Goal: Task Accomplishment & Management: Use online tool/utility

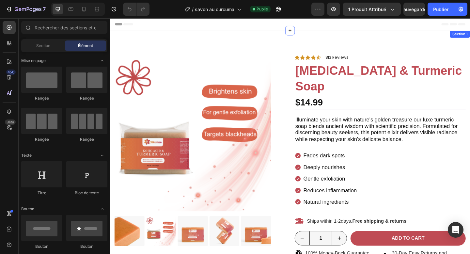
click at [275, 45] on div "Product Images Icon Icon Icon Icon Icon Icon List 703 Reviews Text Block Row Ic…" at bounding box center [305, 164] width 391 height 264
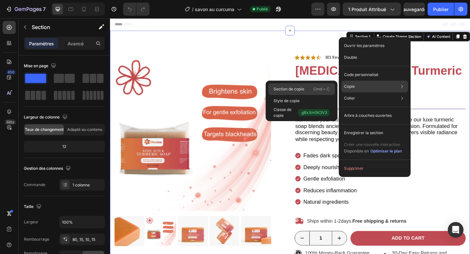
click at [318, 88] on font "Cmd + C" at bounding box center [321, 88] width 16 height 5
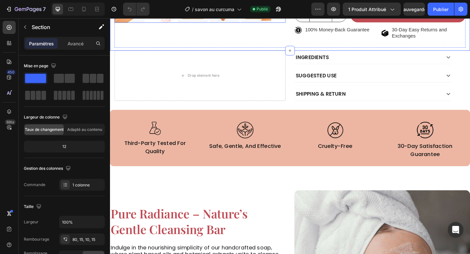
scroll to position [248, 0]
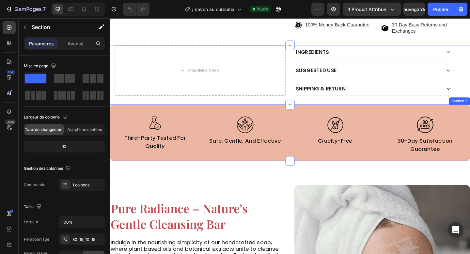
click at [113, 149] on div "Image third-party tested for quality Text Block Image safe, gentle, and effecti…" at bounding box center [305, 142] width 391 height 61
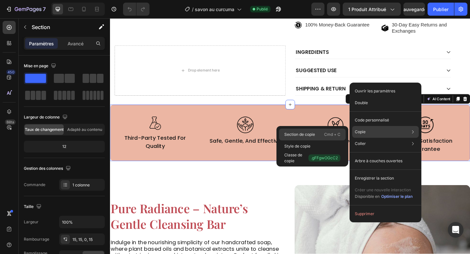
click at [325, 132] on font "Cmd + C" at bounding box center [332, 134] width 16 height 5
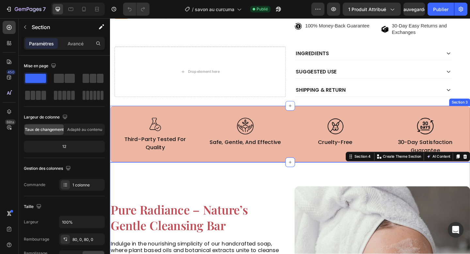
scroll to position [259, 0]
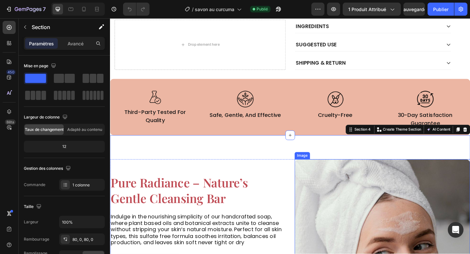
scroll to position [351, 0]
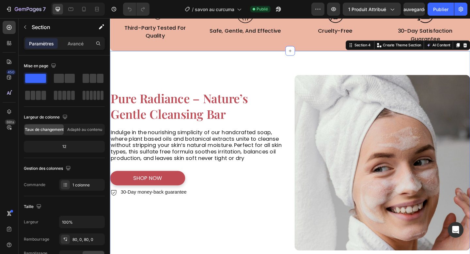
click at [295, 68] on div "Image Pure Radiance – Nature’s Gentle Cleansing Bar Heading Indulge in the nour…" at bounding box center [305, 175] width 391 height 243
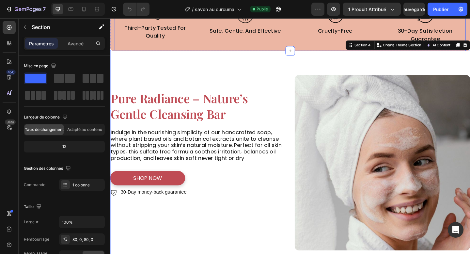
click at [287, 46] on div "Image third-party tested for quality Text Block Image safe, gentle, and effecti…" at bounding box center [306, 25] width 382 height 56
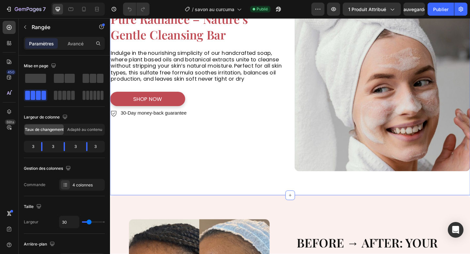
scroll to position [453, 0]
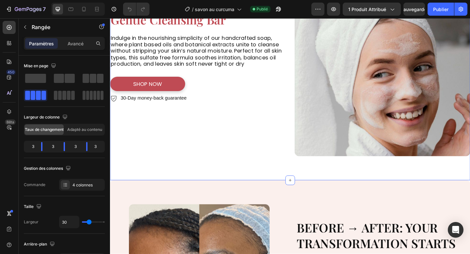
click at [294, 183] on div "Image Pure Radiance – Nature’s Gentle Cleansing Bar Heading Indulge in the nour…" at bounding box center [305, 72] width 391 height 243
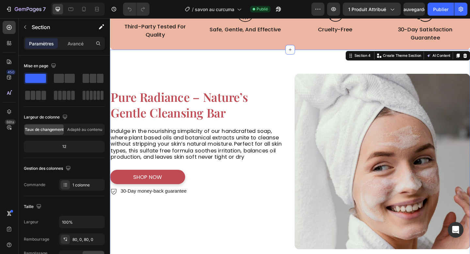
scroll to position [345, 0]
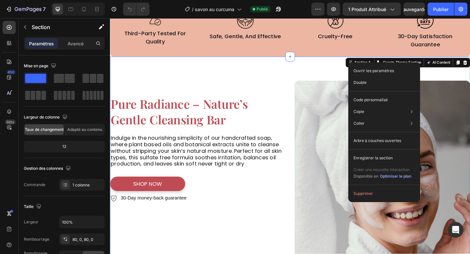
click at [315, 72] on div "Image Pure Radiance – Nature’s Gentle Cleansing Bar Heading Indulge in the nour…" at bounding box center [305, 181] width 391 height 243
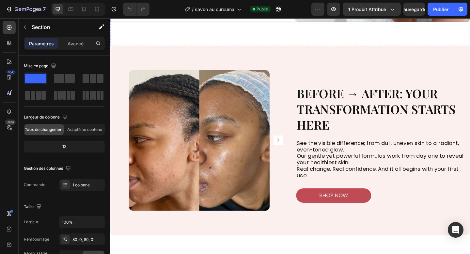
scroll to position [592, 0]
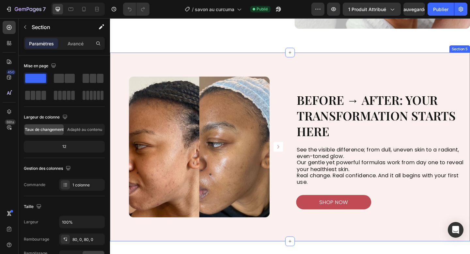
click at [255, 74] on div "Image Image Image Image Carousel Carousel BEFORE → AFTER: YOUR TRANSFORMATION S…" at bounding box center [305, 158] width 391 height 205
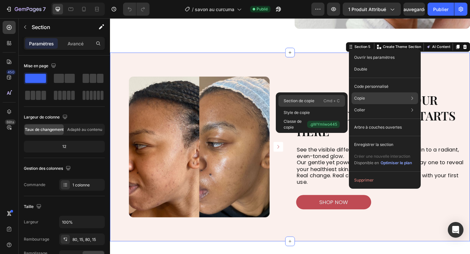
click at [341, 97] on div "Section de copie Cmd + C" at bounding box center [311, 101] width 67 height 12
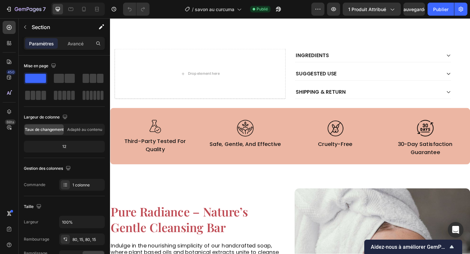
scroll to position [282, 0]
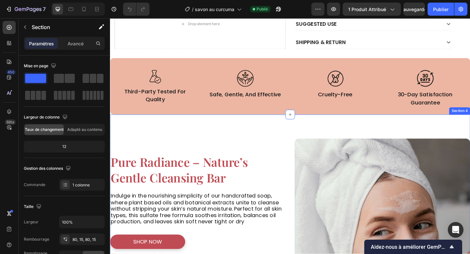
click at [246, 138] on div "Image Pure Radiance – Nature’s Gentle Cleansing Bar Heading Indulge in the nour…" at bounding box center [305, 244] width 391 height 243
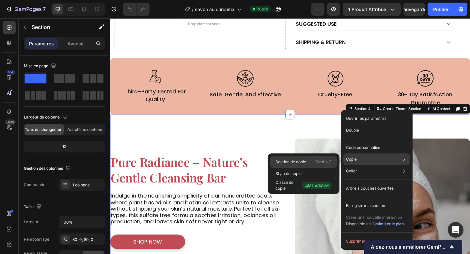
click at [323, 162] on font "Cmd + C" at bounding box center [323, 161] width 16 height 5
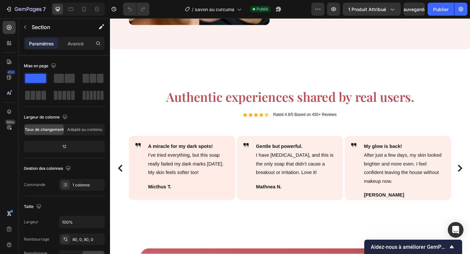
scroll to position [804, 0]
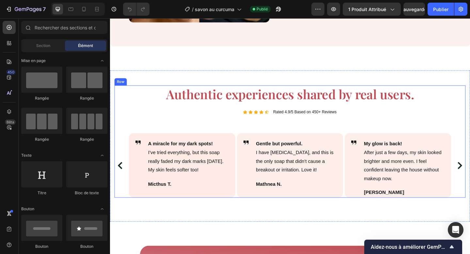
click at [131, 97] on div "Authentic experiences shared by real users. Heading Icon Icon Icon Icon Icon Ic…" at bounding box center [306, 152] width 382 height 122
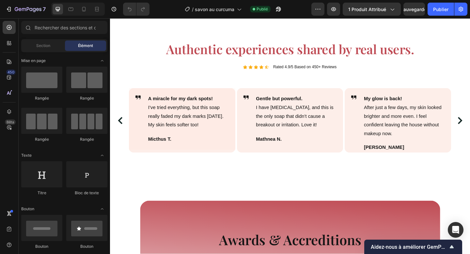
scroll to position [864, 0]
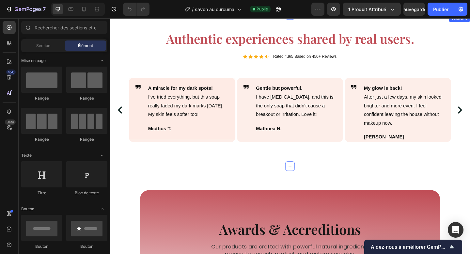
click at [148, 168] on div "Authentic experiences shared by real users. Heading Icon Icon Icon Icon Icon Ic…" at bounding box center [305, 97] width 391 height 164
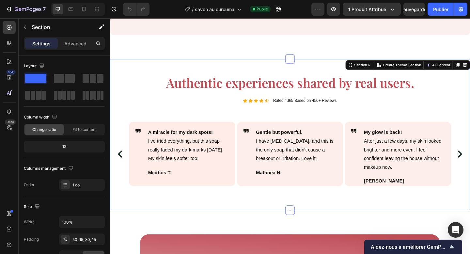
scroll to position [813, 0]
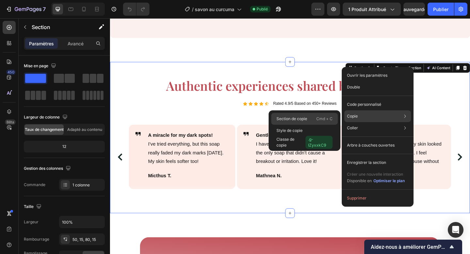
click at [315, 115] on div "Section de copie Cmd + C" at bounding box center [304, 119] width 67 height 12
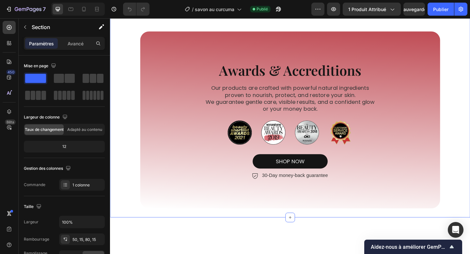
scroll to position [993, 0]
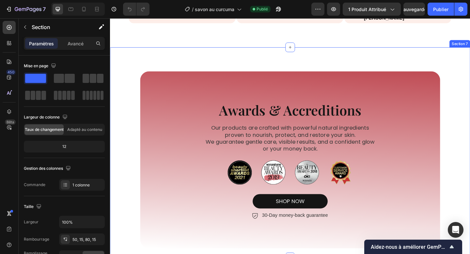
click at [172, 57] on div "Awards & Accreditions Heading Our products are crafted with powerful natural in…" at bounding box center [305, 164] width 391 height 228
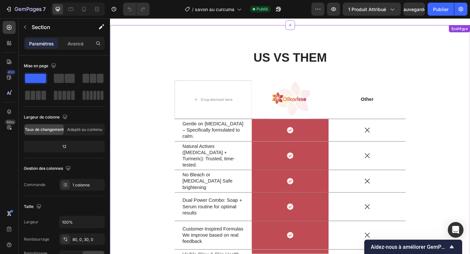
scroll to position [1173, 0]
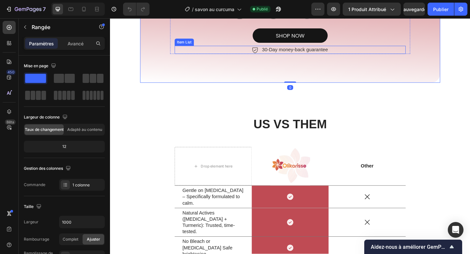
click at [340, 51] on p "30-Day money-back guarantee" at bounding box center [311, 52] width 72 height 7
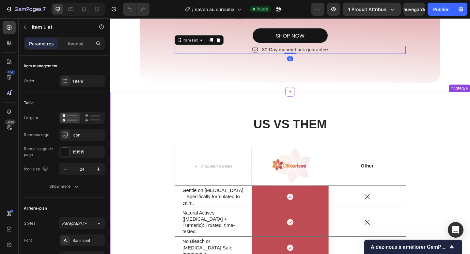
click at [377, 105] on div "US VS THEM Heading Drop element here Image Row Other Text Block Row Gentle on S…" at bounding box center [305, 245] width 391 height 294
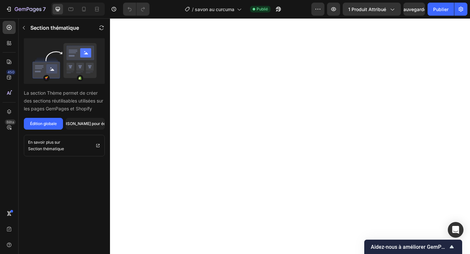
scroll to position [1370, 0]
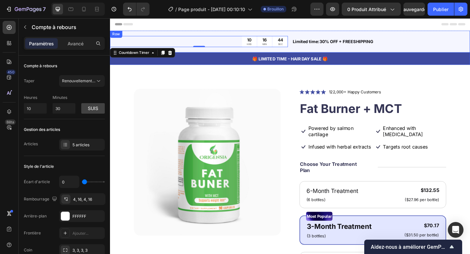
click at [278, 34] on div "10 HRS 16 MIN 44 SEC Countdown Timer 0 Limited time:30% OFF + FREESHIPPING Text…" at bounding box center [305, 44] width 391 height 24
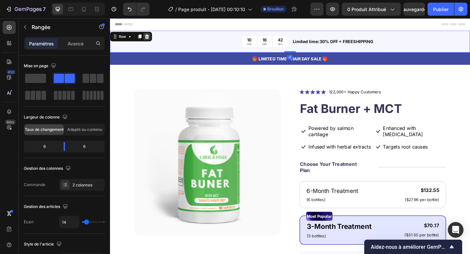
click at [151, 37] on icon at bounding box center [150, 38] width 4 height 5
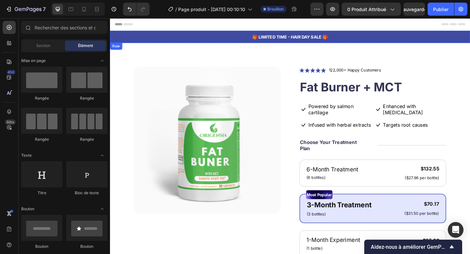
click at [136, 44] on div "🎁 LIMITED TIME - HAIR DAY SALE 🎁 Text Block Row" at bounding box center [305, 38] width 391 height 13
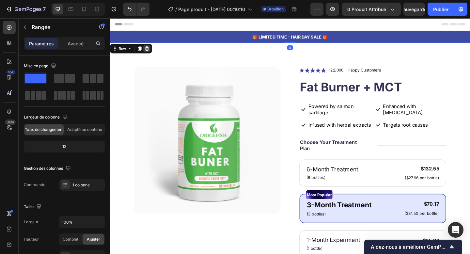
click at [146, 49] on div at bounding box center [150, 51] width 8 height 8
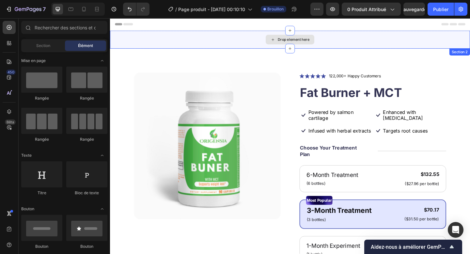
click at [143, 45] on div "Drop element here" at bounding box center [305, 42] width 391 height 20
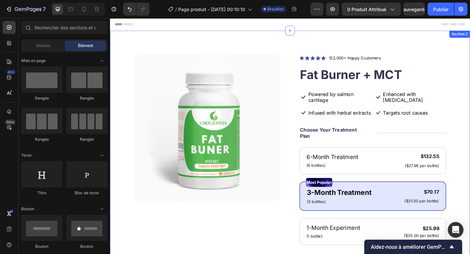
click at [304, 38] on div "Product Images Icon Icon Icon Icon Icon Icon List 122,000+ Happy Customers Text…" at bounding box center [305, 225] width 391 height 387
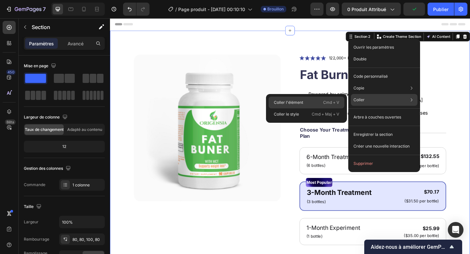
click at [328, 105] on font "Cmd + V" at bounding box center [331, 102] width 16 height 5
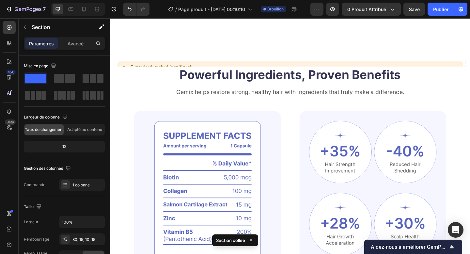
scroll to position [383, 0]
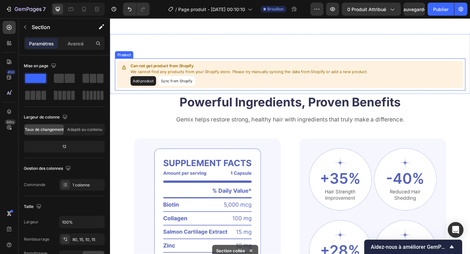
click at [191, 85] on div "Can not get product from Shopify We cannot find any products from your Shopify …" at bounding box center [261, 79] width 258 height 24
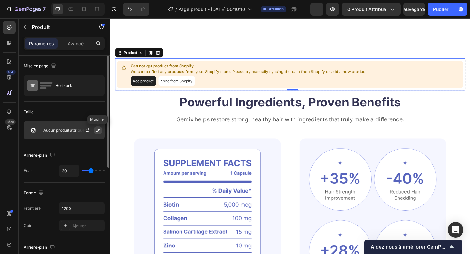
click at [98, 130] on icon "button" at bounding box center [97, 129] width 3 height 3
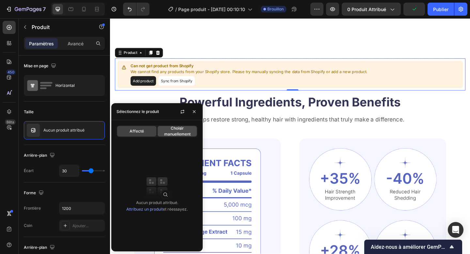
click at [169, 130] on span "Choisir manuellement" at bounding box center [177, 131] width 39 height 12
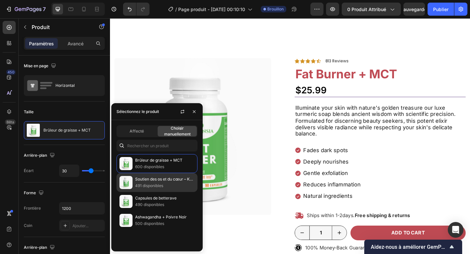
click at [168, 183] on p "491 disponibles" at bounding box center [164, 185] width 59 height 7
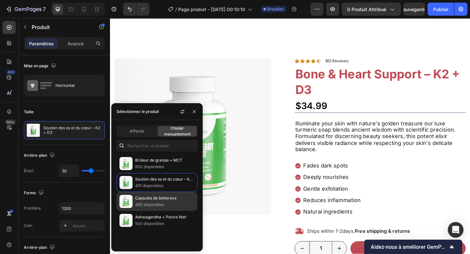
click at [152, 199] on font "Capsules de betterave" at bounding box center [155, 197] width 41 height 5
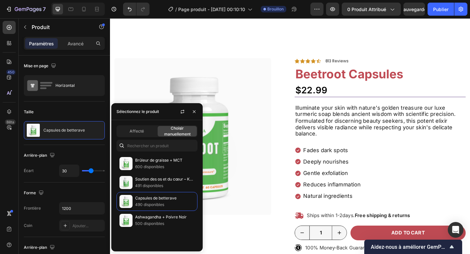
click at [307, 167] on div "Product Images Icon Icon Icon Icon Icon Icon List 703 Reviews Text Block Row Ic…" at bounding box center [306, 174] width 382 height 225
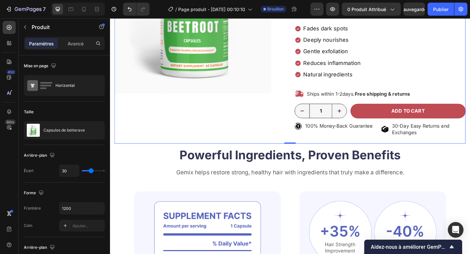
scroll to position [504, 0]
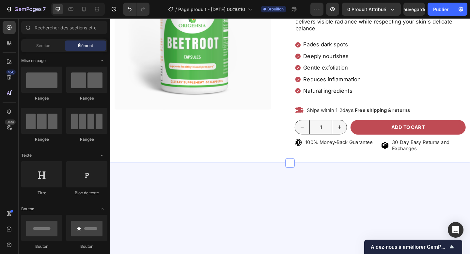
click at [121, 173] on div "Product Images Icon Icon Icon Icon Icon Icon List 703 Reviews Text Block Row Ic…" at bounding box center [305, 48] width 391 height 254
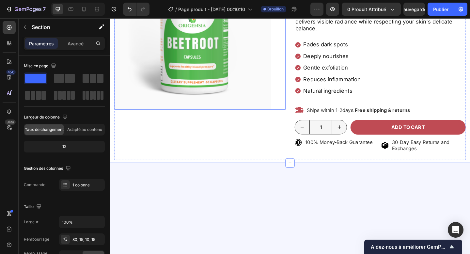
scroll to position [259, 0]
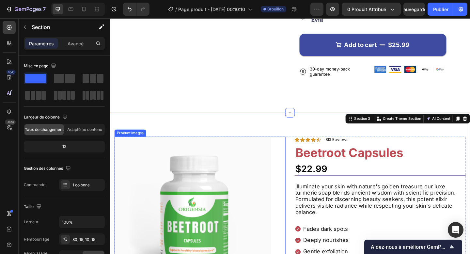
scroll to position [180, 0]
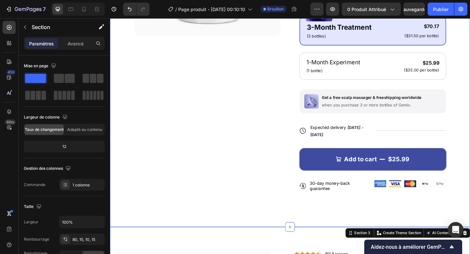
click at [258, 230] on div "Product Images Icon Icon Icon Icon Icon Icon List 122,000+ Happy Customers Text…" at bounding box center [305, 48] width 391 height 393
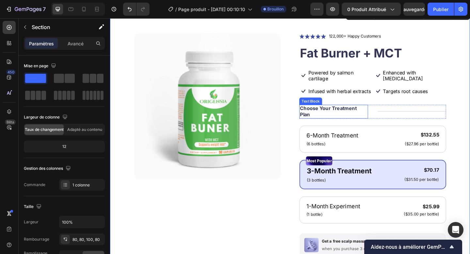
scroll to position [0, 0]
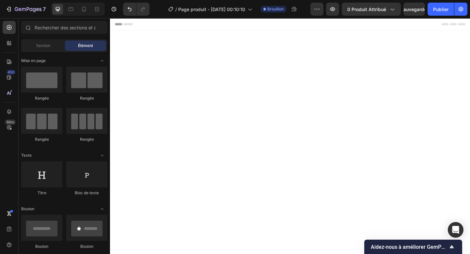
scroll to position [1375, 0]
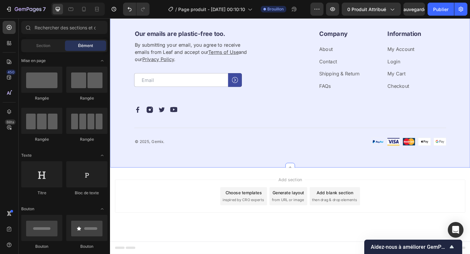
click at [288, 164] on div "Our emails are plastic-free too. Heading By submitting your email, you agree to…" at bounding box center [305, 89] width 391 height 183
click at [303, 169] on div "Our emails are plastic-free too. Heading By submitting your email, you agree to…" at bounding box center [305, 89] width 391 height 183
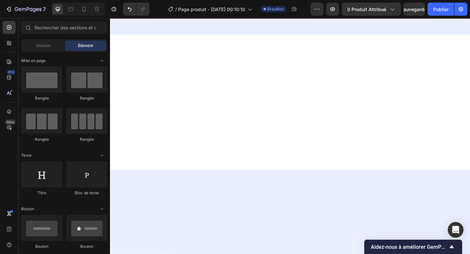
scroll to position [1004, 0]
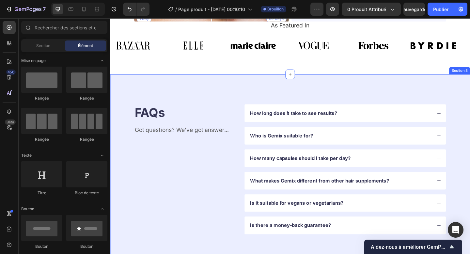
click at [469, 97] on div "FAQs Heading Got questions? We’ve got answer... Text Block How long does it tak…" at bounding box center [305, 182] width 391 height 206
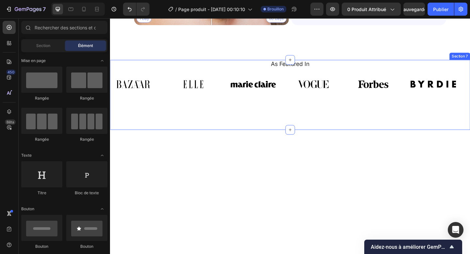
click at [452, 115] on div "As Featured In Heading Image Image Image Image Image Image Image Image Image Im…" at bounding box center [305, 102] width 391 height 76
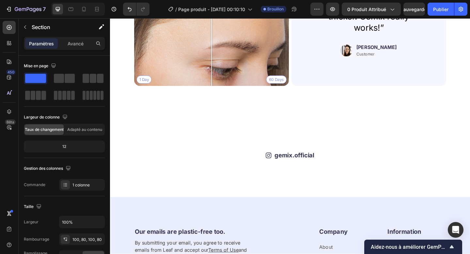
scroll to position [997, 0]
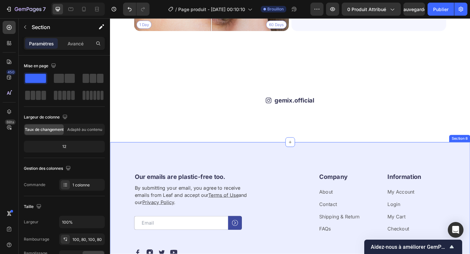
click at [372, 220] on div "Our emails are plastic-free too. Heading By submitting your email, you agree to…" at bounding box center [305, 249] width 391 height 192
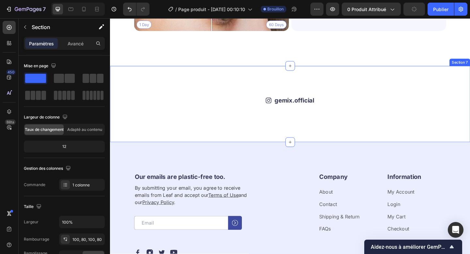
click at [463, 153] on div "Icon gemix.official Text Block Row Image Image Image Image Image Image Image Im…" at bounding box center [305, 111] width 391 height 83
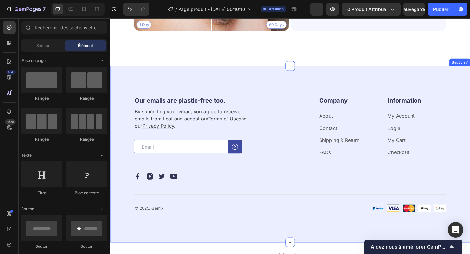
click at [461, 73] on div "Our emails are plastic-free too. Heading By submitting your email, you agree to…" at bounding box center [305, 166] width 391 height 192
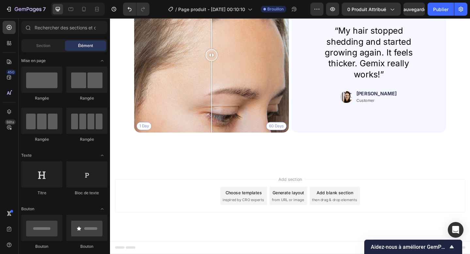
scroll to position [887, 0]
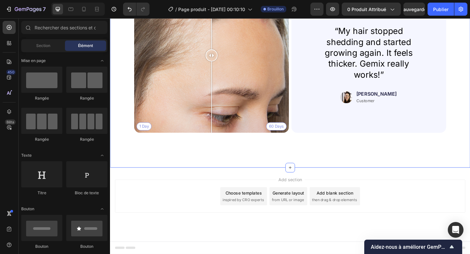
click at [391, 153] on div "Real People. Real Hair Results Heading Thousands have seen visible improvements…" at bounding box center [305, 49] width 391 height 264
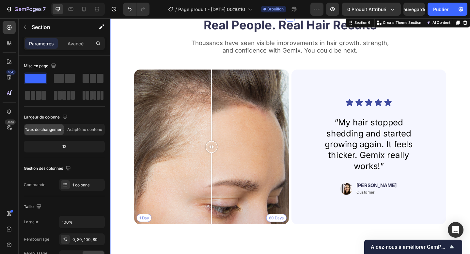
scroll to position [658, 0]
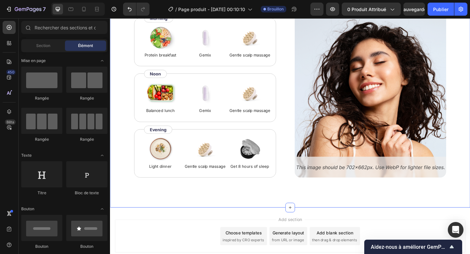
click at [430, 211] on div "How to use Heading While Gemix supports healthy hair from within, don’t forget …" at bounding box center [305, 89] width 391 height 272
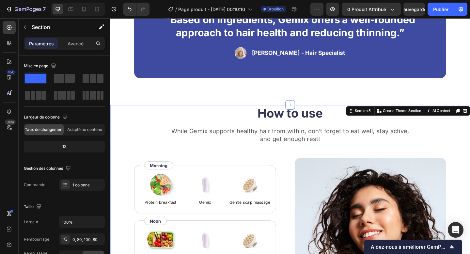
scroll to position [498, 0]
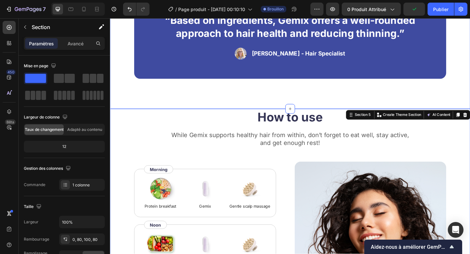
click at [469, 115] on div "“Based on ingredients, Gemix offers a well-rounded approach to hair health and …" at bounding box center [305, 38] width 391 height 157
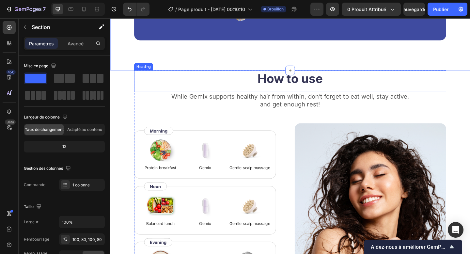
scroll to position [552, 0]
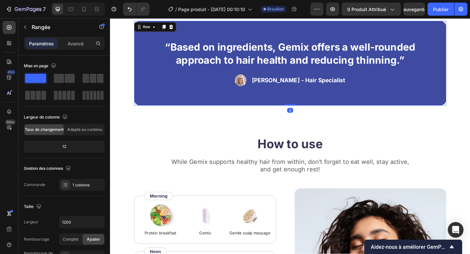
scroll to position [464, 0]
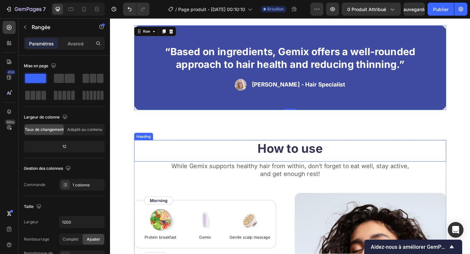
click at [464, 166] on h2 "How to use" at bounding box center [305, 160] width 339 height 18
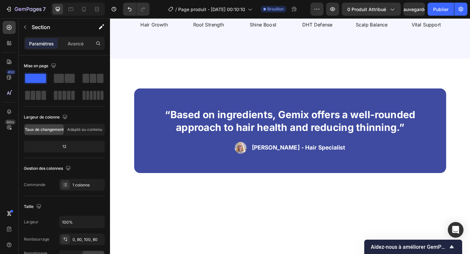
scroll to position [393, 0]
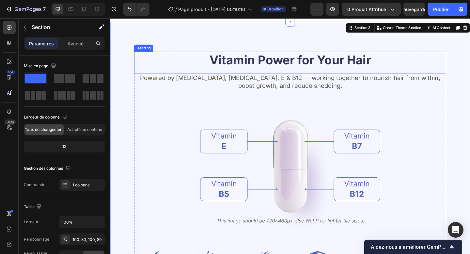
scroll to position [184, 0]
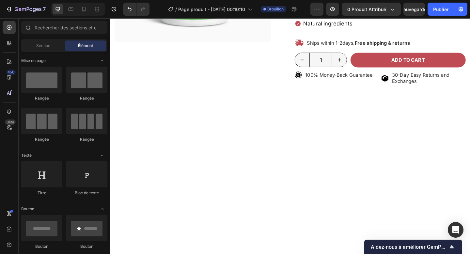
scroll to position [0, 0]
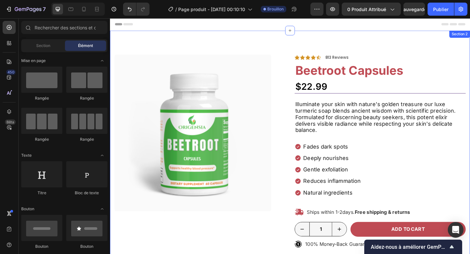
click at [278, 39] on div "Product Images Icon Icon Icon Icon Icon Icon List 703 Reviews Text Block Row Ic…" at bounding box center [305, 159] width 391 height 254
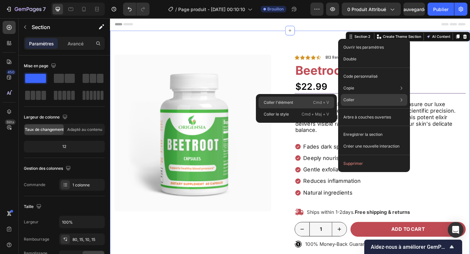
click at [313, 105] on font "Cmd + V" at bounding box center [321, 102] width 16 height 7
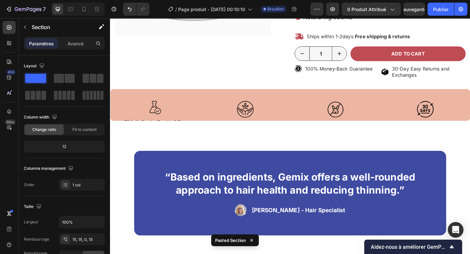
scroll to position [245, 0]
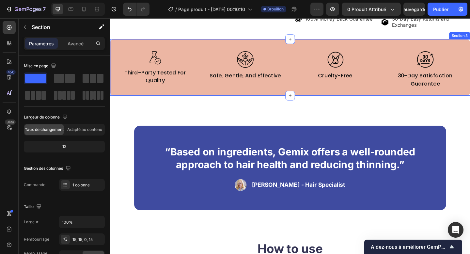
click at [157, 43] on div "Image third-party tested for quality Text Block Image safe, gentle, and effecti…" at bounding box center [305, 71] width 391 height 61
click at [374, 48] on div "Image third-party tested for quality Text Block Image safe, gentle, and effecti…" at bounding box center [306, 74] width 382 height 56
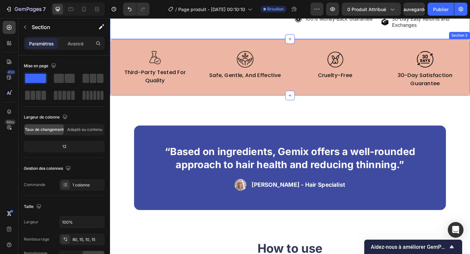
click at [354, 41] on div "Image third-party tested for quality Text Block Image safe, gentle, and effecti…" at bounding box center [305, 71] width 391 height 61
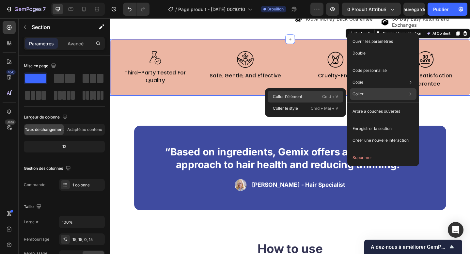
click at [339, 93] on div "Coller l'élément Cmd + V" at bounding box center [305, 97] width 76 height 12
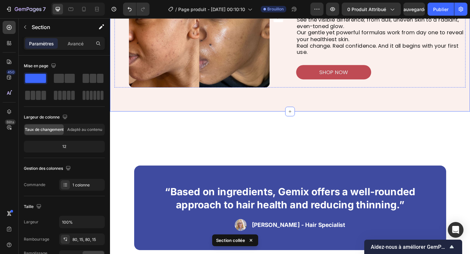
scroll to position [437, 0]
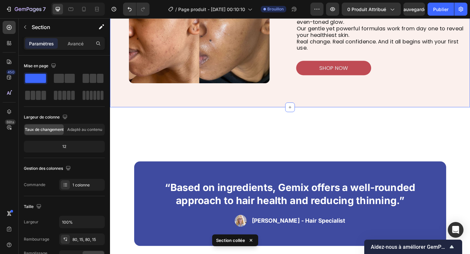
click at [437, 128] on div "Product Images Fat Burner + MCT Product Title $25.99 Product Price Product Pric…" at bounding box center [305, 82] width 391 height 976
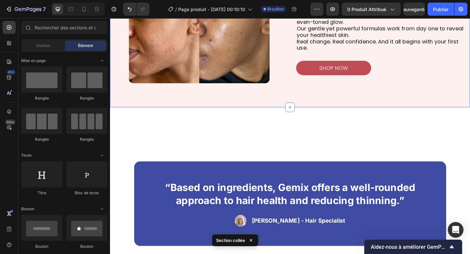
click at [441, 97] on div "Image Image Image Image Carousel Carousel BEFORE → AFTER: YOUR TRANSFORMATION S…" at bounding box center [305, 12] width 391 height 205
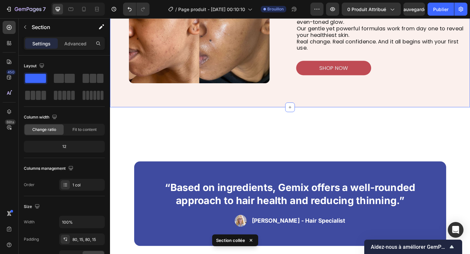
click at [439, 136] on div "Product Images Fat Burner + MCT Product Title $25.99 Product Price Product Pric…" at bounding box center [305, 82] width 391 height 976
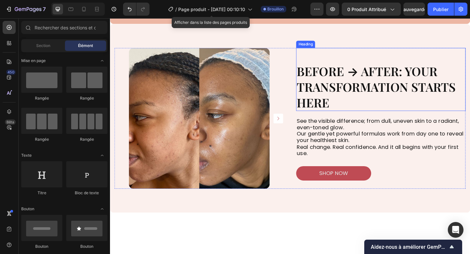
scroll to position [0, 0]
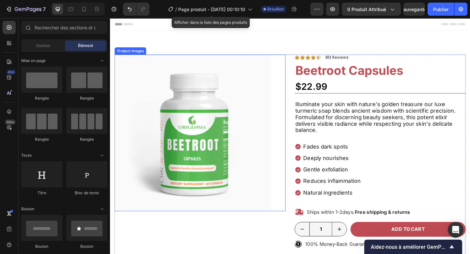
click at [247, 128] on img at bounding box center [200, 143] width 170 height 170
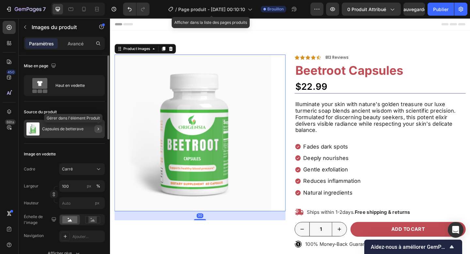
click at [97, 125] on button "button" at bounding box center [98, 129] width 8 height 8
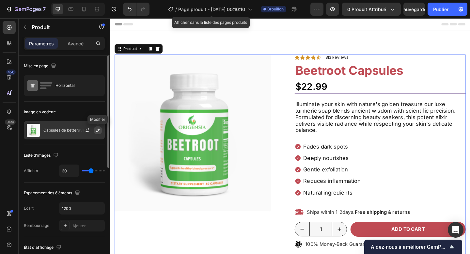
click at [97, 130] on icon "button" at bounding box center [97, 129] width 3 height 3
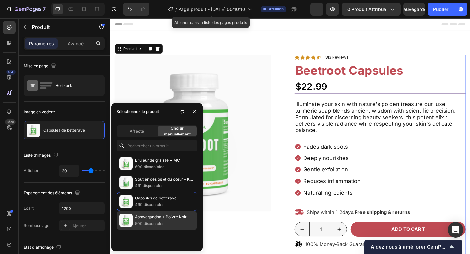
click at [148, 217] on font "Ashwagandha + Poivre Noir" at bounding box center [161, 216] width 52 height 5
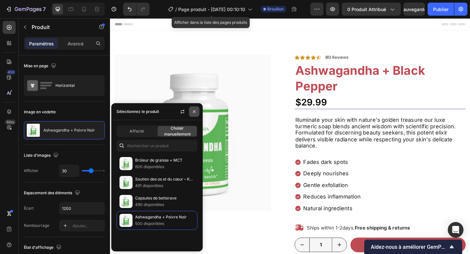
click at [191, 111] on button "button" at bounding box center [194, 111] width 10 height 10
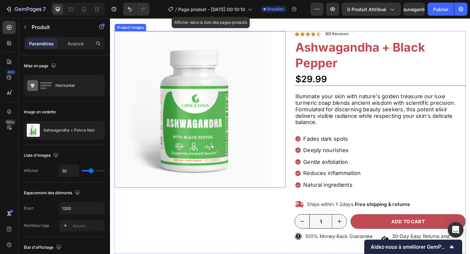
scroll to position [26, 0]
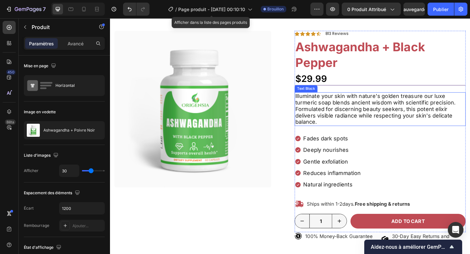
click at [378, 109] on p "Illuminate your skin with nature's golden treasure our luxe turmeric soap blend…" at bounding box center [403, 116] width 185 height 35
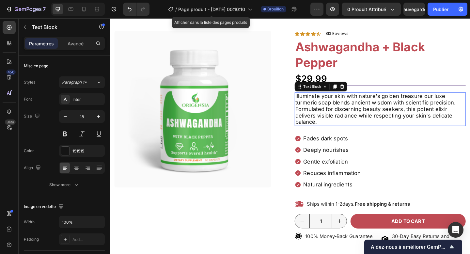
click at [378, 109] on p "Illuminate your skin with nature's golden treasure our luxe turmeric soap blend…" at bounding box center [403, 116] width 185 height 35
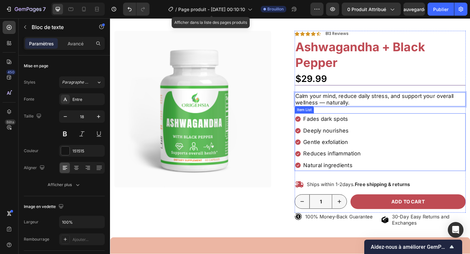
click at [344, 123] on p "Fades dark spots" at bounding box center [351, 128] width 62 height 10
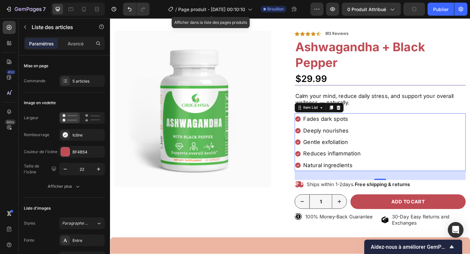
click at [338, 128] on p "Fades dark spots" at bounding box center [351, 128] width 62 height 10
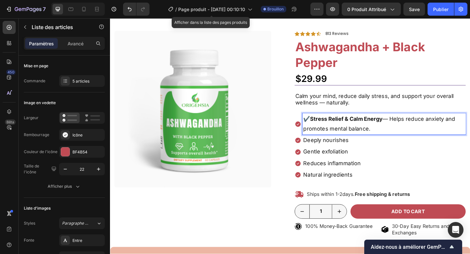
click at [330, 129] on strong "Stress Relief & Calm Energy" at bounding box center [366, 127] width 79 height 7
click at [329, 129] on strong "Stress Relief & Calm Energy" at bounding box center [366, 127] width 79 height 7
click at [402, 129] on p "Stress Relief & Calm Energy — Helps reduce anxiety and promotes mental balance." at bounding box center [407, 133] width 175 height 21
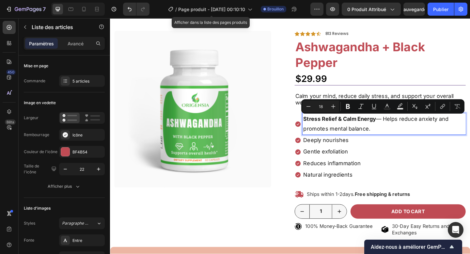
drag, startPoint x: 402, startPoint y: 129, endPoint x: 421, endPoint y: 146, distance: 24.9
click at [421, 146] on div "Stress Relief & Calm Energy — Helps reduce anxiety and promotes mental balance.…" at bounding box center [403, 158] width 186 height 73
click at [409, 157] on div "Deeply nourishes" at bounding box center [407, 151] width 177 height 12
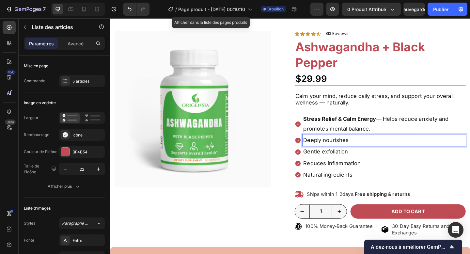
click at [338, 151] on p "Deeply nourishes" at bounding box center [407, 151] width 175 height 10
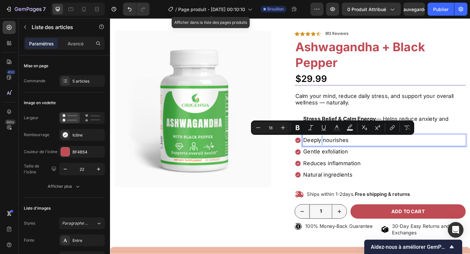
click at [349, 170] on div "Reduces inflammation" at bounding box center [407, 176] width 177 height 12
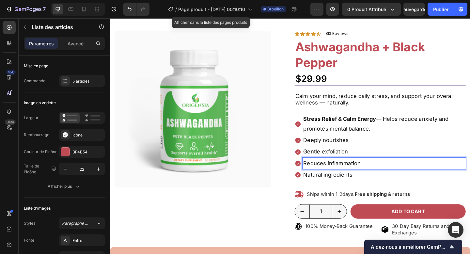
click at [348, 152] on p "Deeply nourishes" at bounding box center [407, 151] width 175 height 10
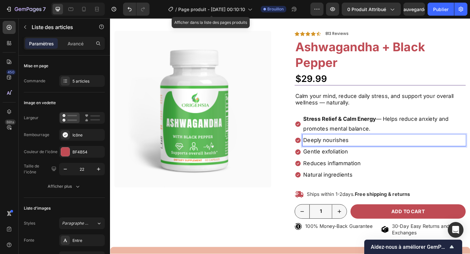
click at [348, 152] on p "Deeply nourishes" at bounding box center [407, 151] width 175 height 10
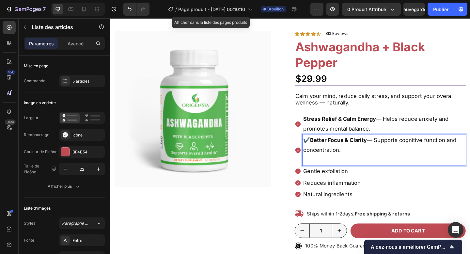
click at [338, 184] on p "Gentle exfoliation" at bounding box center [407, 184] width 175 height 10
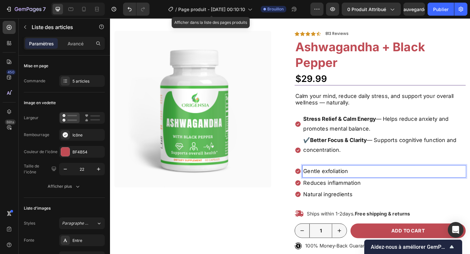
click at [338, 184] on p "Gentle exfoliation" at bounding box center [407, 184] width 175 height 10
click at [348, 198] on p "Reduces inflammation" at bounding box center [407, 197] width 175 height 10
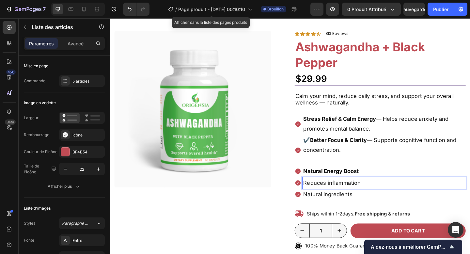
click at [348, 198] on p "Reduces inflammation" at bounding box center [407, 197] width 175 height 10
click at [404, 126] on p "Stress Relief & Calm Energy — Helps reduce anxiety and promotes mental balance." at bounding box center [407, 133] width 175 height 21
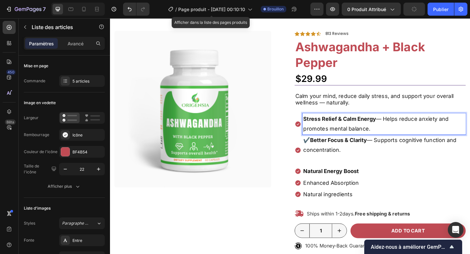
click at [402, 127] on p "Stress Relief & Calm Energy — Helps reduce anxiety and promotes mental balance." at bounding box center [407, 133] width 175 height 21
drag, startPoint x: 402, startPoint y: 127, endPoint x: 423, endPoint y: 144, distance: 26.7
click at [423, 144] on div "Stress Relief & Calm Energy — Helps reduce anxiety and promotes mental balance." at bounding box center [407, 133] width 177 height 23
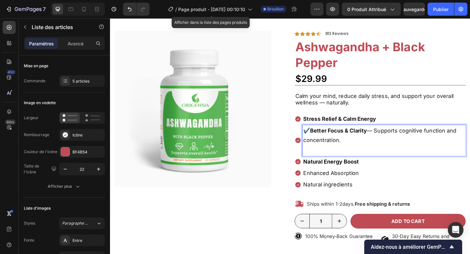
click at [393, 141] on p "✔️ Better Focus & Clarity — Supports cognitive function and concentration." at bounding box center [407, 145] width 175 height 21
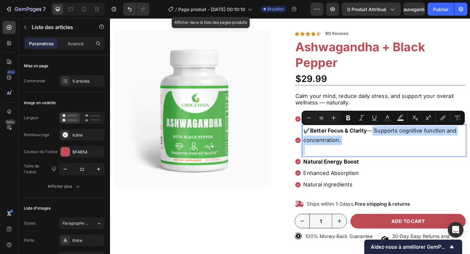
drag, startPoint x: 393, startPoint y: 141, endPoint x: 407, endPoint y: 156, distance: 21.2
click at [407, 156] on p "✔️ Better Focus & Clarity — Supports cognitive function and concentration." at bounding box center [407, 145] width 175 height 21
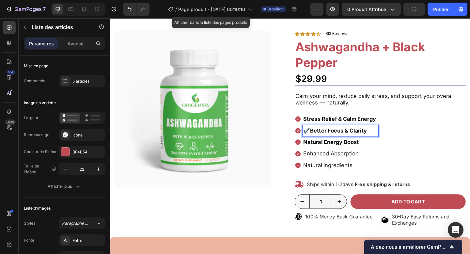
click at [360, 167] on p "Enhanced Absorption" at bounding box center [360, 165] width 81 height 10
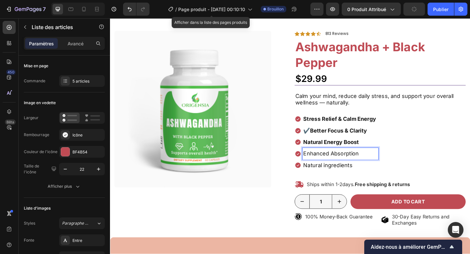
click at [329, 139] on strong "Better Focus & Clarity" at bounding box center [358, 140] width 62 height 7
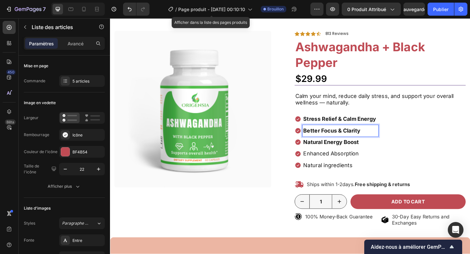
click at [388, 176] on p "Natural ingredients" at bounding box center [360, 178] width 81 height 10
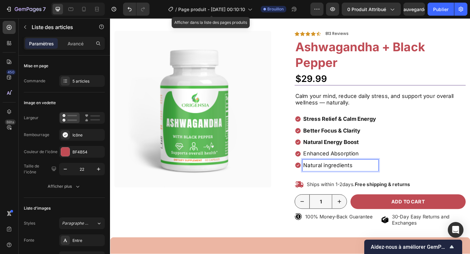
click at [395, 169] on p "Enhanced Absorption" at bounding box center [360, 165] width 81 height 10
click at [314, 171] on div "Enhanced Absorption" at bounding box center [355, 165] width 91 height 12
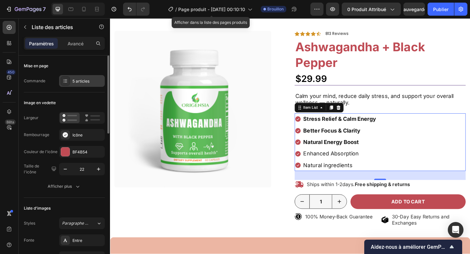
click at [79, 85] on div "5 articles" at bounding box center [82, 81] width 46 height 12
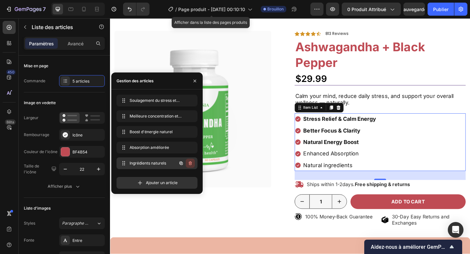
click at [190, 163] on icon "button" at bounding box center [190, 164] width 0 height 2
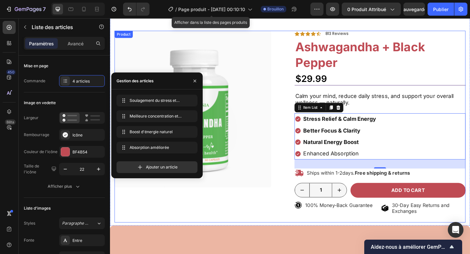
click at [285, 224] on div "Product Images" at bounding box center [208, 136] width 186 height 208
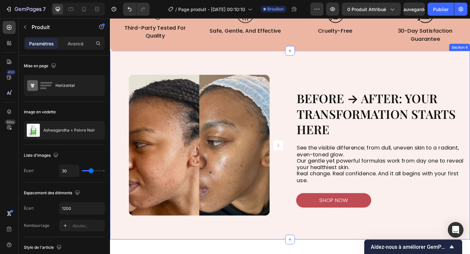
scroll to position [276, 0]
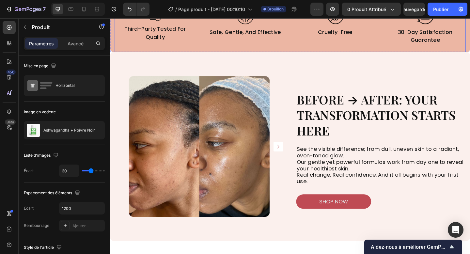
click at [258, 54] on div "Image third-party tested for quality Text Block Image safe, gentle, and effecti…" at bounding box center [306, 27] width 382 height 56
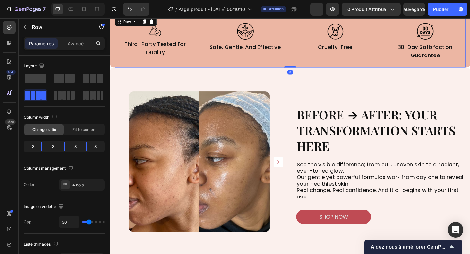
scroll to position [228, 0]
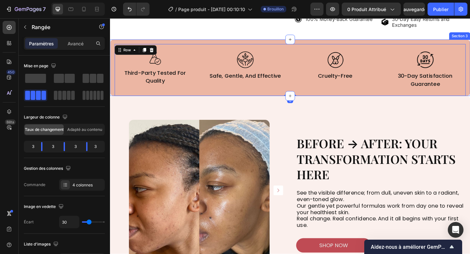
click at [112, 55] on div "Image third-party tested for quality Text Block Image safe, gentle, and effecti…" at bounding box center [305, 71] width 391 height 61
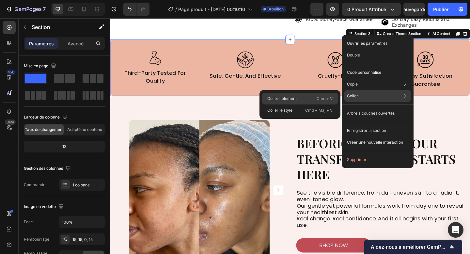
click at [317, 94] on div "Coller l'élément Cmd + V" at bounding box center [300, 99] width 76 height 12
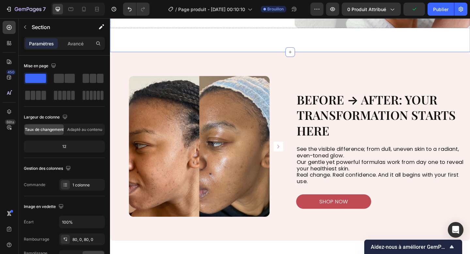
scroll to position [538, 0]
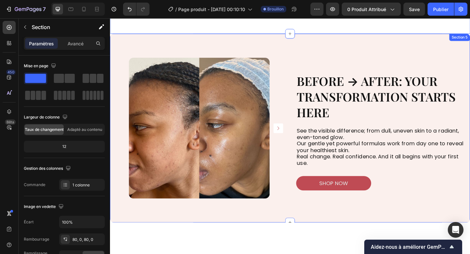
click at [245, 49] on div "Image Image Image Image Carousel Carousel BEFORE → AFTER: YOUR TRANSFORMATION S…" at bounding box center [305, 137] width 391 height 205
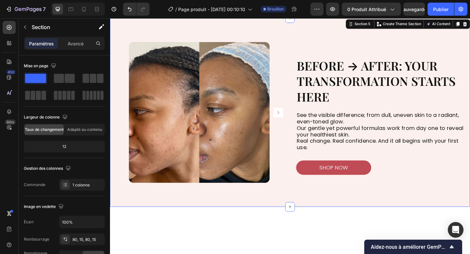
scroll to position [543, 0]
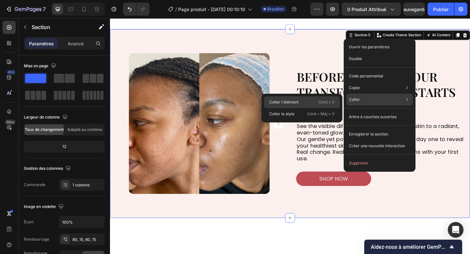
click at [319, 98] on div "Coller l'élément Cmd + V" at bounding box center [302, 102] width 76 height 12
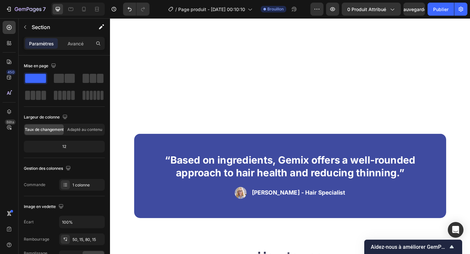
scroll to position [1030, 0]
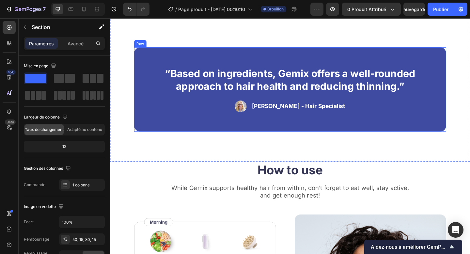
click at [140, 142] on div "“Based on ingredients, Gemix offers a well-rounded approach to hair health and …" at bounding box center [305, 96] width 339 height 92
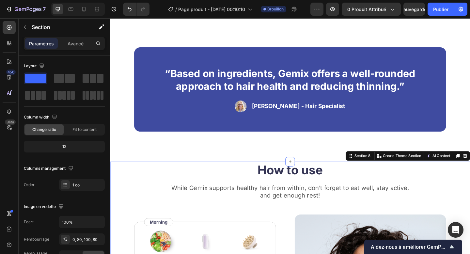
scroll to position [1042, 0]
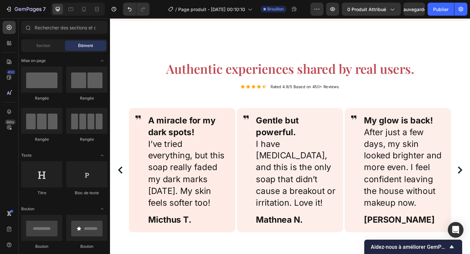
click at [407, 176] on p "My glow is back! After just a few days, my skin looked brighter and more even. …" at bounding box center [430, 174] width 88 height 102
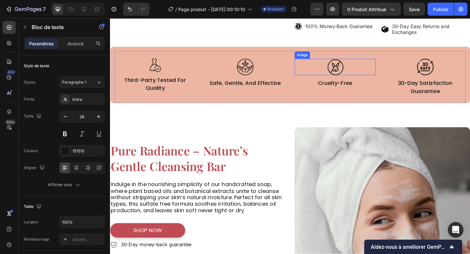
scroll to position [235, 0]
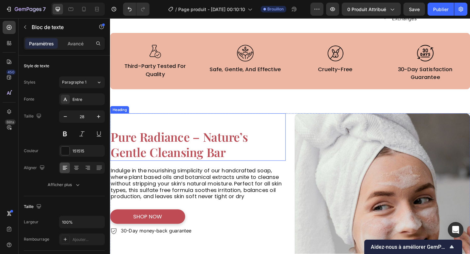
click at [207, 151] on h2 "Pure Radiance – Nature’s Gentle Cleansing Bar" at bounding box center [205, 155] width 191 height 35
click at [197, 166] on p "Pure Radiance – Nature’s Gentle Cleansing Bar" at bounding box center [205, 156] width 189 height 34
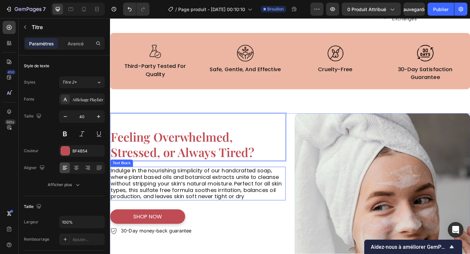
click at [194, 186] on p "Indulge in the nourishing simplicity of our handcrafted soap, where plant based…" at bounding box center [205, 197] width 189 height 35
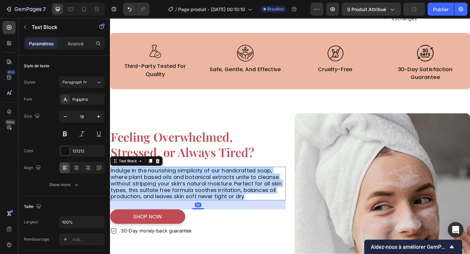
click at [194, 186] on p "Indulge in the nourishing simplicity of our handcrafted soap, where plant based…" at bounding box center [205, 197] width 189 height 35
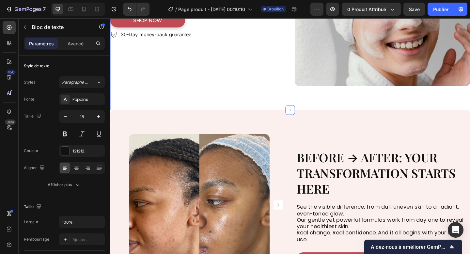
scroll to position [461, 0]
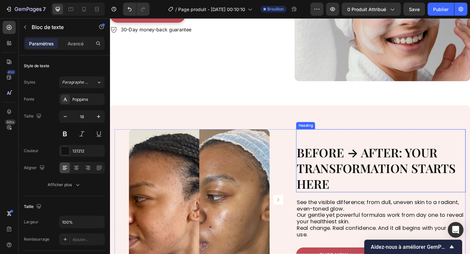
click at [339, 163] on h2 "BEFORE → AFTER: YOUR TRANSFORMATION STARTS HERE" at bounding box center [404, 181] width 184 height 52
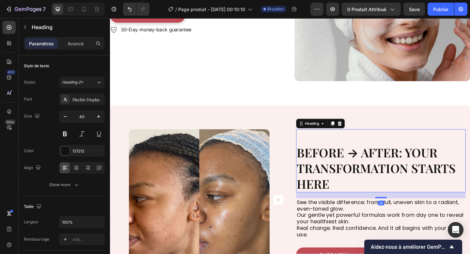
click at [339, 163] on h2 "BEFORE → AFTER: YOUR TRANSFORMATION STARTS HERE" at bounding box center [404, 181] width 184 height 52
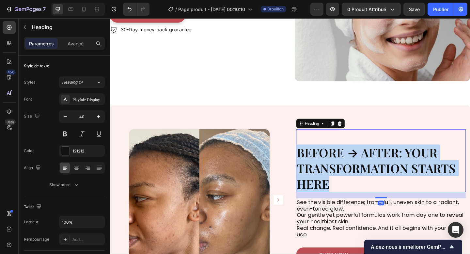
click at [339, 163] on p "BEFORE → AFTER: YOUR TRANSFORMATION STARTS HERE" at bounding box center [404, 181] width 183 height 51
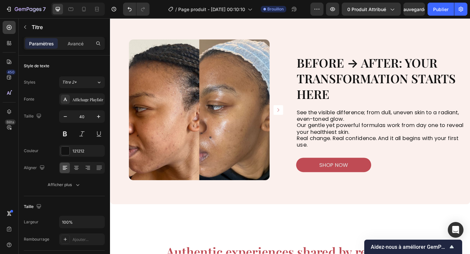
scroll to position [554, 0]
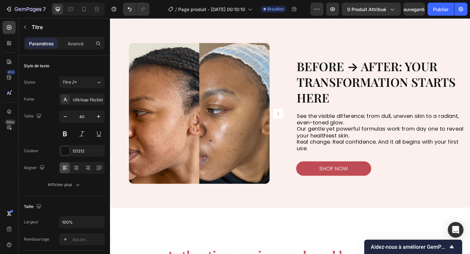
click at [337, 90] on h2 "BEFORE → AFTER: YOUR TRANSFORMATION STARTS HERE" at bounding box center [404, 88] width 184 height 52
click at [337, 90] on p "BEFORE → AFTER: YOUR TRANSFORMATION STARTS HERE" at bounding box center [404, 87] width 183 height 51
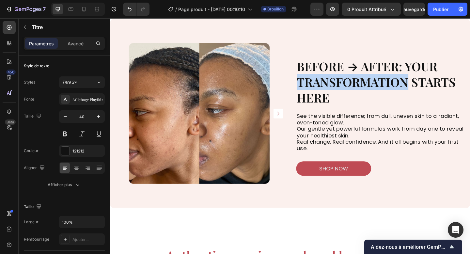
click at [337, 90] on p "BEFORE → AFTER: YOUR TRANSFORMATION STARTS HERE" at bounding box center [404, 87] width 183 height 51
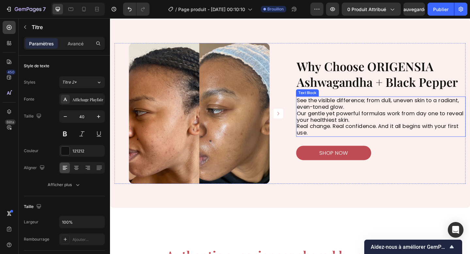
click at [349, 124] on p "See the visible difference; from dull, uneven skin to a radiant, even-toned glo…" at bounding box center [404, 125] width 183 height 42
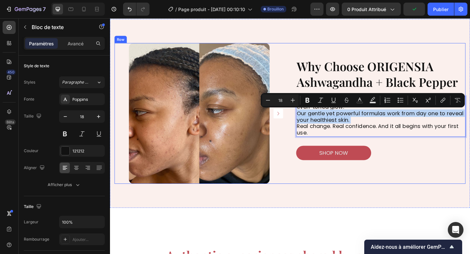
click at [339, 147] on div "⁠⁠⁠⁠⁠⁠⁠ Why Choose ORIGENSIA Ashwagandha + Black Pepper Heading See the visible…" at bounding box center [404, 121] width 184 height 153
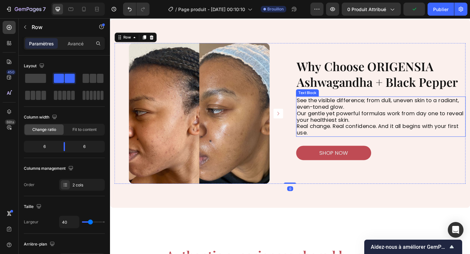
click at [337, 141] on p "See the visible difference; from dull, uneven skin to a radiant, even-toned glo…" at bounding box center [404, 125] width 183 height 42
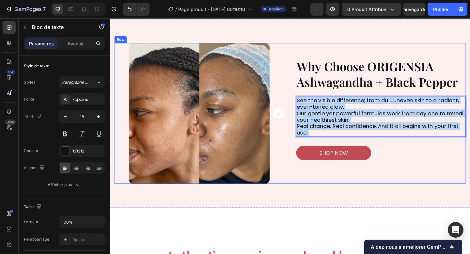
drag, startPoint x: 337, startPoint y: 141, endPoint x: 309, endPoint y: 112, distance: 40.4
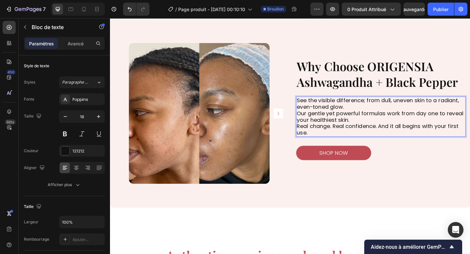
click at [315, 109] on p "See the visible difference; from dull, uneven skin to a radiant, even-toned glo…" at bounding box center [404, 125] width 183 height 42
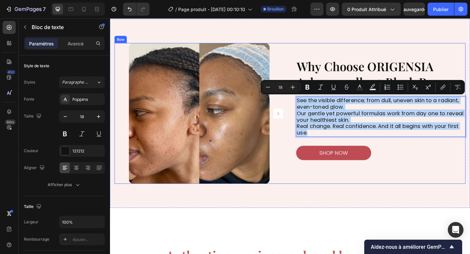
drag, startPoint x: 315, startPoint y: 109, endPoint x: 329, endPoint y: 149, distance: 42.7
click at [329, 149] on div "⁠⁠⁠⁠⁠⁠⁠ Why Choose ORIGENSIA Ashwagandha + Black Pepper Heading See the visible…" at bounding box center [404, 121] width 184 height 153
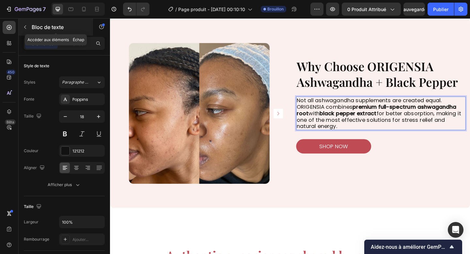
click at [37, 24] on font "Bloc de texte" at bounding box center [48, 27] width 32 height 7
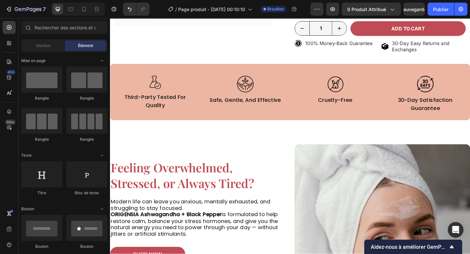
scroll to position [69, 0]
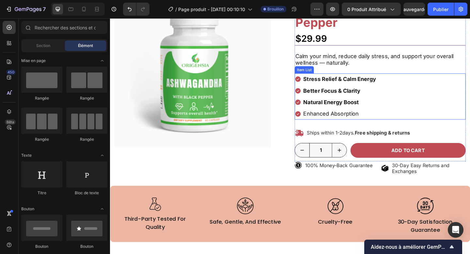
click at [415, 100] on div "Stress Relief & Calm Energy Better Focus & Clarity Natural Energy Boost Enhance…" at bounding box center [403, 103] width 186 height 50
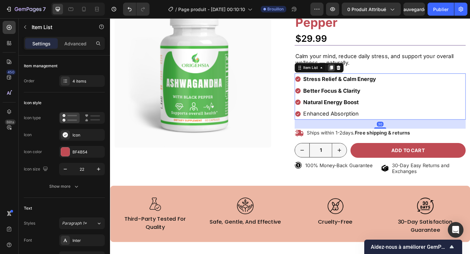
click at [352, 70] on icon at bounding box center [351, 72] width 4 height 5
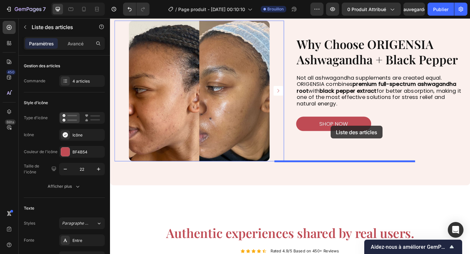
scroll to position [658, 0]
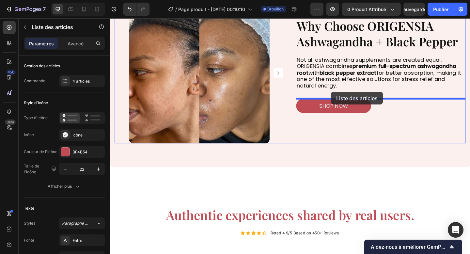
drag, startPoint x: 327, startPoint y: 132, endPoint x: 350, endPoint y: 98, distance: 41.2
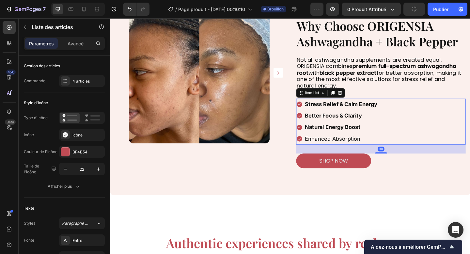
click at [351, 114] on strong "Stress Relief & Calm Energy" at bounding box center [361, 111] width 79 height 7
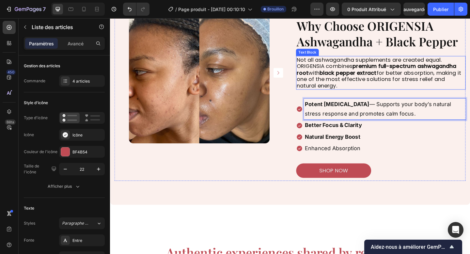
click at [398, 86] on p "Not all ashwagandha supplements are created equal. ORIGENSIA combines premium f…" at bounding box center [404, 77] width 183 height 35
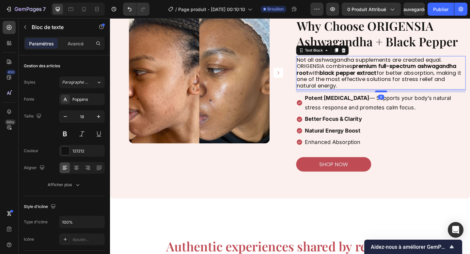
drag, startPoint x: 404, startPoint y: 104, endPoint x: 405, endPoint y: 97, distance: 6.9
click at [405, 97] on div at bounding box center [404, 98] width 13 height 2
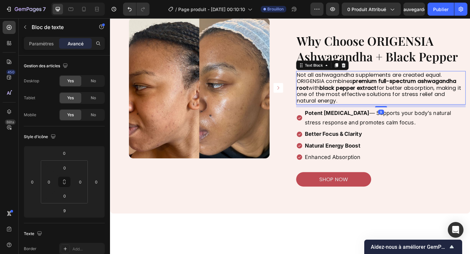
scroll to position [629, 0]
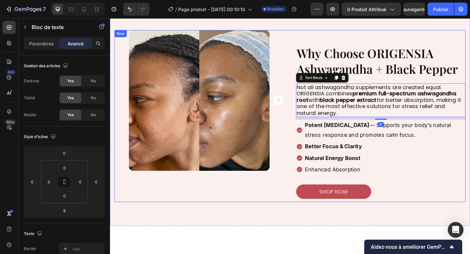
click at [400, 85] on div "Why Choose ORIGENSIA Ashwagandha + Black Pepper Heading Not all ashwagandha sup…" at bounding box center [404, 124] width 184 height 187
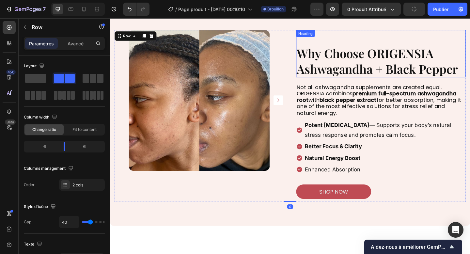
click at [398, 73] on strong "Why Choose ORIGENSIA Ashwagandha + Black Pepper" at bounding box center [400, 65] width 175 height 34
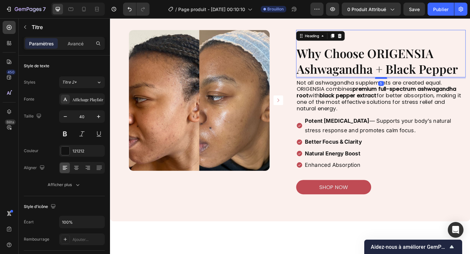
drag, startPoint x: 403, startPoint y: 88, endPoint x: 403, endPoint y: 83, distance: 4.9
click at [403, 83] on div at bounding box center [404, 83] width 13 height 2
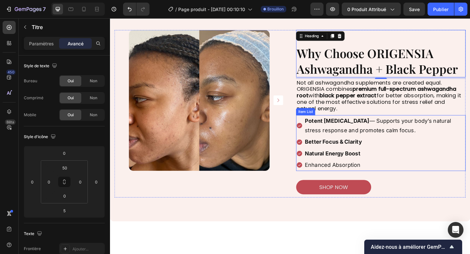
click at [351, 155] on strong "Better Focus & Clarity" at bounding box center [353, 152] width 62 height 7
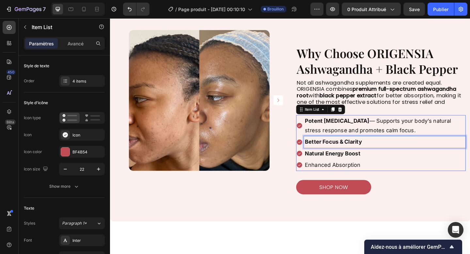
click at [355, 153] on strong "Better Focus & Clarity" at bounding box center [353, 152] width 62 height 7
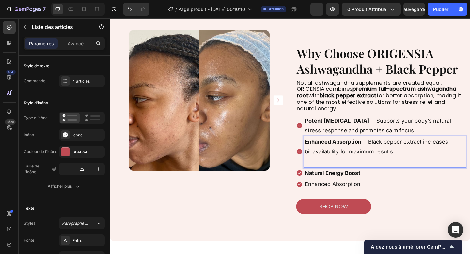
click at [388, 153] on p "Enhanced Absorption — Black pepper extract increases bioavailability for maximu…" at bounding box center [409, 157] width 174 height 21
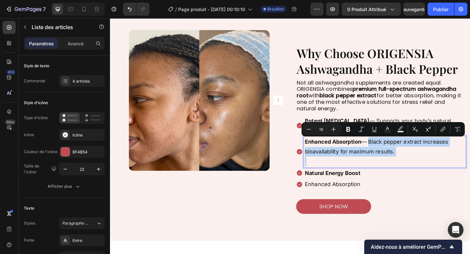
drag, startPoint x: 388, startPoint y: 153, endPoint x: 426, endPoint y: 171, distance: 41.6
click at [426, 171] on div "Enhanced Absorption — Black pepper extract increases bioavailability for maximu…" at bounding box center [409, 163] width 176 height 34
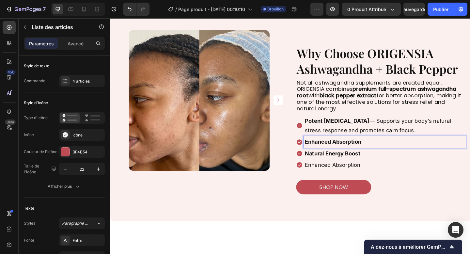
click at [392, 126] on p "Potent Adaptogen — Supports your body’s natural stress response and promotes ca…" at bounding box center [409, 135] width 174 height 21
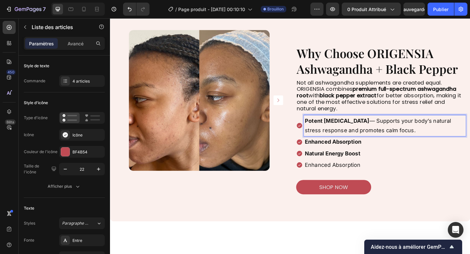
click at [377, 129] on p "Potent Adaptogen — Supports your body’s natural stress response and promotes ca…" at bounding box center [409, 135] width 174 height 21
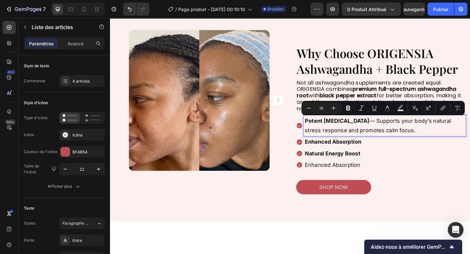
drag, startPoint x: 377, startPoint y: 129, endPoint x: 422, endPoint y: 140, distance: 46.0
click at [422, 140] on p "Potent Adaptogen — Supports your body’s natural stress response and promotes ca…" at bounding box center [409, 135] width 174 height 21
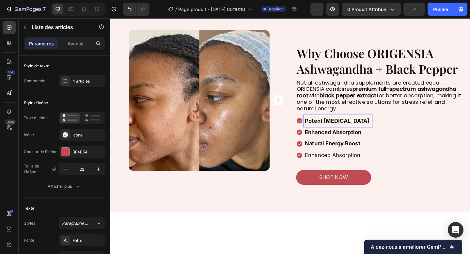
click at [348, 157] on strong "Natural Energy Boost" at bounding box center [352, 154] width 60 height 7
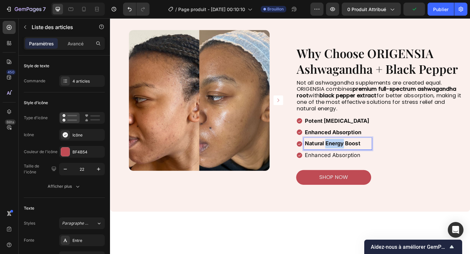
click at [348, 157] on strong "Natural Energy Boost" at bounding box center [352, 154] width 60 height 7
click at [343, 165] on p "Enhanced Absorption" at bounding box center [358, 167] width 72 height 10
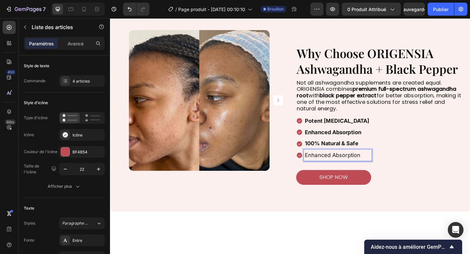
click at [343, 165] on p "Enhanced Absorption" at bounding box center [358, 167] width 72 height 10
click at [343, 165] on p "Backed by Research" at bounding box center [358, 167] width 72 height 10
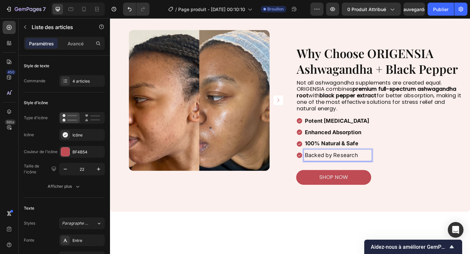
click at [343, 165] on p "Backed by Research" at bounding box center [358, 167] width 72 height 10
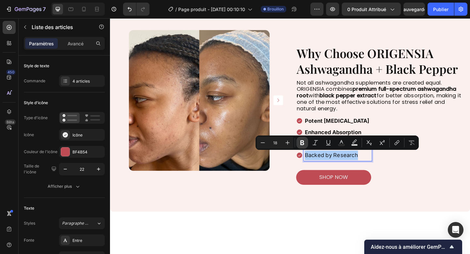
click at [301, 143] on icon "Editor contextual toolbar" at bounding box center [302, 142] width 4 height 5
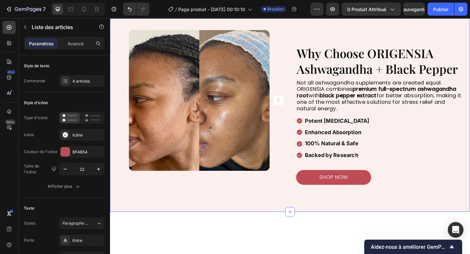
click at [293, 216] on div "Image Image Image Image Carousel Carousel Why Choose ORIGENSIA Ashwagandha + Bl…" at bounding box center [305, 117] width 391 height 224
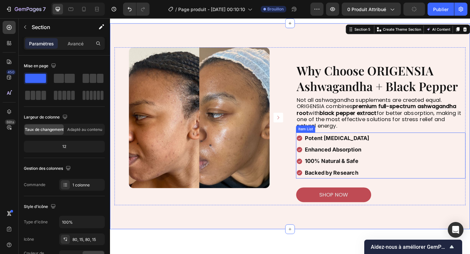
scroll to position [638, 0]
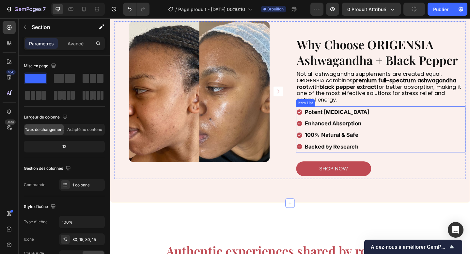
click at [401, 152] on div "Potent Adaptogen Enhanced Absorption 100% Natural & Safe Backed by Research" at bounding box center [404, 139] width 184 height 50
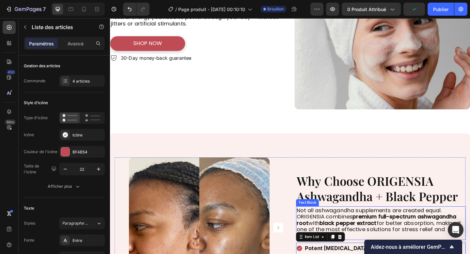
scroll to position [487, 0]
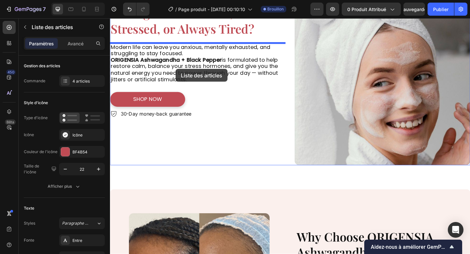
scroll to position [362, 0]
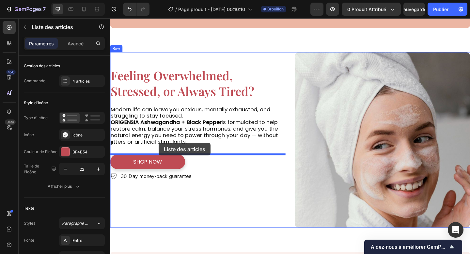
drag, startPoint x: 331, startPoint y: 212, endPoint x: 163, endPoint y: 155, distance: 178.0
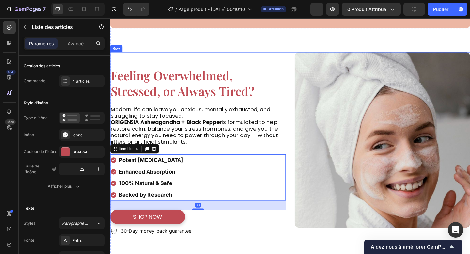
click at [273, 245] on div "shop now Button" at bounding box center [205, 235] width 191 height 19
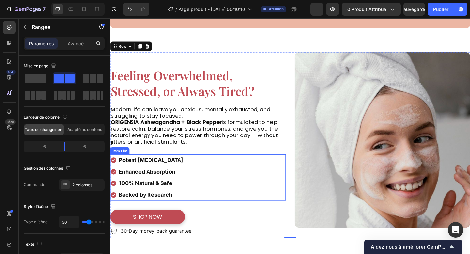
click at [155, 169] on strong "Potent Adaptogen" at bounding box center [154, 172] width 70 height 7
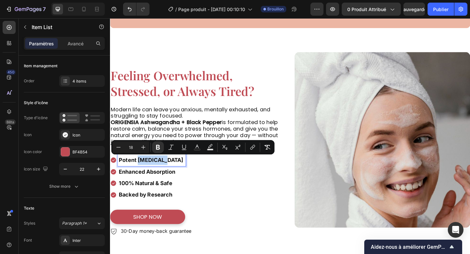
click at [155, 169] on strong "Potent Adaptogen" at bounding box center [154, 172] width 70 height 7
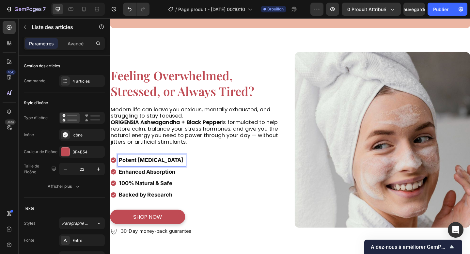
click at [155, 169] on strong "Potent Adaptogen" at bounding box center [154, 172] width 70 height 7
click at [150, 187] on strong "Enhanced Absorption" at bounding box center [149, 185] width 61 height 7
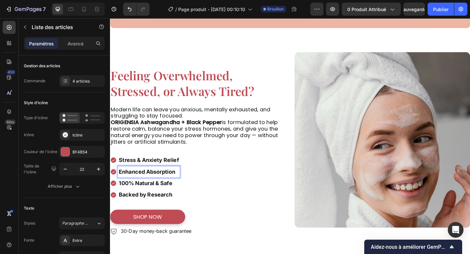
click at [150, 187] on strong "Enhanced Absorption" at bounding box center [149, 185] width 61 height 7
click at [145, 202] on p "100% Natural & Safe" at bounding box center [151, 197] width 65 height 10
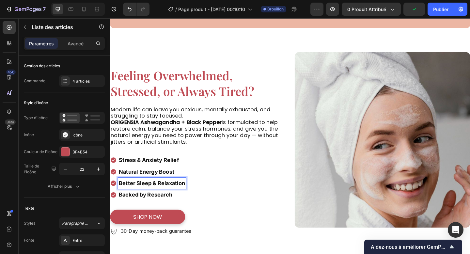
click at [144, 209] on strong "Backed by Research" at bounding box center [148, 209] width 58 height 7
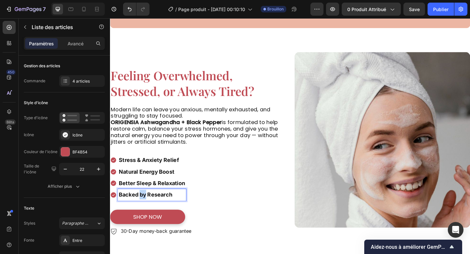
click at [144, 209] on strong "Backed by Research" at bounding box center [148, 209] width 58 height 7
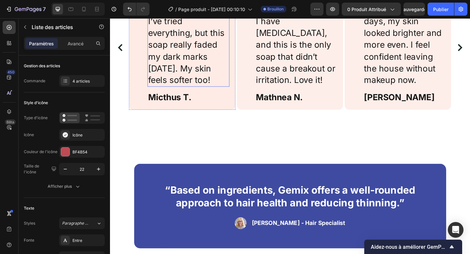
scroll to position [1009, 0]
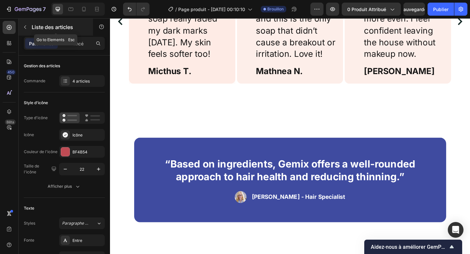
click at [36, 24] on font "Liste des articles" at bounding box center [52, 27] width 41 height 7
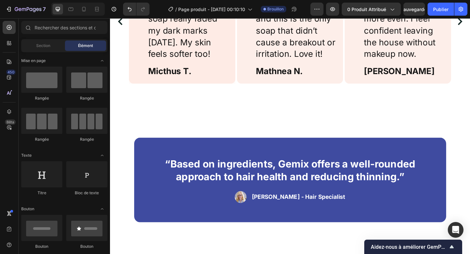
click at [39, 39] on div "Sections(18) Éléments (84) Section Élément Hero Section Product Detail Brands T…" at bounding box center [64, 136] width 91 height 231
click at [40, 46] on font "Section" at bounding box center [43, 45] width 14 height 5
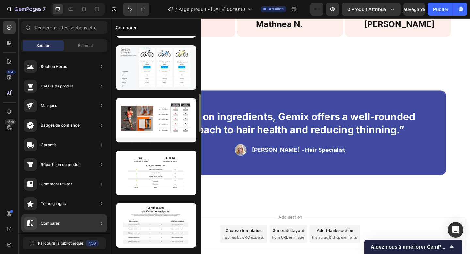
scroll to position [273, 0]
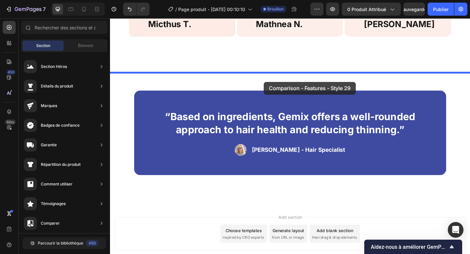
drag, startPoint x: 281, startPoint y: 175, endPoint x: 277, endPoint y: 87, distance: 87.5
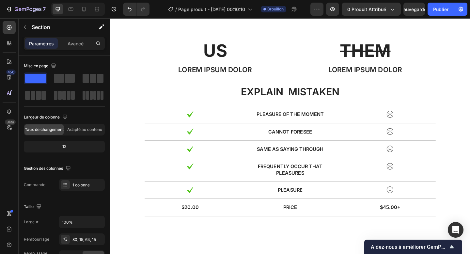
scroll to position [1131, 0]
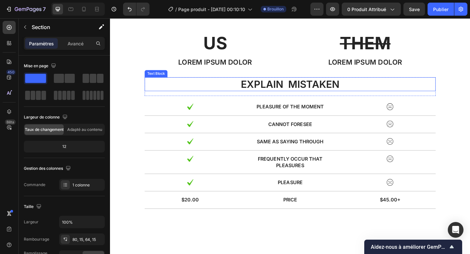
click at [282, 97] on p "explain mistaken" at bounding box center [305, 90] width 315 height 14
click at [293, 97] on p "explain mistaken" at bounding box center [305, 90] width 315 height 14
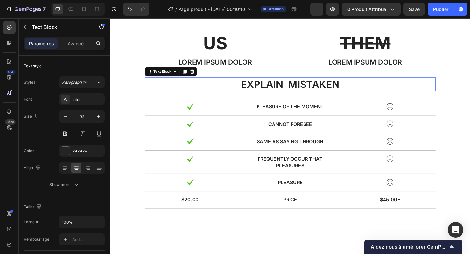
scroll to position [1094, 0]
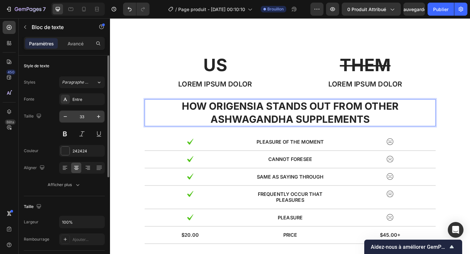
click at [83, 115] on input "33" at bounding box center [82, 117] width 22 height 12
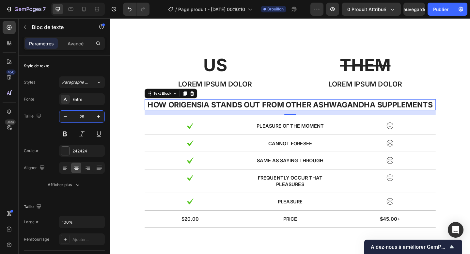
type input "25"
click at [299, 139] on p "pleasure of the moment" at bounding box center [306, 135] width 98 height 7
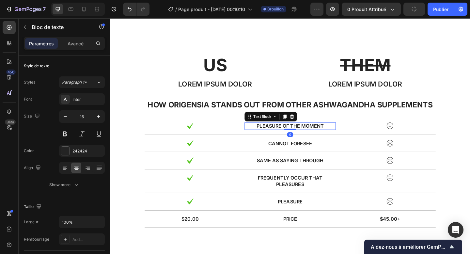
click at [299, 139] on p "pleasure of the moment" at bounding box center [306, 135] width 98 height 7
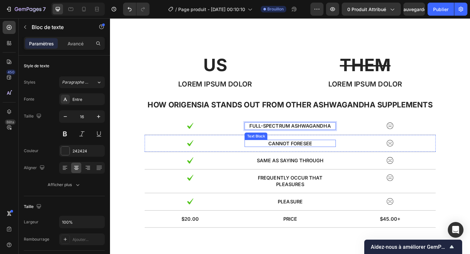
click at [296, 158] on p "cannot foresee" at bounding box center [306, 154] width 98 height 7
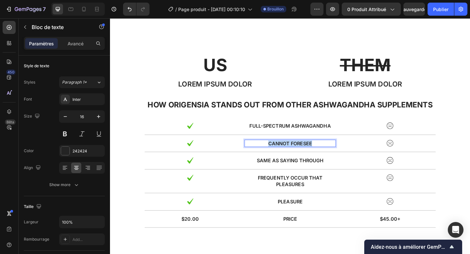
click at [296, 158] on p "cannot foresee" at bounding box center [306, 154] width 98 height 7
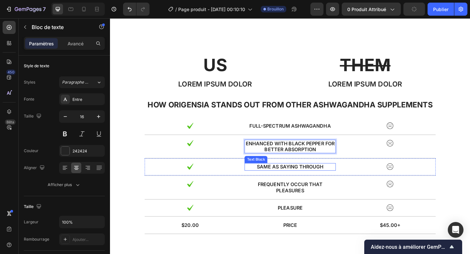
click at [303, 183] on p "same as saying through" at bounding box center [306, 179] width 98 height 7
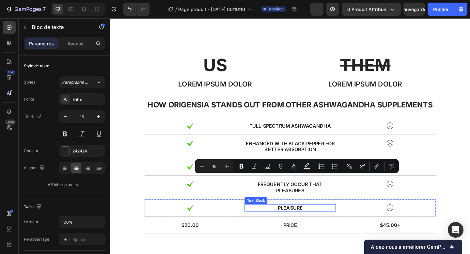
click at [276, 229] on div "pleasure" at bounding box center [305, 224] width 99 height 8
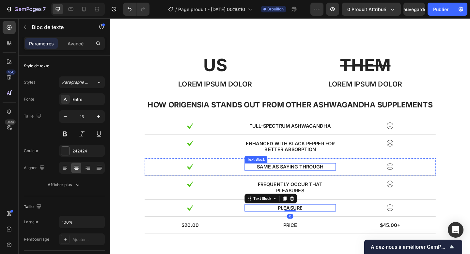
click at [286, 184] on div "same as saying through" at bounding box center [305, 180] width 99 height 8
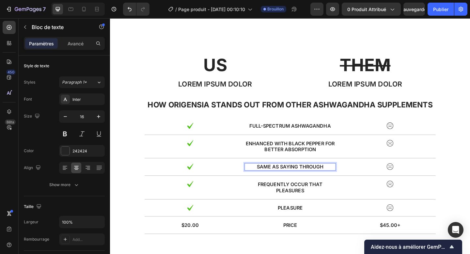
click at [286, 183] on p "same as saying through" at bounding box center [306, 179] width 98 height 7
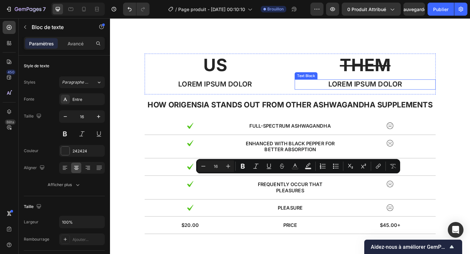
click at [324, 84] on div "Text Block" at bounding box center [323, 81] width 22 height 6
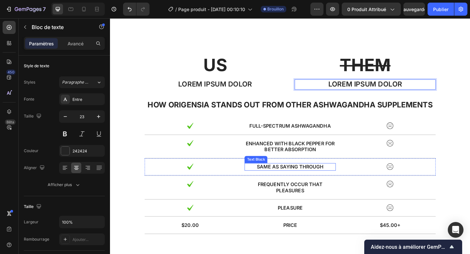
click at [310, 183] on p "same as saying through" at bounding box center [306, 179] width 98 height 7
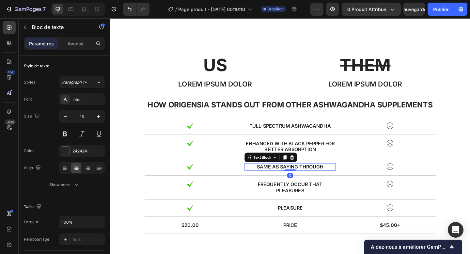
click at [310, 183] on p "same as saying through" at bounding box center [306, 179] width 98 height 7
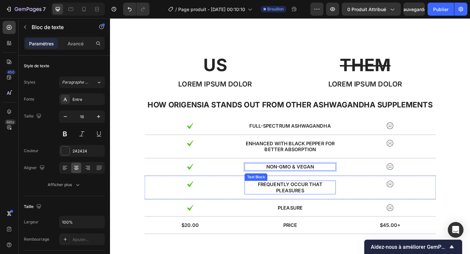
click at [300, 209] on p "frequently occur that pleasures" at bounding box center [306, 202] width 98 height 14
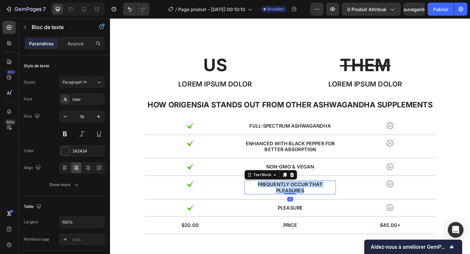
click at [300, 209] on p "frequently occur that pleasures" at bounding box center [306, 202] width 98 height 14
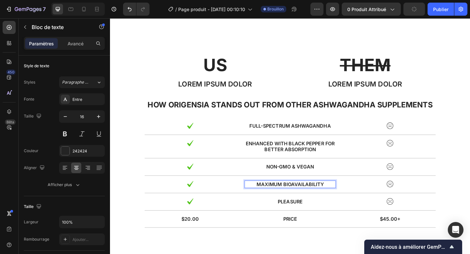
click at [305, 202] on p "Maximum Bioavailability" at bounding box center [306, 198] width 98 height 7
click at [298, 202] on p "No Artificial Fillers" at bounding box center [306, 198] width 98 height 7
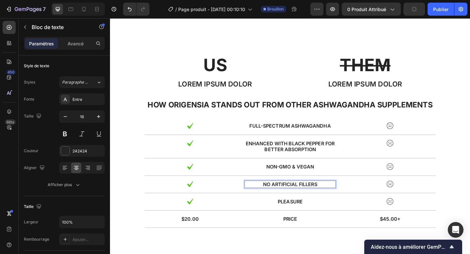
click at [298, 202] on p "No Artificial Fillers" at bounding box center [306, 198] width 98 height 7
click at [306, 221] on p "pleasure" at bounding box center [306, 217] width 98 height 7
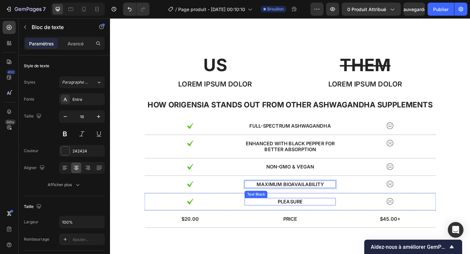
click at [306, 221] on p "pleasure" at bounding box center [306, 217] width 98 height 7
click at [302, 221] on p "pleasure" at bounding box center [306, 217] width 98 height 7
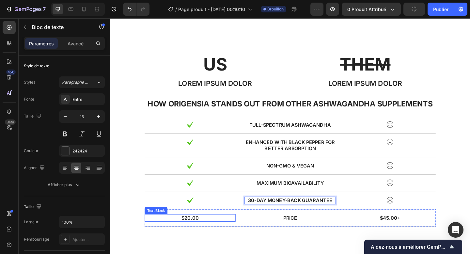
scroll to position [1168, 0]
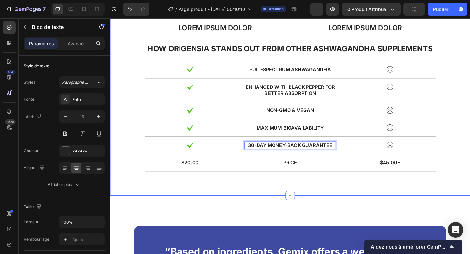
click at [327, 194] on div "US Text Block Lorem ipsum dolor Text Block THEM Text Block Lorem ipsum dolor Te…" at bounding box center [305, 90] width 391 height 241
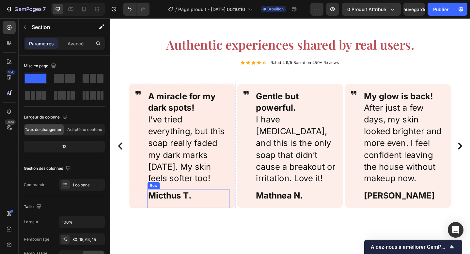
scroll to position [868, 0]
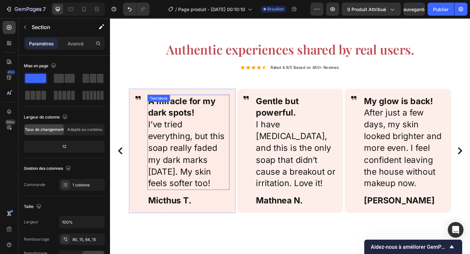
click at [208, 111] on strong "A miracle for my dark spots!" at bounding box center [187, 115] width 73 height 24
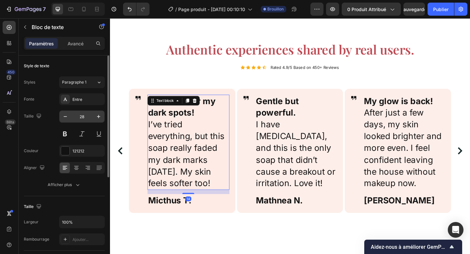
click at [85, 115] on input "28" at bounding box center [82, 117] width 22 height 12
type input "20"
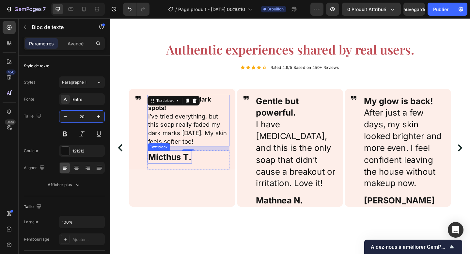
click at [186, 174] on strong "Micthus T." at bounding box center [174, 168] width 47 height 11
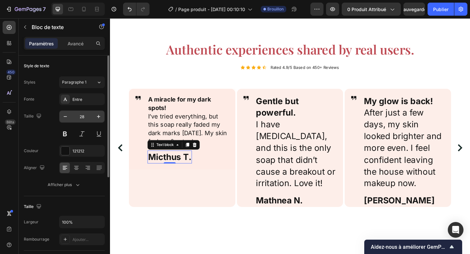
click at [83, 116] on input "28" at bounding box center [82, 117] width 22 height 12
type input "20"
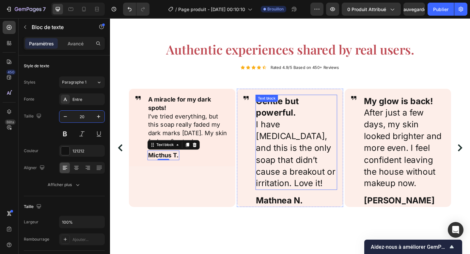
click at [300, 147] on p "Gentle but powerful. I have sensitive skin, and this is the only soap that didn…" at bounding box center [313, 153] width 88 height 102
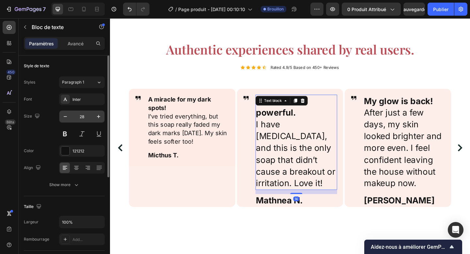
click at [84, 120] on input "28" at bounding box center [82, 117] width 22 height 12
type input "20"
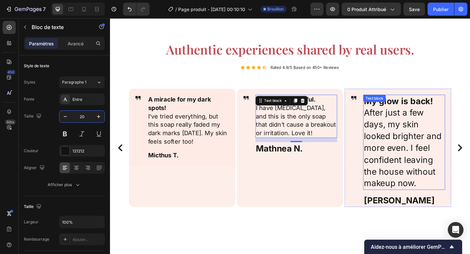
click at [419, 159] on p "My glow is back! After just a few days, my skin looked brighter and more even. …" at bounding box center [430, 153] width 88 height 102
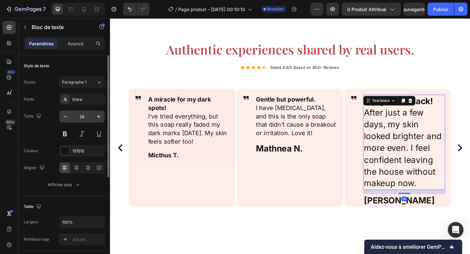
click at [80, 122] on input "28" at bounding box center [82, 117] width 22 height 12
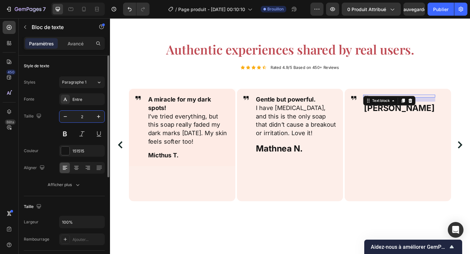
type input "20"
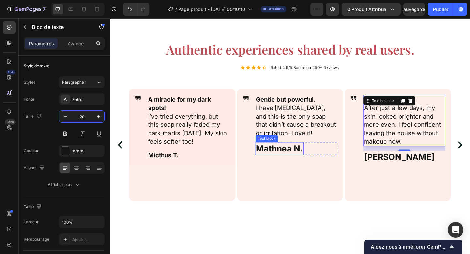
click at [299, 161] on strong "Mathnea N." at bounding box center [294, 159] width 51 height 11
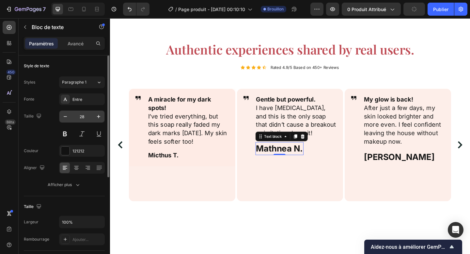
click at [82, 114] on input "28" at bounding box center [82, 117] width 22 height 12
type input "20"
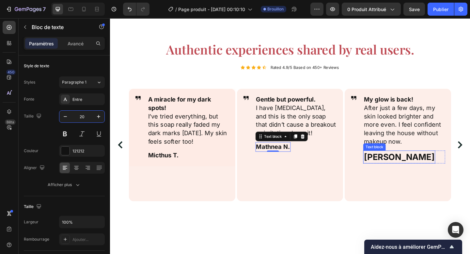
click at [390, 172] on strong "Angela L." at bounding box center [424, 168] width 77 height 11
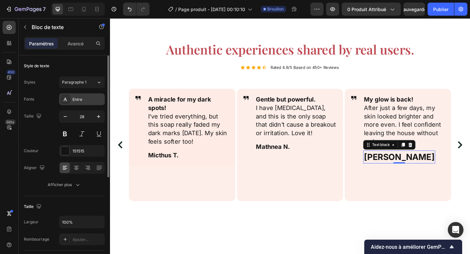
click at [76, 94] on div "Entre" at bounding box center [82, 99] width 46 height 12
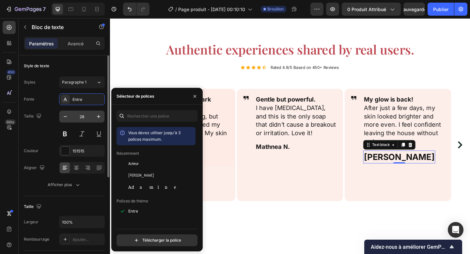
click at [80, 112] on input "28" at bounding box center [82, 117] width 22 height 12
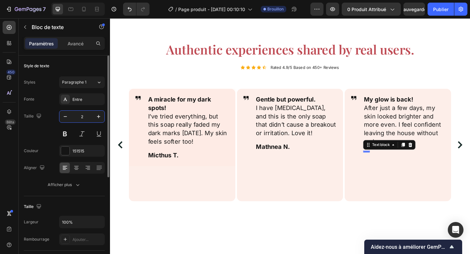
type input "20"
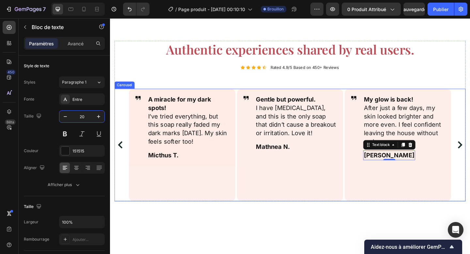
click at [217, 209] on div "Icon A miracle for my dark spots! I’ve tried everything, but this soap really f…" at bounding box center [188, 156] width 116 height 123
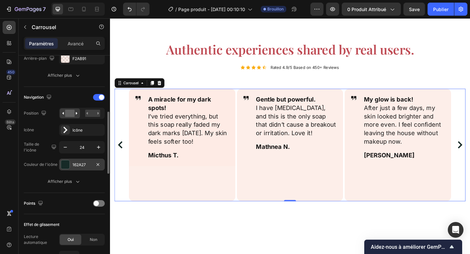
scroll to position [0, 0]
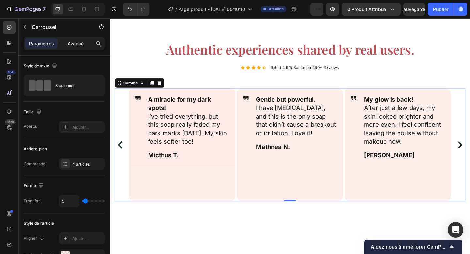
click at [77, 42] on font "Avancé" at bounding box center [76, 44] width 16 height 6
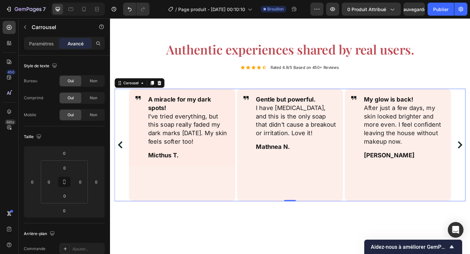
click at [235, 199] on div "Icon A miracle for my dark spots! I’ve tried everything, but this soap really f…" at bounding box center [188, 156] width 116 height 123
click at [242, 164] on div "Icon A miracle for my dark spots! I’ve tried everything, but this soap really f…" at bounding box center [188, 137] width 116 height 84
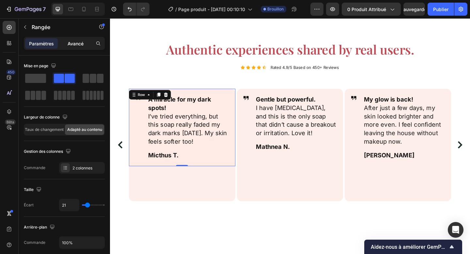
click at [77, 46] on p "Avancé" at bounding box center [76, 43] width 16 height 7
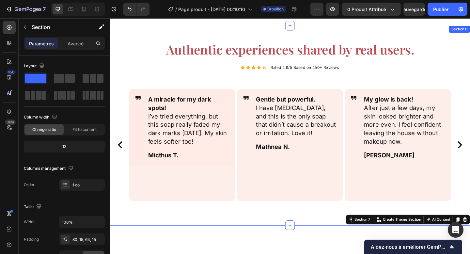
click at [254, 241] on div "Authentic experiences shared by real users. Heading Icon Icon Icon Icon Icon Ic…" at bounding box center [305, 134] width 391 height 217
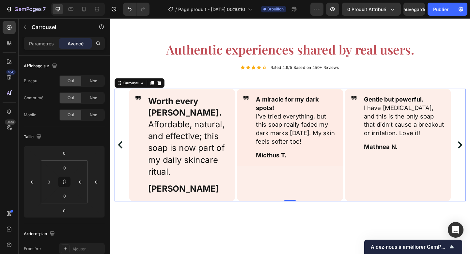
click at [120, 157] on icon "Carousel Back Arrow" at bounding box center [120, 156] width 5 height 8
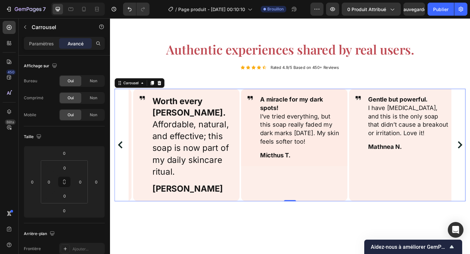
click at [120, 157] on icon "Carousel Back Arrow" at bounding box center [120, 156] width 5 height 8
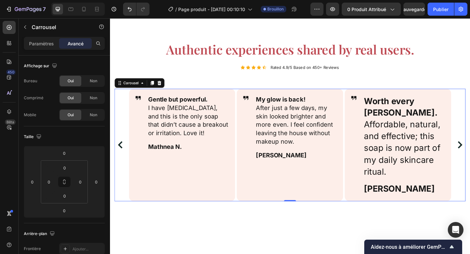
click at [174, 211] on div "Icon Gentle but powerful. I have sensitive skin, and this is the only soap that…" at bounding box center [188, 156] width 116 height 123
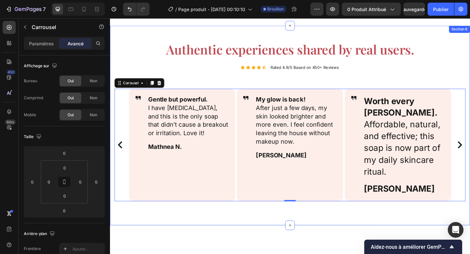
click at [171, 241] on div "Authentic experiences shared by real users. Heading Icon Icon Icon Icon Icon Ic…" at bounding box center [305, 134] width 391 height 217
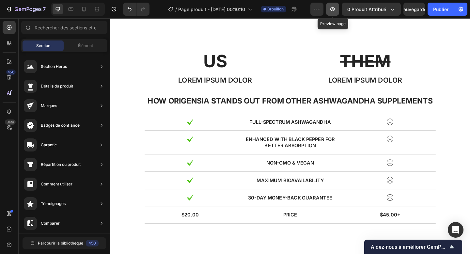
scroll to position [652, 0]
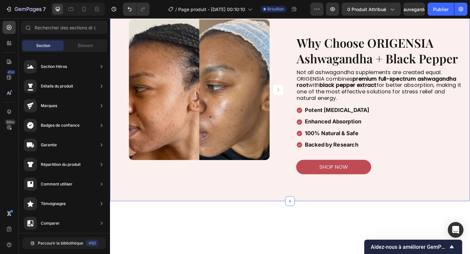
click at [261, 193] on div "Image Image Image Image Carousel Carousel Why Choose ORIGENSIA Ashwagandha + Bl…" at bounding box center [305, 105] width 391 height 224
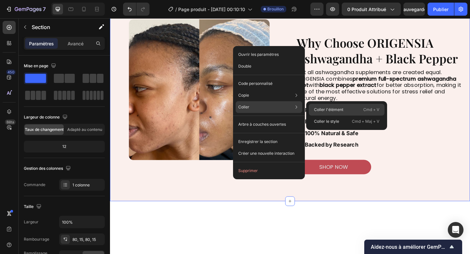
click at [334, 110] on font "Coller l'élément" at bounding box center [328, 109] width 29 height 5
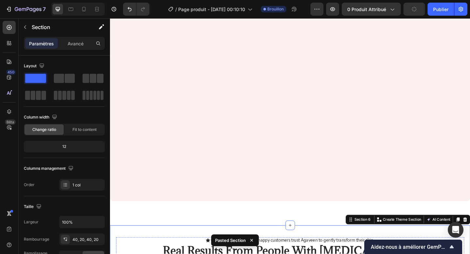
scroll to position [854, 0]
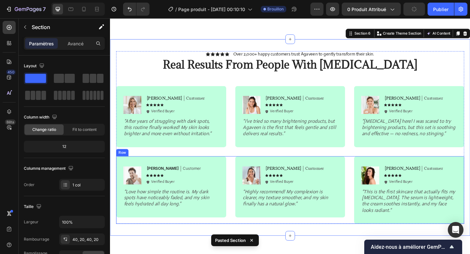
click at [240, 191] on div "Image Michael Text Block Customer Text Block Row Icon Icon Icon Icon Icon Icon …" at bounding box center [305, 204] width 378 height 73
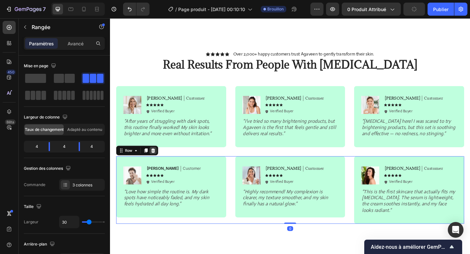
click at [155, 162] on icon at bounding box center [157, 162] width 4 height 5
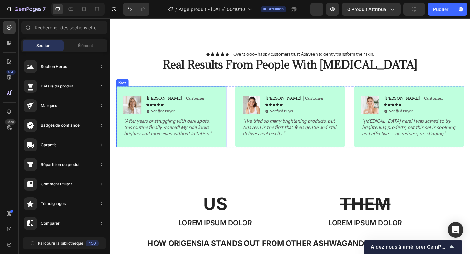
click at [232, 155] on div "Image Emily Text Block Customer Text Block Row Icon Icon Icon Icon Icon Icon Li…" at bounding box center [176, 125] width 120 height 67
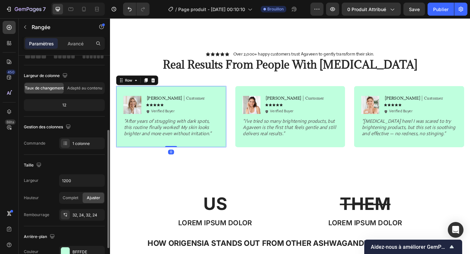
scroll to position [90, 0]
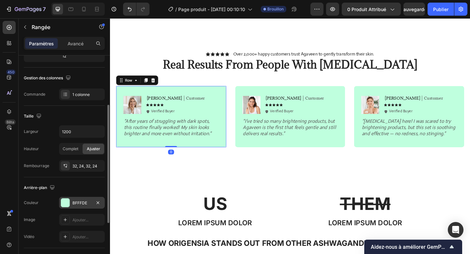
click at [82, 203] on font "BFFFDE" at bounding box center [79, 202] width 15 height 5
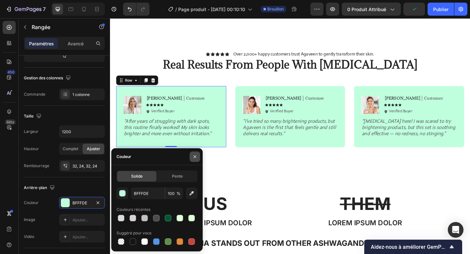
click at [192, 155] on button "button" at bounding box center [194, 156] width 10 height 10
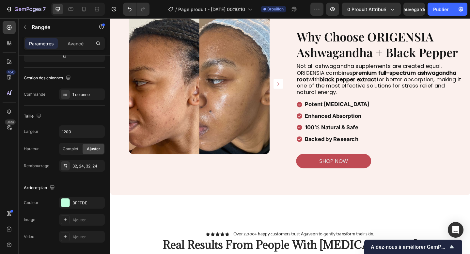
scroll to position [746, 0]
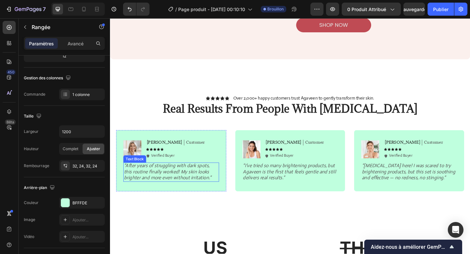
click at [171, 185] on icon "“After years of struggling with dark spots, this routine finally worked! My ski…" at bounding box center [172, 185] width 95 height 21
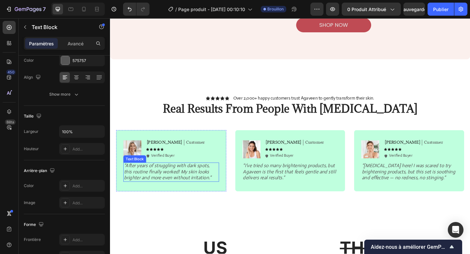
click at [171, 185] on icon "“After years of struggling with dark spots, this routine finally worked! My ski…" at bounding box center [172, 185] width 95 height 21
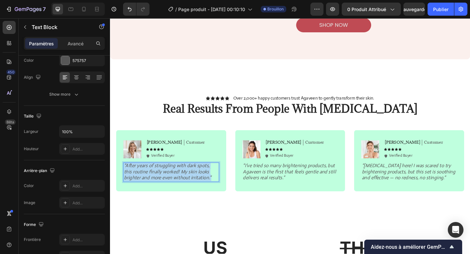
scroll to position [0, 0]
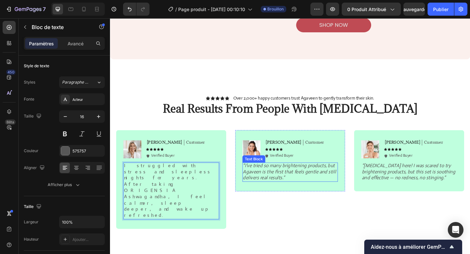
click at [284, 185] on icon "“I’ve tried so many brightening products, but Agaveen is the first that feels g…" at bounding box center [304, 185] width 101 height 21
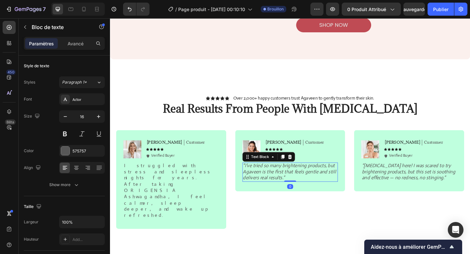
click at [284, 185] on icon "“I’ve tried so many brightening products, but Agaveen is the first that feels g…" at bounding box center [304, 185] width 101 height 21
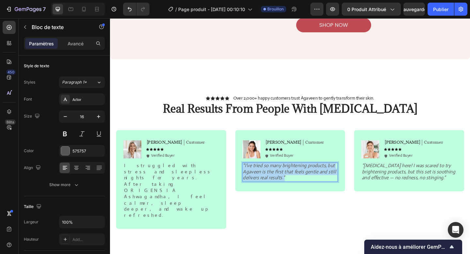
click at [284, 185] on icon "“I’ve tried so many brightening products, but Agaveen is the first that feels g…" at bounding box center [304, 185] width 101 height 21
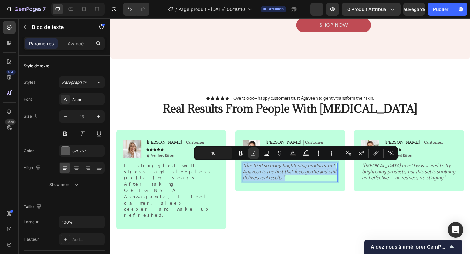
click at [284, 185] on icon "“I’ve tried so many brightening products, but Agaveen is the first that feels g…" at bounding box center [304, 185] width 101 height 21
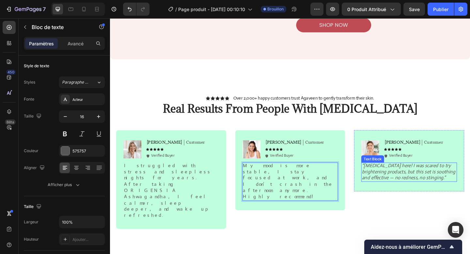
click at [407, 180] on icon "“Sensitive skin here! I was scared to try brightening products, but this set is…" at bounding box center [434, 185] width 101 height 21
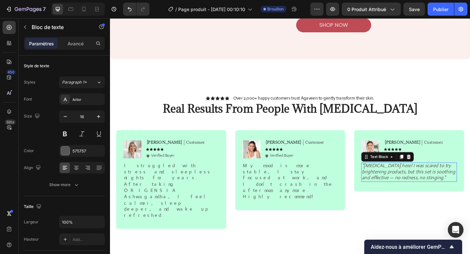
click at [407, 180] on icon "“Sensitive skin here! I was scared to try brightening products, but this set is…" at bounding box center [434, 185] width 101 height 21
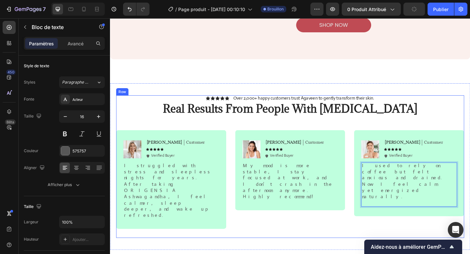
click at [354, 218] on div "Icon Icon Icon Icon Icon Icon List Over 2,000+ happy customers trust Agaveen to…" at bounding box center [305, 179] width 378 height 155
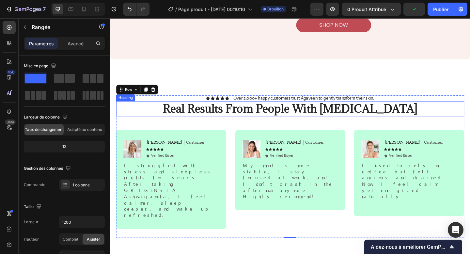
click at [245, 120] on h2 "Real Results From People With Sensitive Skin" at bounding box center [305, 117] width 378 height 16
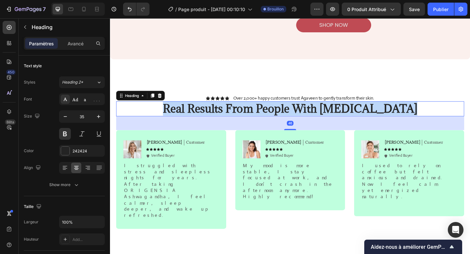
click at [245, 120] on p "Real Results From People With Sensitive Skin" at bounding box center [305, 116] width 377 height 15
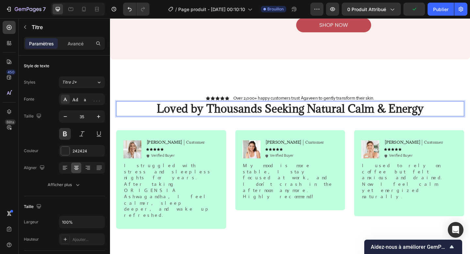
click at [288, 104] on p "Over 2,000+ happy customers trust Agaveen to gently transform their skin." at bounding box center [320, 105] width 153 height 6
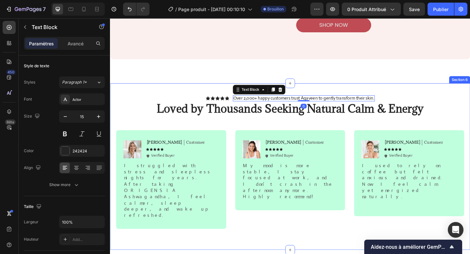
click at [303, 101] on div "Icon Icon Icon Icon Icon Icon List Over 2,000+ happy customers trust Agaveen to…" at bounding box center [305, 179] width 391 height 181
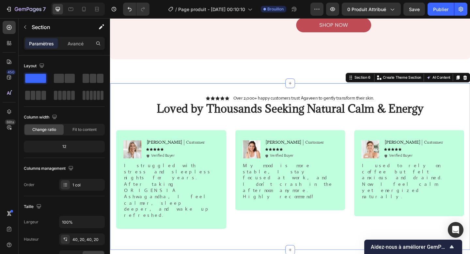
click at [303, 101] on div "Icon Icon Icon Icon Icon Icon List Over 2,000+ happy customers trust Agaveen to…" at bounding box center [305, 179] width 391 height 181
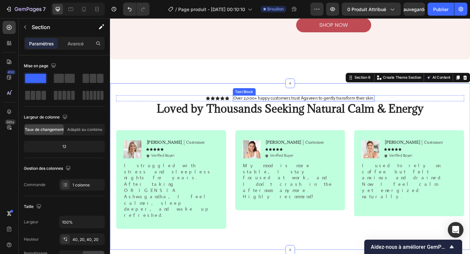
click at [291, 107] on p "Over 2,000+ happy customers trust Agaveen to gently transform their skin." at bounding box center [320, 105] width 153 height 6
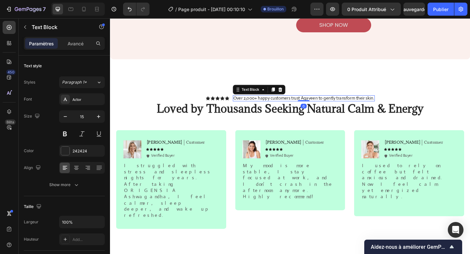
click at [291, 107] on p "Over 2,000+ happy customers trust Agaveen to gently transform their skin." at bounding box center [320, 105] width 153 height 6
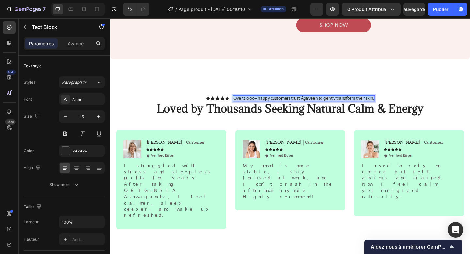
click at [291, 107] on p "Over 2,000+ happy customers trust Agaveen to gently transform their skin." at bounding box center [320, 105] width 153 height 6
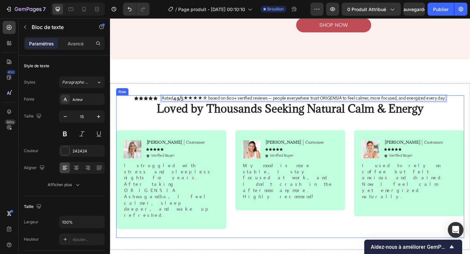
click at [227, 129] on div "Icon Icon Icon Icon Icon Icon List Rated 4.9/5 ★★★★☆ based on 800+ verified rev…" at bounding box center [305, 179] width 378 height 155
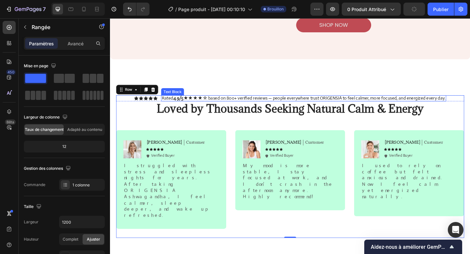
click at [285, 107] on p "Rated 4.9/5 ★★★★☆ based on 800+ verified reviews — people everywhere trust ORIG…" at bounding box center [320, 105] width 309 height 6
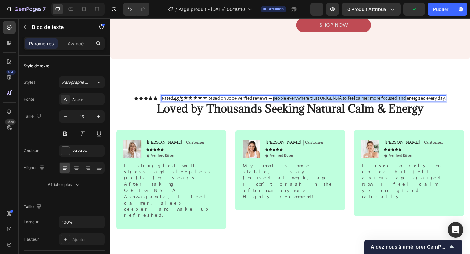
drag, startPoint x: 285, startPoint y: 107, endPoint x: 429, endPoint y: 107, distance: 144.1
click at [429, 107] on p "Rated 4.9/5 ★★★★☆ based on 800+ verified reviews — people everywhere trust ORIG…" at bounding box center [320, 105] width 309 height 6
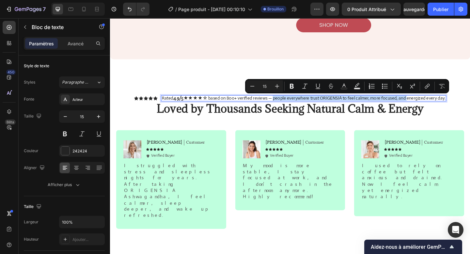
click at [429, 107] on p "Rated 4.9/5 ★★★★☆ based on 800+ verified reviews — people everywhere trust ORIG…" at bounding box center [320, 105] width 309 height 6
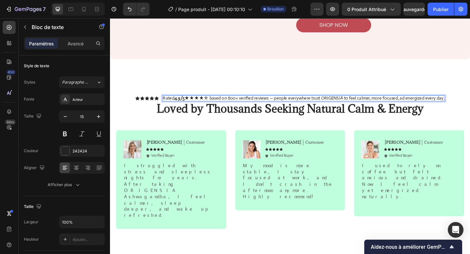
click at [285, 106] on p "Rated 4.9/5 ★★★★☆ based on 800+ verified reviews — people everywhere trust ORIG…" at bounding box center [320, 105] width 306 height 6
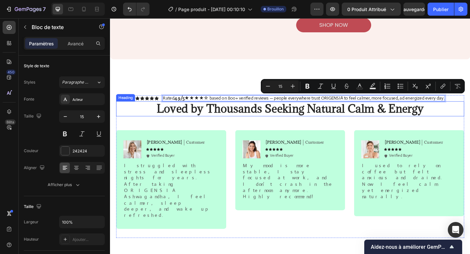
drag, startPoint x: 285, startPoint y: 106, endPoint x: 475, endPoint y: 114, distance: 190.7
click at [469, 115] on div "Icon Icon Icon Icon Icon Icon List Rated 4.9/5 ★★★★☆ based on 800+ verified rev…" at bounding box center [305, 179] width 378 height 155
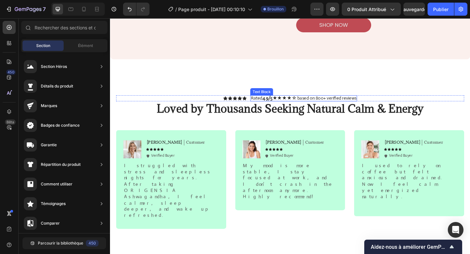
click at [311, 105] on p "Rated 4.9/5 ★★★★☆ based on 800+ verified reviews" at bounding box center [320, 105] width 115 height 6
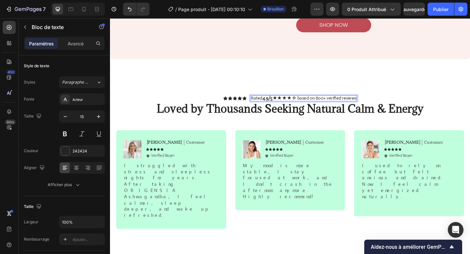
click at [310, 106] on p "Rated 4.9/5 ★★★★☆ based on 800+ verified reviews" at bounding box center [320, 105] width 115 height 6
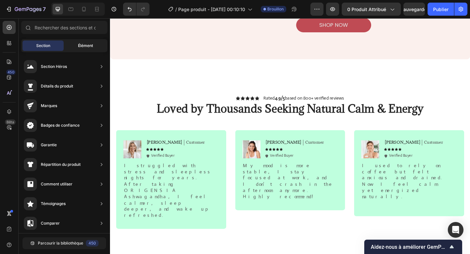
click at [86, 42] on div "Élément" at bounding box center [85, 45] width 41 height 10
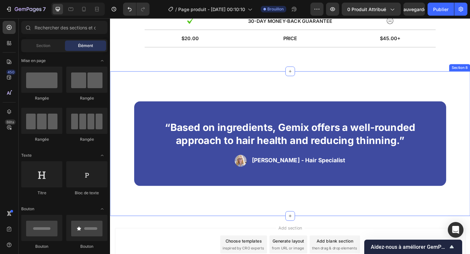
scroll to position [1118, 0]
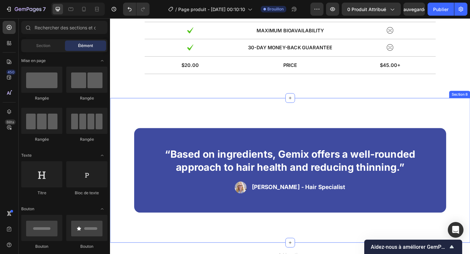
click at [442, 119] on div "“Based on ingredients, Gemix offers a well-rounded approach to hair health and …" at bounding box center [305, 183] width 391 height 157
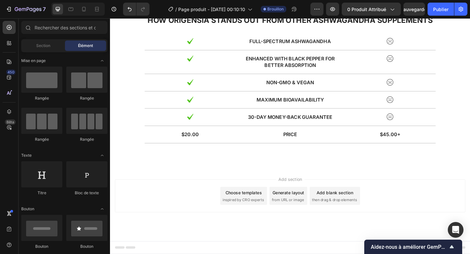
scroll to position [1043, 0]
click at [443, 10] on font "Publier" at bounding box center [440, 10] width 15 height 6
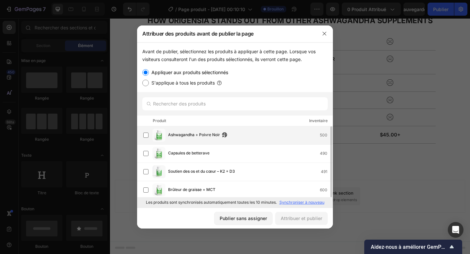
click at [201, 131] on span "Ashwagandha + Poivre Noir" at bounding box center [194, 134] width 52 height 7
click at [294, 219] on font "Attribuer et publier" at bounding box center [300, 218] width 41 height 6
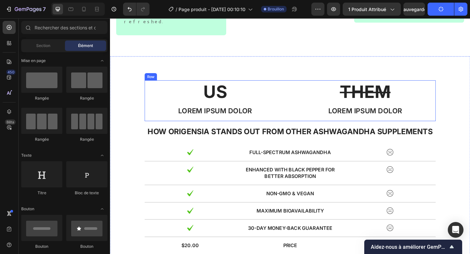
scroll to position [940, 0]
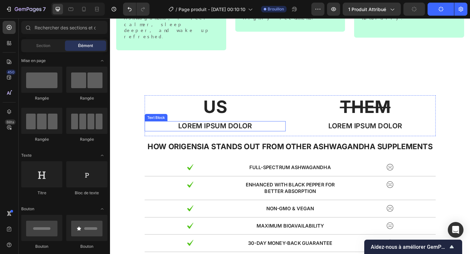
click at [271, 131] on p "Lorem ipsum dolor" at bounding box center [224, 136] width 152 height 10
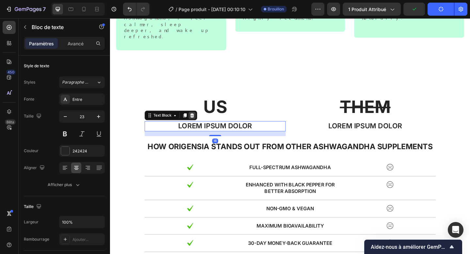
click at [200, 122] on icon at bounding box center [199, 124] width 4 height 5
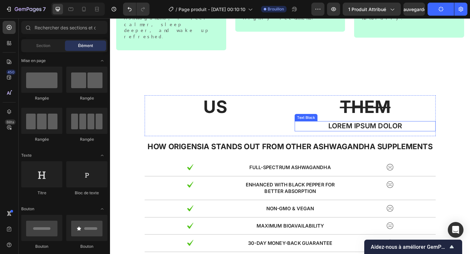
click at [353, 131] on p "Lorem ipsum dolor" at bounding box center [387, 136] width 152 height 10
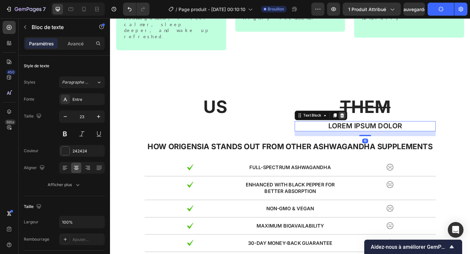
click at [359, 121] on icon at bounding box center [361, 123] width 5 height 5
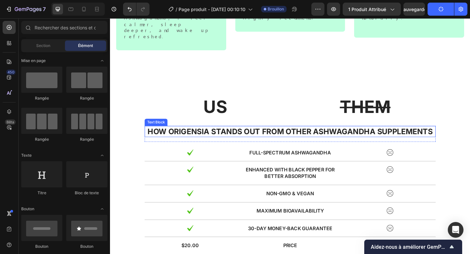
click at [268, 136] on strong "How ORIGENSIA Stands Out From Other Ashwagandha Supplements" at bounding box center [306, 141] width 310 height 10
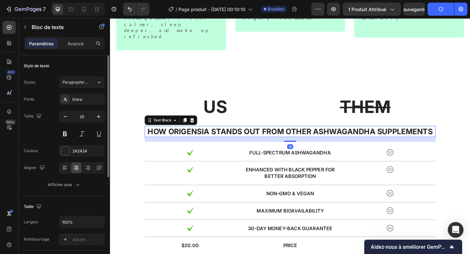
click at [79, 92] on div "Styles Paragraphe 1* Fonte Entre Taille 25 Couleur 242424 Aligner Afficher plus" at bounding box center [64, 133] width 81 height 114
click at [79, 97] on div "Entre" at bounding box center [87, 100] width 31 height 6
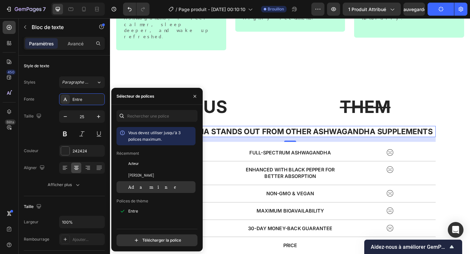
click at [151, 184] on div "Adamine" at bounding box center [161, 187] width 66 height 6
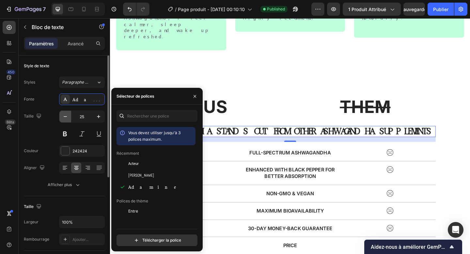
click at [67, 118] on icon "button" at bounding box center [65, 116] width 7 height 7
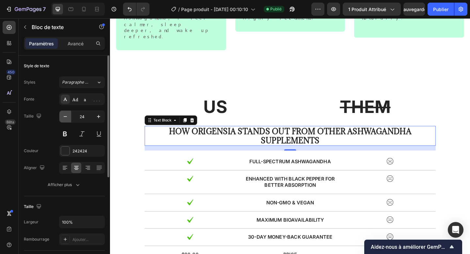
click at [67, 118] on icon "button" at bounding box center [65, 116] width 7 height 7
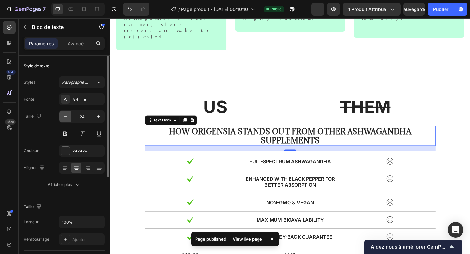
click at [67, 118] on icon "button" at bounding box center [65, 116] width 7 height 7
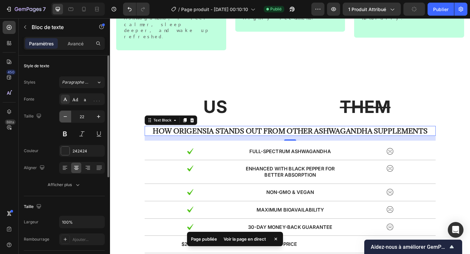
click at [67, 118] on icon "button" at bounding box center [65, 116] width 7 height 7
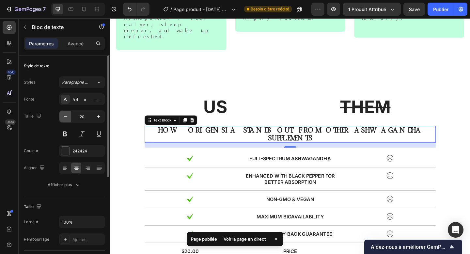
click at [67, 118] on icon "button" at bounding box center [65, 116] width 7 height 7
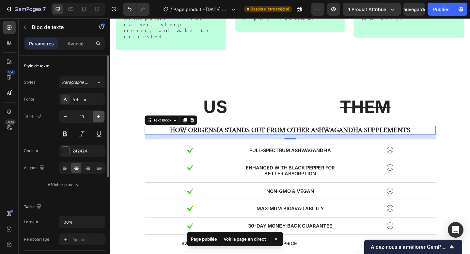
click at [103, 118] on button "button" at bounding box center [99, 117] width 12 height 12
type input "20"
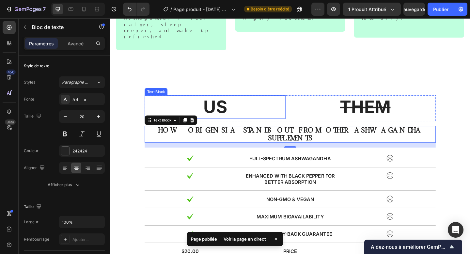
click at [212, 103] on p "US" at bounding box center [224, 115] width 152 height 24
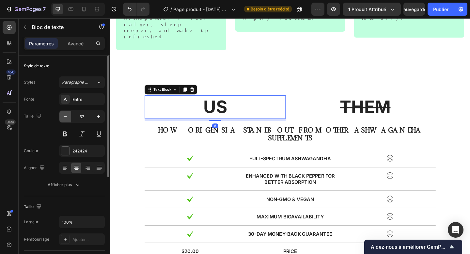
click at [67, 117] on icon "button" at bounding box center [65, 116] width 7 height 7
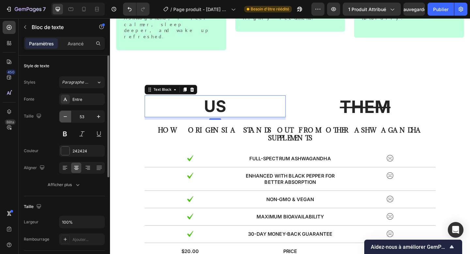
click at [67, 117] on icon "button" at bounding box center [65, 116] width 7 height 7
type input "50"
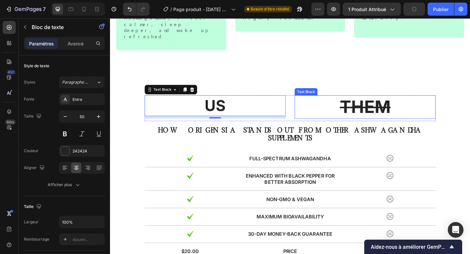
click at [377, 103] on s "THEM" at bounding box center [387, 114] width 55 height 23
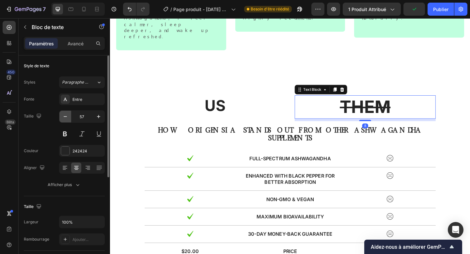
click at [67, 119] on icon "button" at bounding box center [65, 116] width 7 height 7
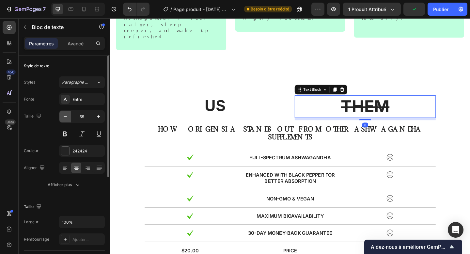
click at [67, 119] on icon "button" at bounding box center [65, 116] width 7 height 7
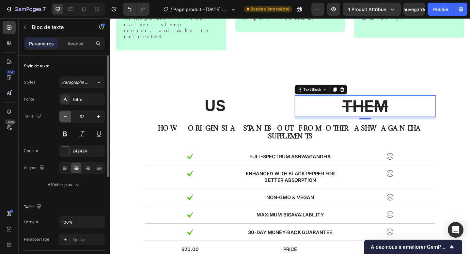
click at [67, 119] on icon "button" at bounding box center [65, 116] width 7 height 7
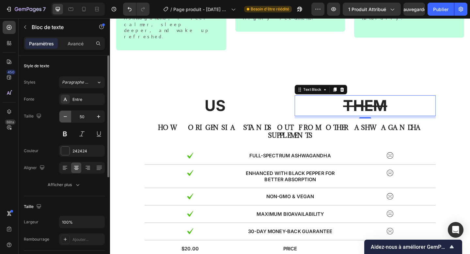
type input "49"
click at [82, 117] on input "49" at bounding box center [82, 117] width 22 height 12
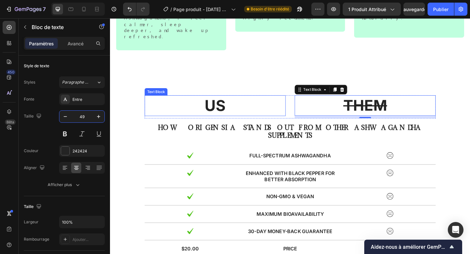
click at [212, 103] on p "US" at bounding box center [224, 113] width 152 height 21
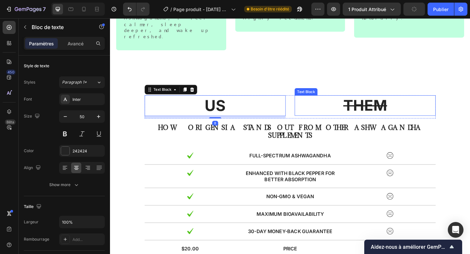
click at [368, 103] on s "THEM" at bounding box center [387, 112] width 48 height 19
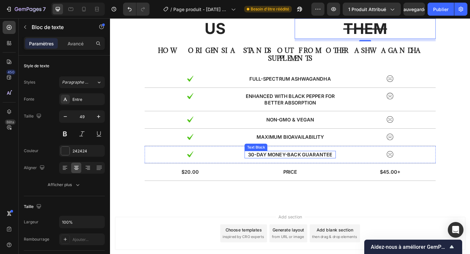
scroll to position [965, 0]
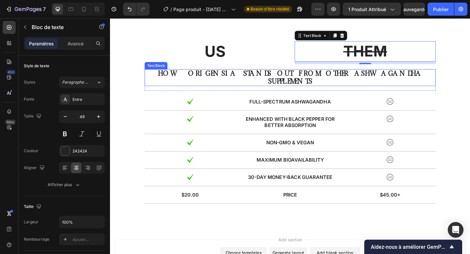
click at [287, 81] on strong "How ORIGENSIA Stands Out From Other Ashwagandha Supplements" at bounding box center [306, 82] width 288 height 17
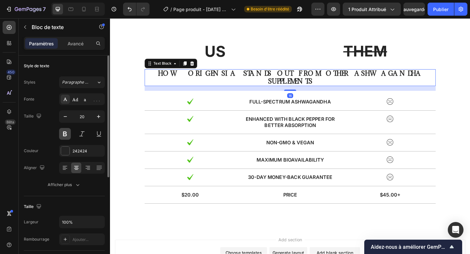
click at [68, 137] on button at bounding box center [65, 134] width 12 height 12
click at [279, 79] on strong "How ORIGENSIA Stands Out From Other Ashwagandha Supplements" at bounding box center [306, 82] width 288 height 17
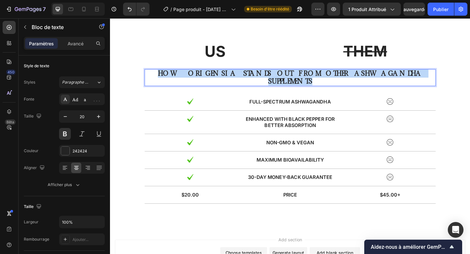
click at [279, 79] on strong "How ORIGENSIA Stands Out From Other Ashwagandha Supplements" at bounding box center [306, 82] width 288 height 17
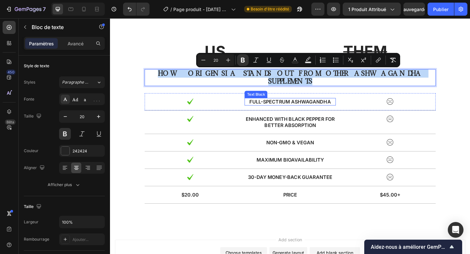
click at [298, 106] on p "Full-Spectrum Ashwagandha" at bounding box center [306, 109] width 98 height 7
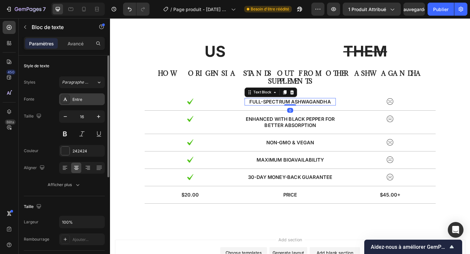
click at [94, 102] on div "Entre" at bounding box center [87, 100] width 31 height 6
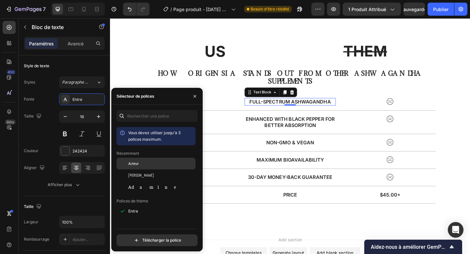
click at [161, 159] on div "Acteur" at bounding box center [155, 164] width 79 height 12
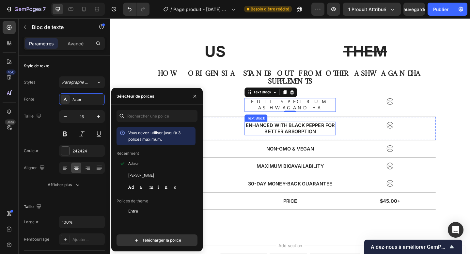
click at [331, 131] on p "Enhanced with Black Pepper for better absorption" at bounding box center [306, 138] width 98 height 14
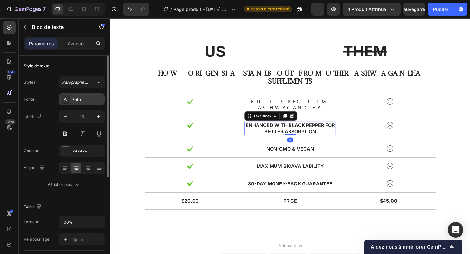
click at [93, 102] on div "Entre" at bounding box center [82, 99] width 46 height 12
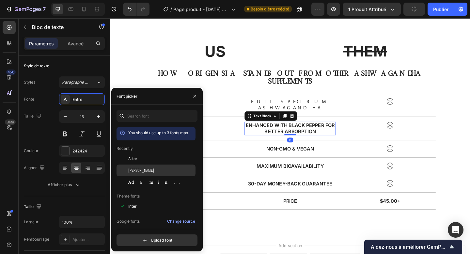
click at [155, 164] on div "Abel" at bounding box center [155, 170] width 79 height 12
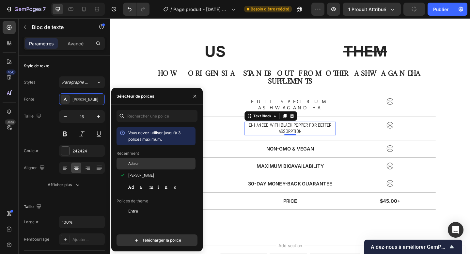
click at [148, 166] on div "Acteur" at bounding box center [161, 163] width 66 height 6
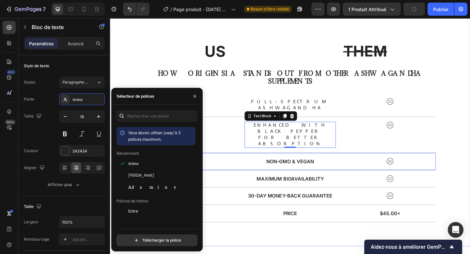
click at [315, 165] on div "Image Non-GMO & Vegan Text Block Image Row" at bounding box center [305, 174] width 316 height 19
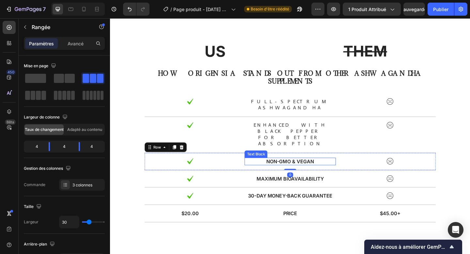
click at [307, 171] on p "Non-GMO & Vegan" at bounding box center [306, 174] width 98 height 7
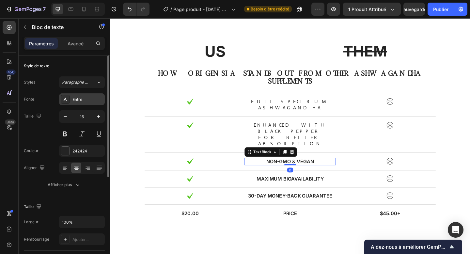
click at [77, 95] on div "Entre" at bounding box center [82, 99] width 46 height 12
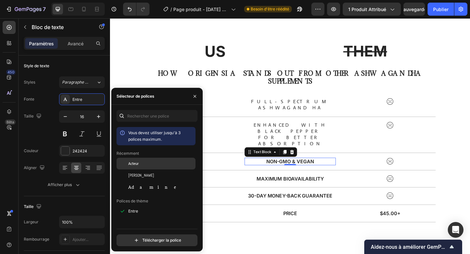
click at [150, 159] on div "Acteur" at bounding box center [155, 164] width 79 height 12
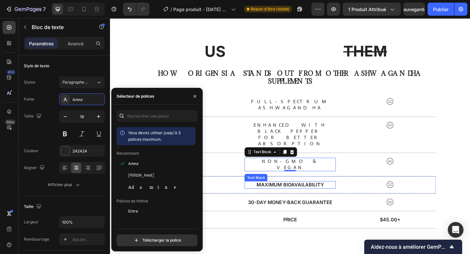
click at [300, 196] on p "Maximum Bioavailability" at bounding box center [306, 199] width 98 height 7
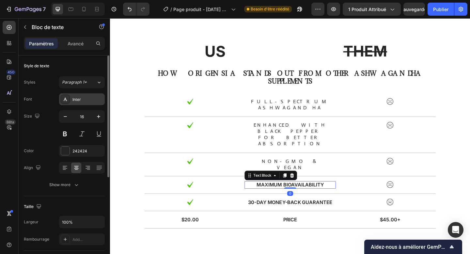
click at [88, 97] on div "Inter" at bounding box center [87, 100] width 31 height 6
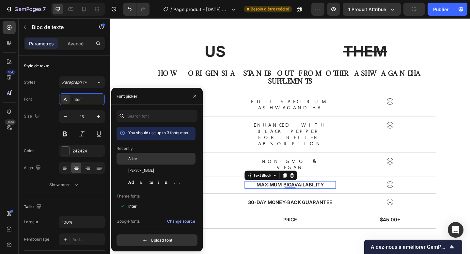
click at [153, 158] on div "Actor" at bounding box center [161, 159] width 66 height 6
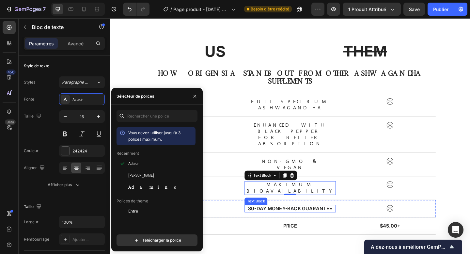
click at [283, 222] on p "30-Day Money-Back Guarantee" at bounding box center [306, 225] width 98 height 7
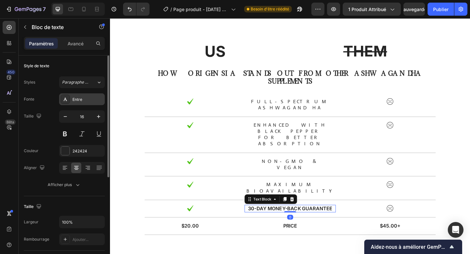
click at [75, 102] on div "Entre" at bounding box center [87, 100] width 31 height 6
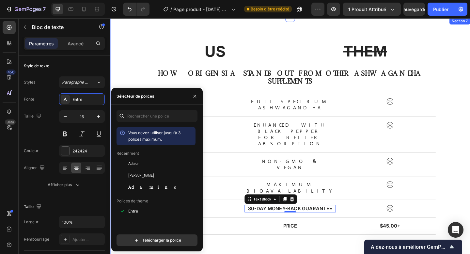
click at [285, 216] on div "US Text Block THEM Text Block Row How ORIGENSIA Stands Out From Other Ashwagand…" at bounding box center [306, 151] width 382 height 216
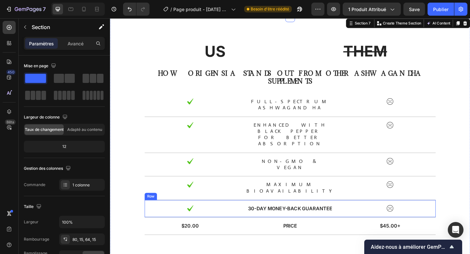
click at [281, 216] on div "Image 30-Day Money-Back Guarantee Text Block Image Row" at bounding box center [305, 225] width 316 height 19
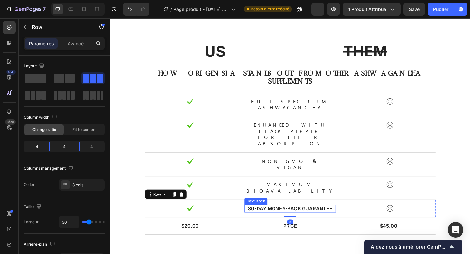
click at [287, 222] on p "30-Day Money-Back Guarantee" at bounding box center [306, 225] width 98 height 7
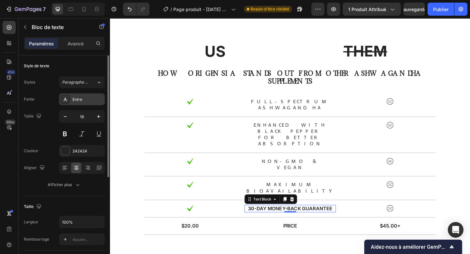
click at [80, 104] on div "Entre" at bounding box center [82, 99] width 46 height 12
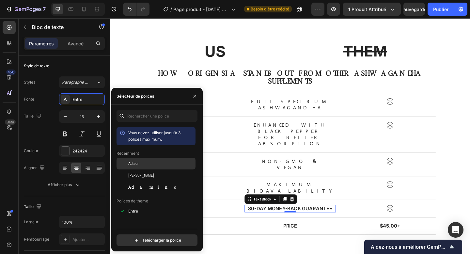
click at [143, 159] on div "Acteur" at bounding box center [155, 164] width 79 height 12
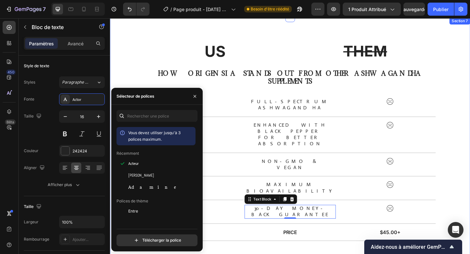
click at [251, 235] on div "US Text Block THEM Text Block Row How ORIGENSIA Stands Out From Other Ashwagand…" at bounding box center [305, 151] width 391 height 269
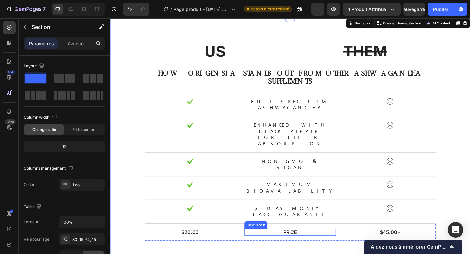
click at [302, 248] on p "Price" at bounding box center [306, 251] width 98 height 7
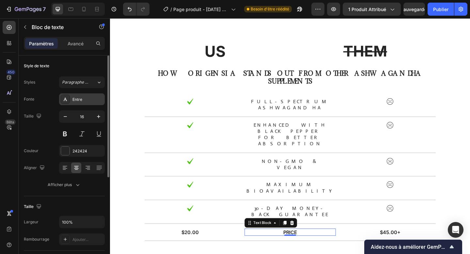
click at [78, 98] on font "Entre" at bounding box center [77, 99] width 10 height 5
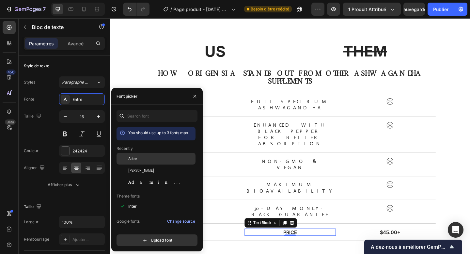
click at [136, 160] on span "Actor" at bounding box center [132, 159] width 9 height 6
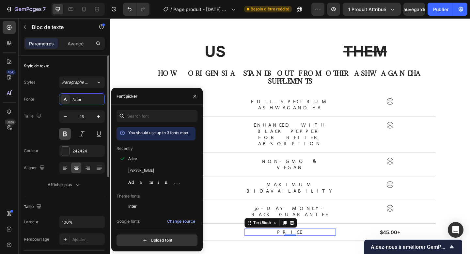
click at [64, 133] on button at bounding box center [65, 134] width 12 height 12
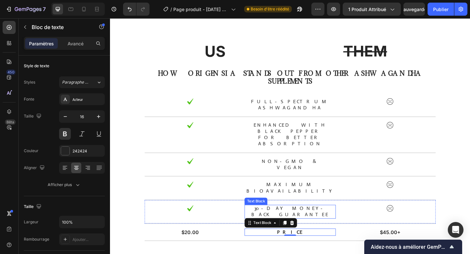
click at [315, 222] on p "30-Day Money-Back Guarantee" at bounding box center [306, 229] width 98 height 14
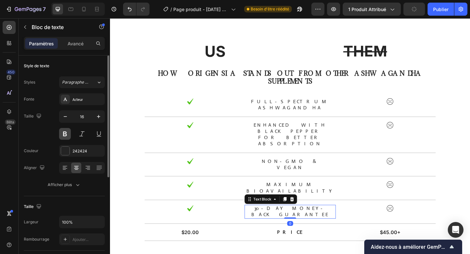
click at [65, 132] on button at bounding box center [65, 134] width 12 height 12
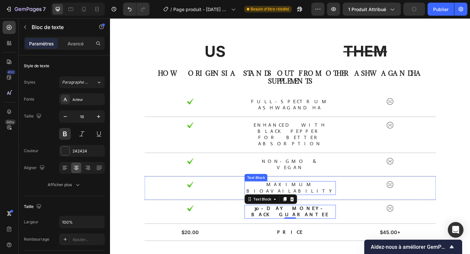
click at [308, 196] on p "Maximum Bioavailability" at bounding box center [306, 203] width 98 height 14
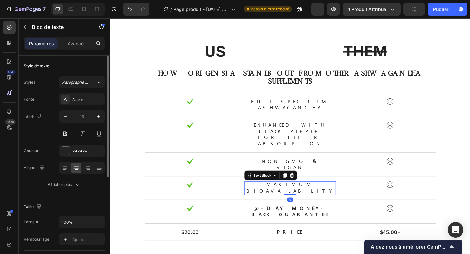
click at [69, 127] on div "16" at bounding box center [82, 124] width 46 height 29
click at [68, 128] on button at bounding box center [65, 134] width 12 height 12
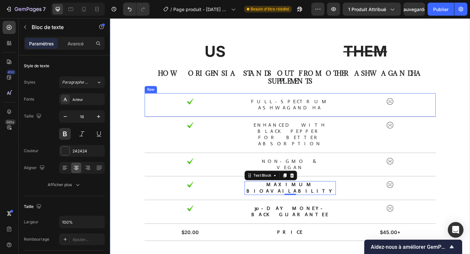
click at [300, 100] on div "Image Full-Spectrum Ashwagandha Text Block Image Row" at bounding box center [305, 113] width 316 height 26
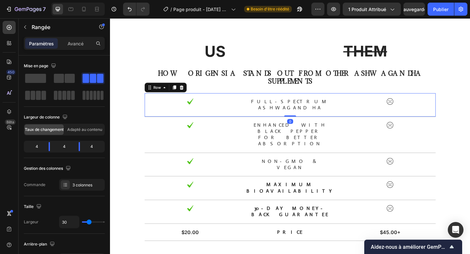
click at [300, 100] on div "Image Full-Spectrum Ashwagandha Text Block Image Row 0" at bounding box center [305, 113] width 316 height 26
click at [337, 231] on div "US Text Block THEM Text Block Row How ORIGENSIA Stands Out From Other Ashwagand…" at bounding box center [305, 151] width 391 height 269
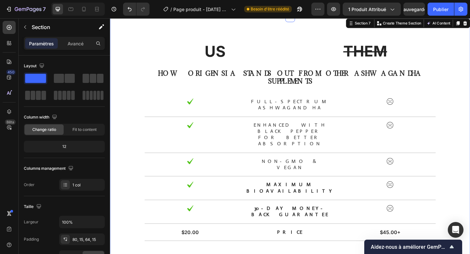
scroll to position [883, 0]
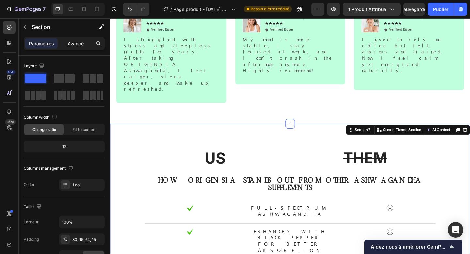
click at [75, 43] on font "Avancé" at bounding box center [76, 44] width 16 height 6
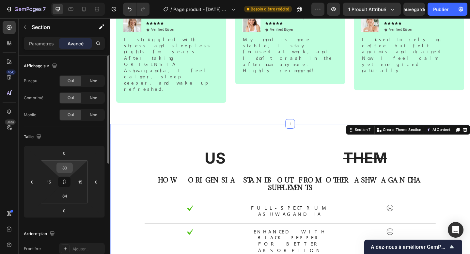
click at [65, 166] on input "80" at bounding box center [64, 168] width 13 height 10
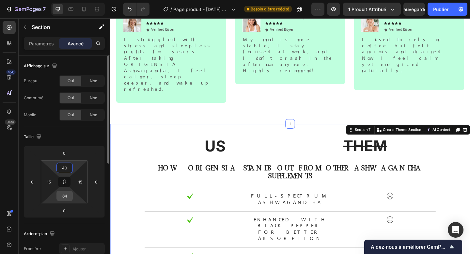
type input "40"
click at [66, 193] on input "64" at bounding box center [64, 196] width 13 height 10
type input "40"
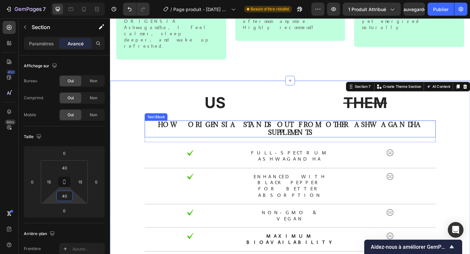
scroll to position [942, 0]
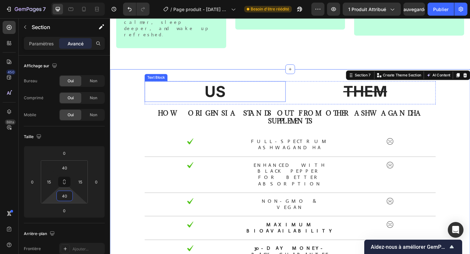
click at [153, 79] on div "Text Block" at bounding box center [159, 83] width 25 height 8
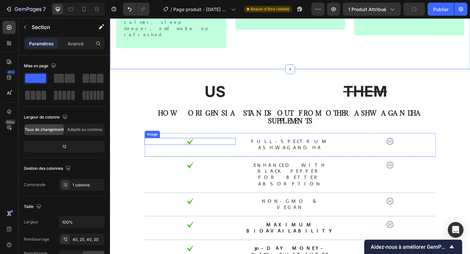
click at [200, 148] on img at bounding box center [197, 152] width 8 height 8
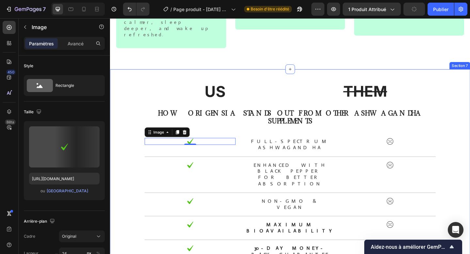
click at [271, 74] on div "US Text Block THEM Text Block Row How ORIGENSIA Stands Out From Other Ashwagand…" at bounding box center [305, 198] width 391 height 248
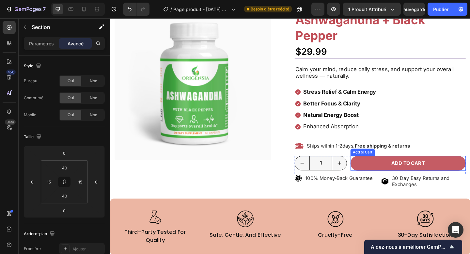
scroll to position [72, 0]
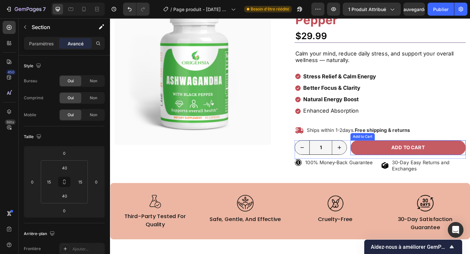
click at [386, 156] on button "Add to cart" at bounding box center [433, 159] width 125 height 16
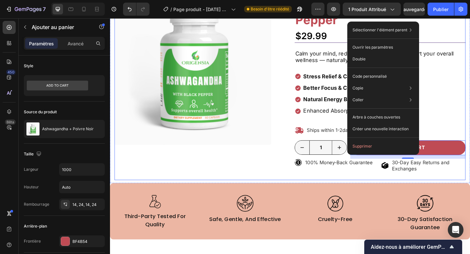
click at [291, 189] on div "Product Images" at bounding box center [208, 90] width 186 height 208
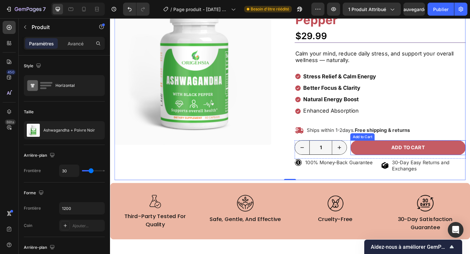
click at [386, 154] on button "Add to cart" at bounding box center [433, 159] width 125 height 16
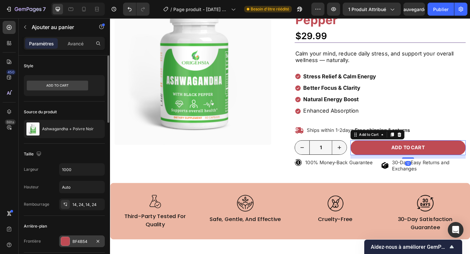
click at [71, 241] on div "BF4B54" at bounding box center [82, 241] width 46 height 12
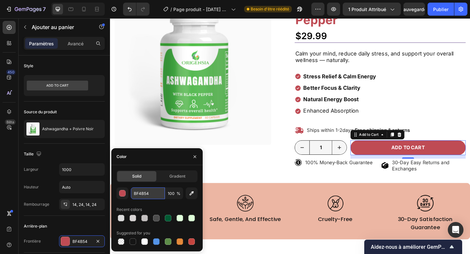
click at [143, 196] on input "BF4B54" at bounding box center [148, 193] width 34 height 12
paste input "015A33"
type input "015A33"
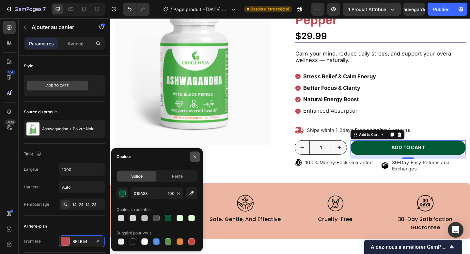
click at [193, 158] on icon "button" at bounding box center [194, 156] width 5 height 5
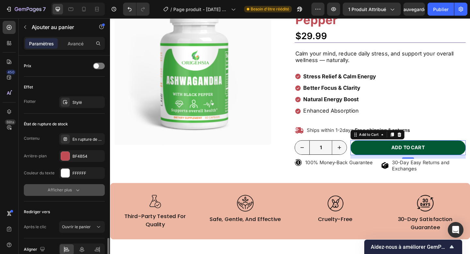
scroll to position [482, 0]
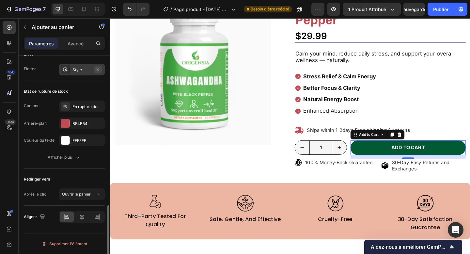
click at [97, 68] on icon "button" at bounding box center [97, 69] width 5 height 5
click at [78, 124] on font "BF4B54" at bounding box center [79, 123] width 15 height 5
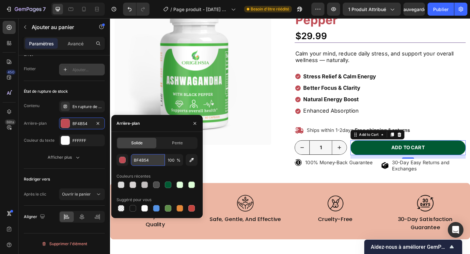
click at [136, 157] on input "BF4B54" at bounding box center [148, 160] width 34 height 12
paste input "015A33"
type input "015A33"
click at [81, 92] on div "État de rupture de stock" at bounding box center [64, 91] width 81 height 10
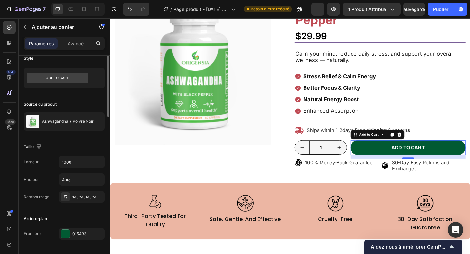
scroll to position [0, 0]
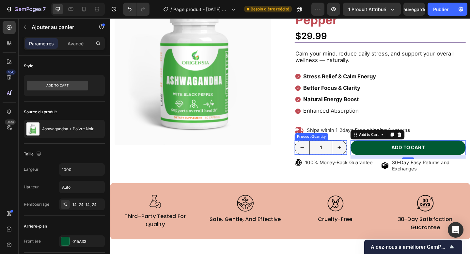
click at [336, 165] on input "1" at bounding box center [338, 158] width 25 height 15
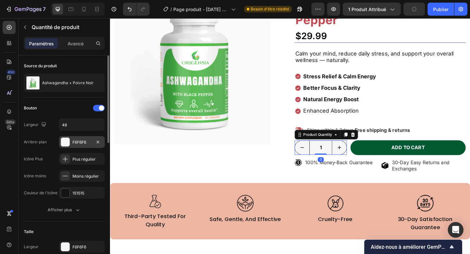
click at [74, 144] on div "F6F6F6" at bounding box center [81, 142] width 19 height 6
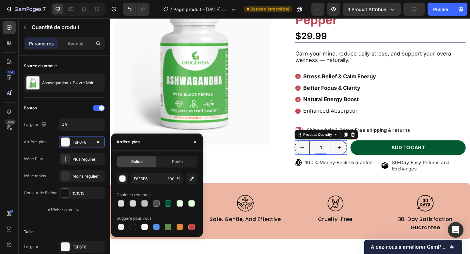
click at [173, 205] on div at bounding box center [156, 203] width 81 height 9
click at [171, 204] on div at bounding box center [168, 203] width 8 height 8
type input "015A33"
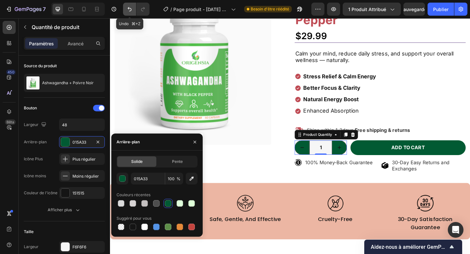
click at [129, 8] on icon "Annuler/Rétablir" at bounding box center [130, 9] width 4 height 4
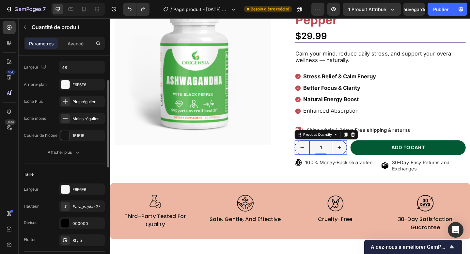
scroll to position [58, 0]
click at [71, 194] on div "F6F6F6" at bounding box center [82, 188] width 46 height 12
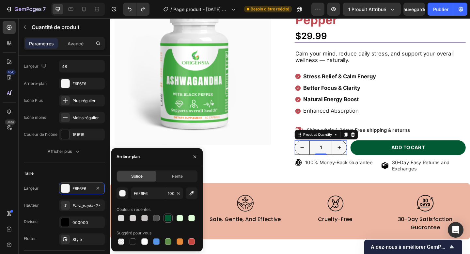
click at [165, 220] on div at bounding box center [168, 218] width 8 height 8
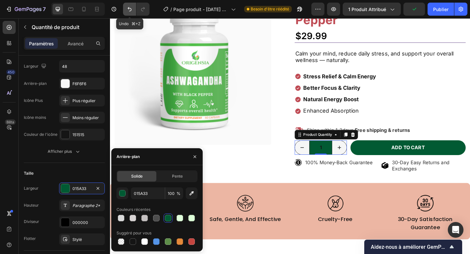
click at [130, 5] on button "Annuler/Rétablir" at bounding box center [129, 9] width 13 height 13
type input "F6F6F6"
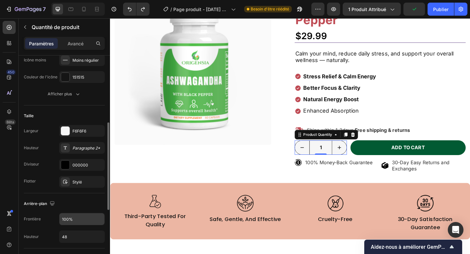
scroll to position [157, 0]
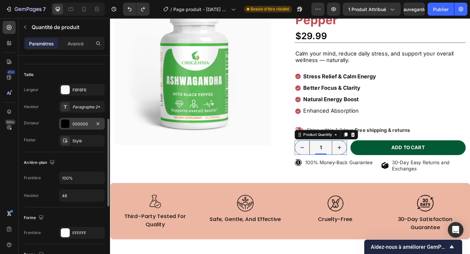
click at [71, 128] on div "000000" at bounding box center [82, 124] width 46 height 12
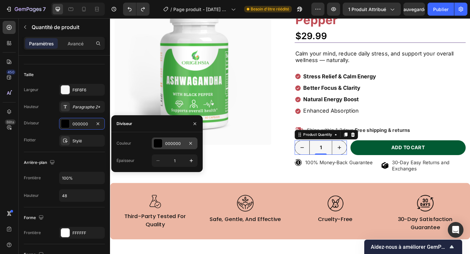
click at [164, 149] on div "000000" at bounding box center [175, 143] width 46 height 12
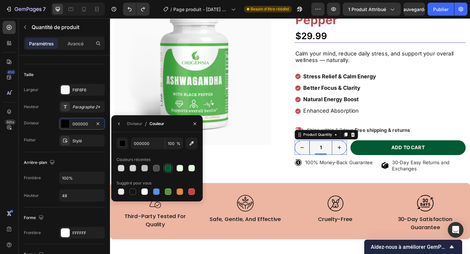
click at [168, 166] on div at bounding box center [168, 168] width 7 height 7
type input "015A33"
click at [81, 149] on div "Taille Largeur F6F6F6 Hauteur Paragraphe 2* Diviseur 015A33 Flotter Stylé" at bounding box center [64, 108] width 81 height 88
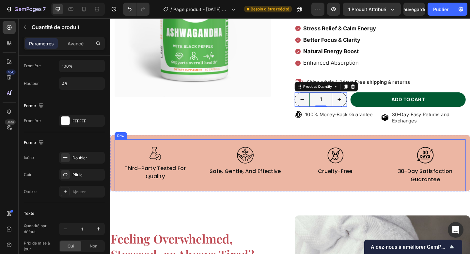
scroll to position [149, 0]
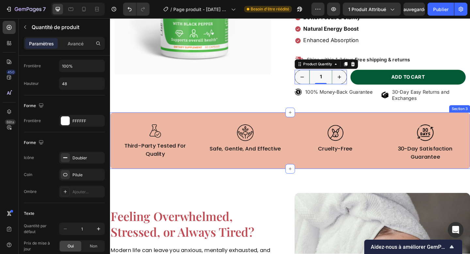
click at [111, 175] on div "Image third-party tested for quality Text Block Image safe, gentle, and effecti…" at bounding box center [305, 151] width 391 height 61
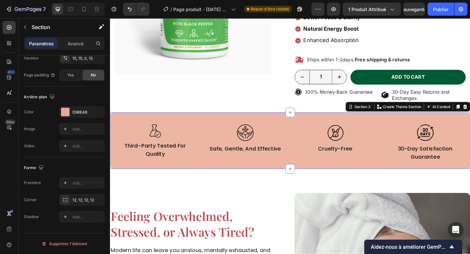
scroll to position [0, 0]
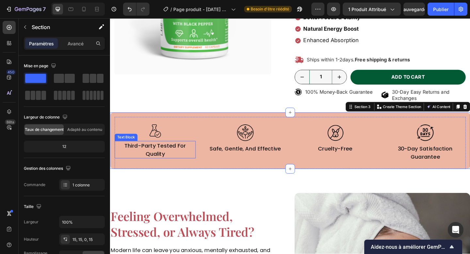
click at [153, 165] on p "third-party tested for quality" at bounding box center [158, 161] width 87 height 18
click at [162, 165] on p "third-party tested for quality" at bounding box center [158, 161] width 87 height 18
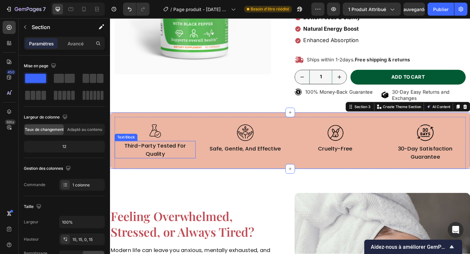
click at [162, 165] on p "third-party tested for quality" at bounding box center [158, 161] width 87 height 18
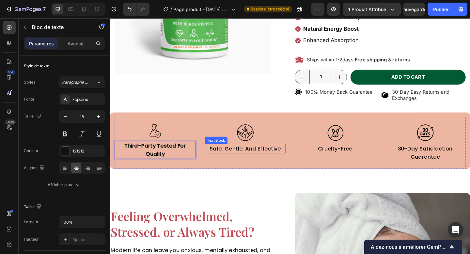
click at [248, 161] on p "safe, gentle, and effective" at bounding box center [256, 160] width 87 height 9
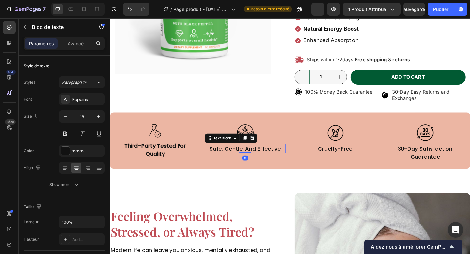
click at [248, 161] on p "safe, gentle, and effective" at bounding box center [256, 160] width 87 height 9
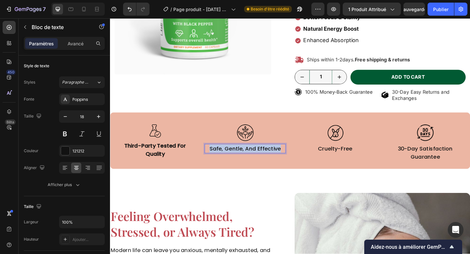
click at [248, 161] on p "safe, gentle, and effective" at bounding box center [256, 160] width 87 height 9
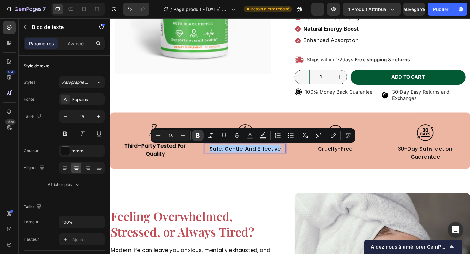
click at [201, 139] on button "Bold" at bounding box center [198, 135] width 12 height 12
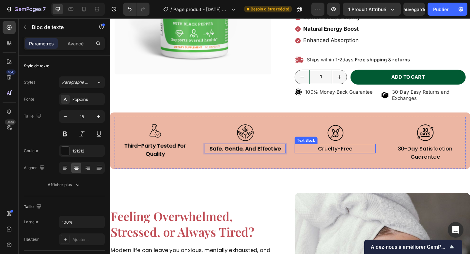
click at [355, 161] on p "cruelty-free" at bounding box center [354, 160] width 87 height 9
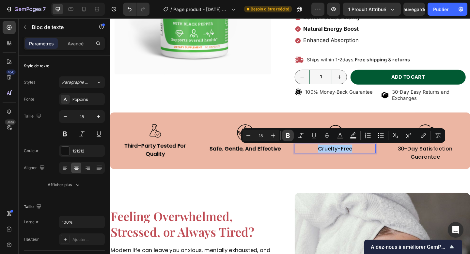
click at [288, 136] on icon "Editor contextual toolbar" at bounding box center [287, 135] width 7 height 7
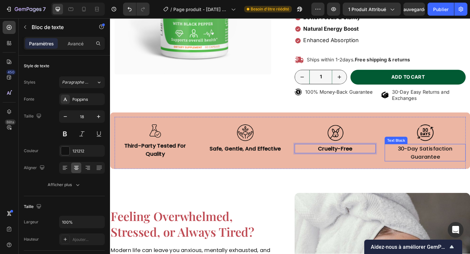
click at [452, 165] on p "30-day satisfaction guarantee" at bounding box center [452, 165] width 87 height 18
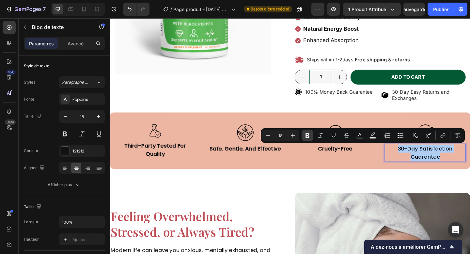
click at [307, 137] on icon "Editor contextual toolbar" at bounding box center [307, 135] width 4 height 5
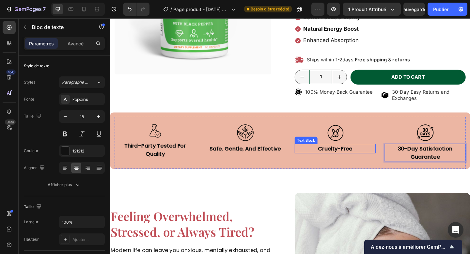
click at [354, 164] on div "cruelty-free" at bounding box center [354, 160] width 88 height 10
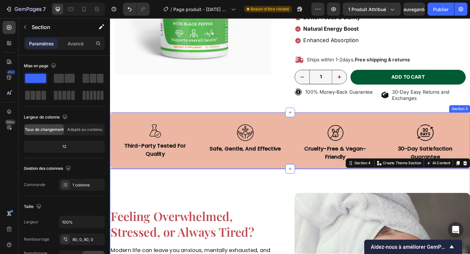
click at [111, 172] on div "Image Third-Party Tested for Quality Text Block Image safe, gentle, and effecti…" at bounding box center [305, 151] width 391 height 61
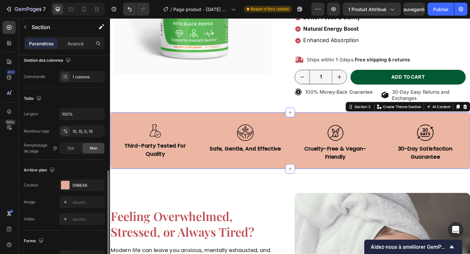
scroll to position [181, 0]
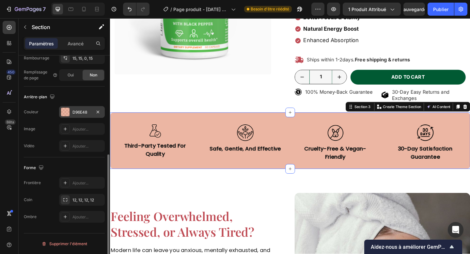
click at [68, 113] on div at bounding box center [65, 112] width 8 height 8
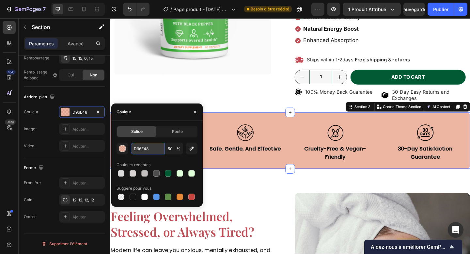
click at [147, 144] on input "D96E48" at bounding box center [148, 149] width 34 height 12
paste input "E0FFDB"
type input "E0FFDB"
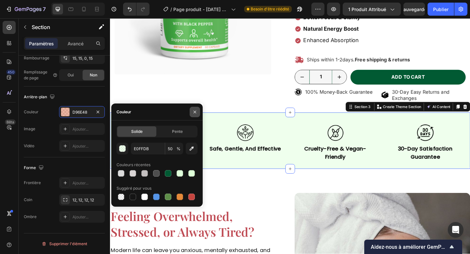
click at [197, 111] on icon "button" at bounding box center [194, 111] width 5 height 5
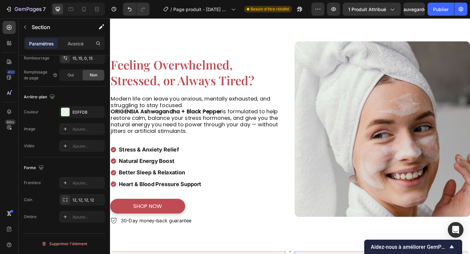
scroll to position [482, 0]
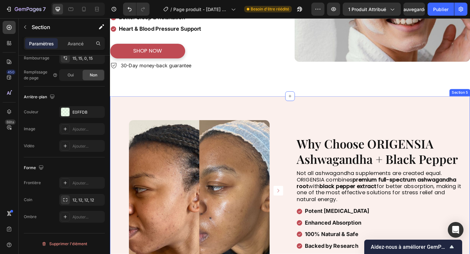
click at [186, 114] on div "Image Image Image Image Carousel Carousel Why Choose ORIGENSIA Ashwagandha + Bl…" at bounding box center [305, 215] width 391 height 224
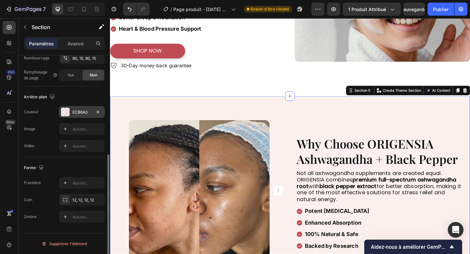
click at [79, 110] on font "ECB6A3" at bounding box center [79, 112] width 15 height 5
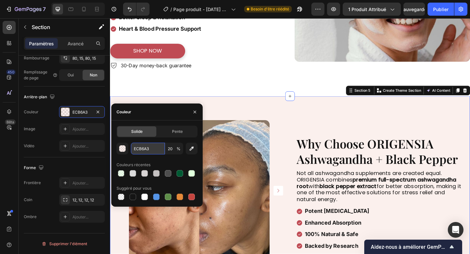
click at [136, 147] on input "ECB6A3" at bounding box center [148, 149] width 34 height 12
paste input "0FFDB"
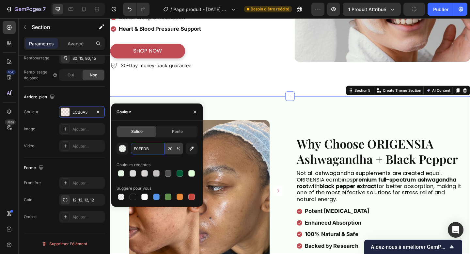
type input "E0FFDB"
click at [167, 152] on input "20" at bounding box center [174, 149] width 18 height 12
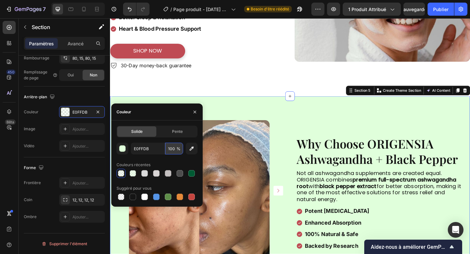
click at [173, 150] on input "100" at bounding box center [174, 149] width 18 height 12
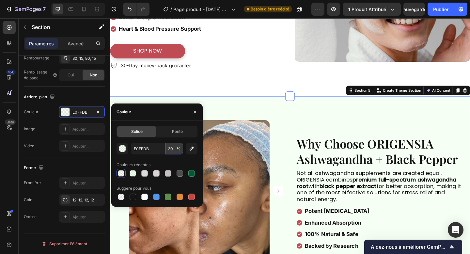
click at [168, 151] on input "30" at bounding box center [174, 149] width 18 height 12
click at [171, 149] on input "30" at bounding box center [174, 149] width 18 height 12
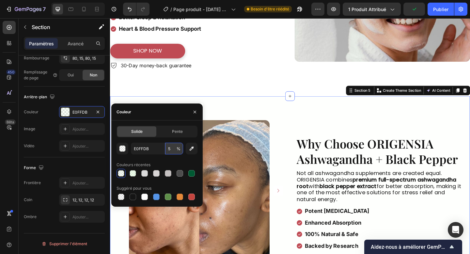
type input "50"
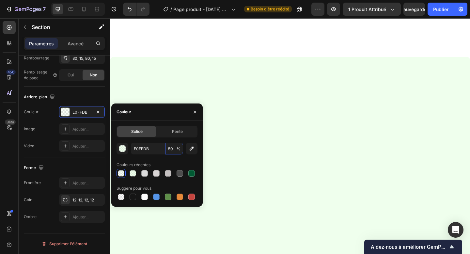
scroll to position [795, 0]
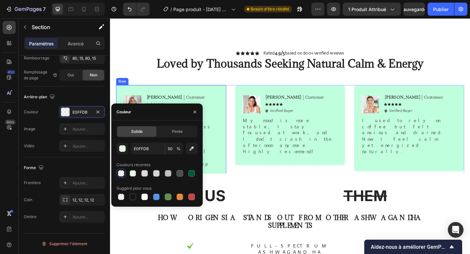
click at [229, 94] on div "Image Emily Text Block Customer Text Block Row Icon Icon Icon Icon Icon Icon Li…" at bounding box center [176, 144] width 120 height 107
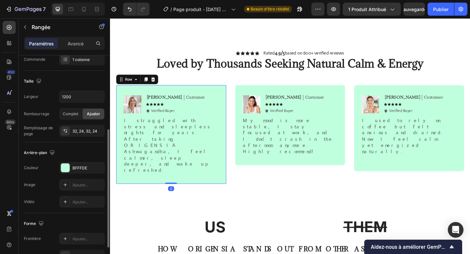
scroll to position [129, 0]
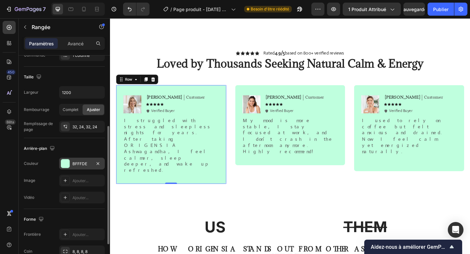
click at [83, 165] on font "BFFFDE" at bounding box center [79, 163] width 15 height 5
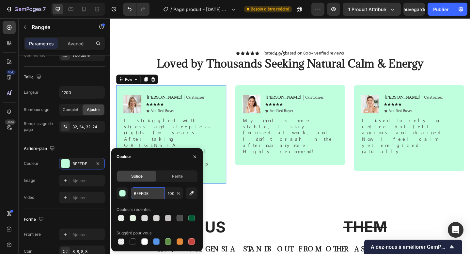
click at [140, 194] on input "BFFFDE" at bounding box center [148, 193] width 34 height 12
paste input "E0FFDB"
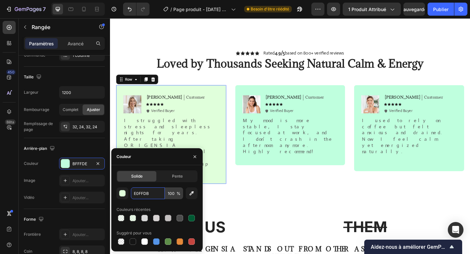
type input "E0FFDB"
click at [175, 194] on input "100" at bounding box center [174, 193] width 18 height 12
type input "50"
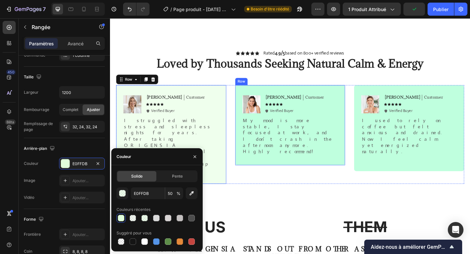
click at [262, 156] on div "Image Sarah Text Block Customer Text Block Row Icon Icon Icon Icon Icon Icon Li…" at bounding box center [306, 134] width 120 height 87
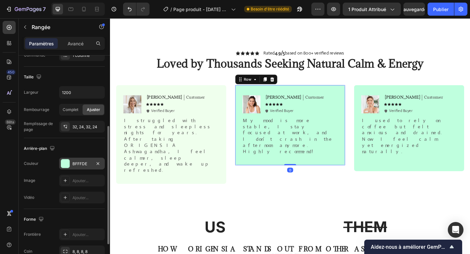
click at [83, 162] on font "BFFFDE" at bounding box center [79, 163] width 15 height 5
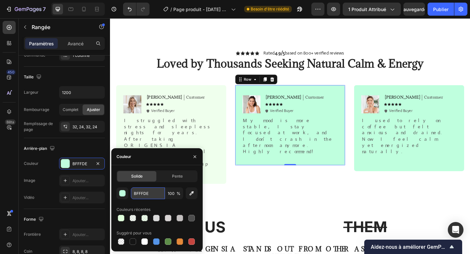
click at [147, 193] on input "BFFFDE" at bounding box center [148, 193] width 34 height 12
paste input "E0FFDB"
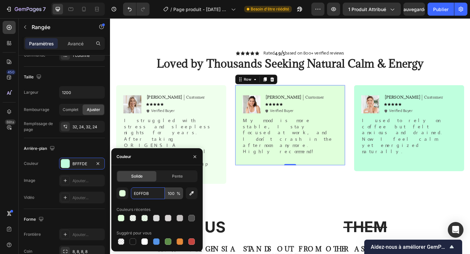
type input "E0FFDB"
click at [174, 192] on input "100" at bounding box center [174, 193] width 18 height 12
type input "50"
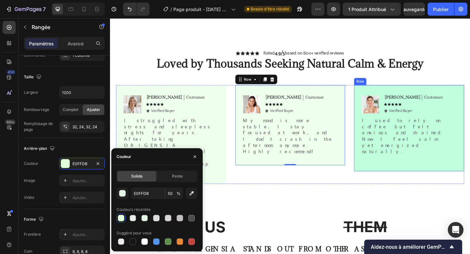
click at [376, 155] on div "Image Ken K Text Block Customer Text Block Row Icon Icon Icon Icon Icon Icon Li…" at bounding box center [435, 138] width 120 height 94
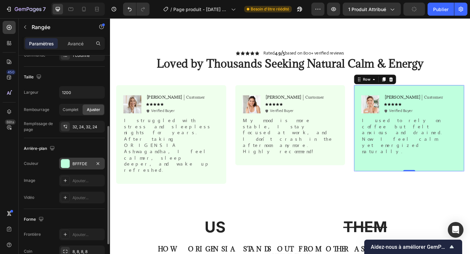
click at [83, 162] on font "BFFFDE" at bounding box center [79, 163] width 15 height 5
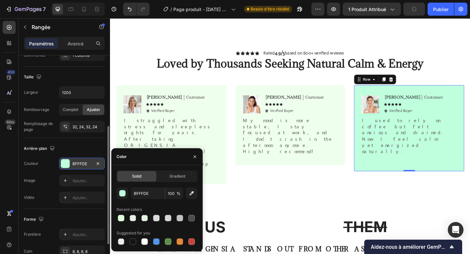
click at [83, 162] on font "BFFFDE" at bounding box center [79, 163] width 15 height 5
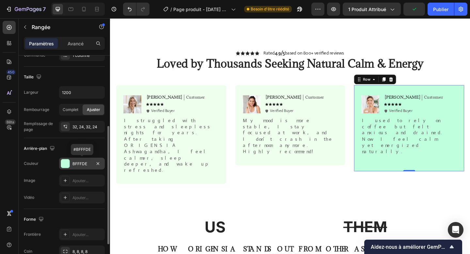
click at [83, 162] on font "BFFFDE" at bounding box center [79, 163] width 15 height 5
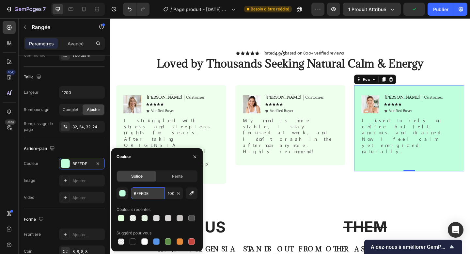
click at [149, 194] on input "BFFFDE" at bounding box center [148, 193] width 34 height 12
paste input "E0FFDB"
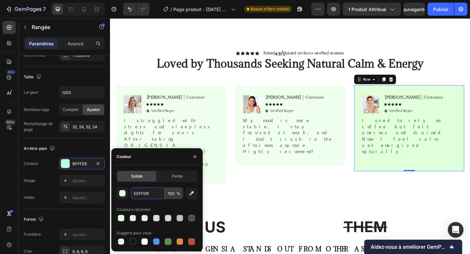
type input "E0FFDB"
click at [173, 193] on input "100" at bounding box center [174, 193] width 18 height 12
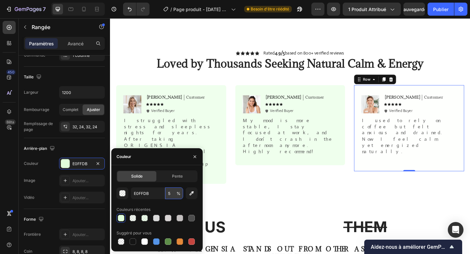
type input "50"
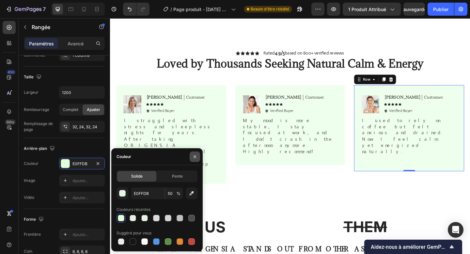
click at [191, 158] on button "button" at bounding box center [194, 156] width 10 height 10
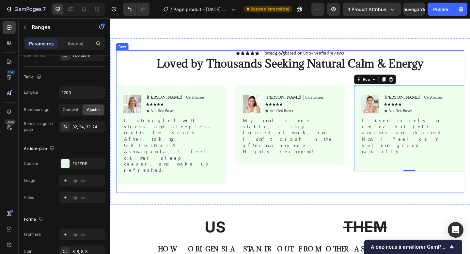
click at [259, 173] on div "Icon Icon Icon Icon Icon Icon List Rated 4.9/5 based on 800+ verified reviews T…" at bounding box center [305, 130] width 378 height 155
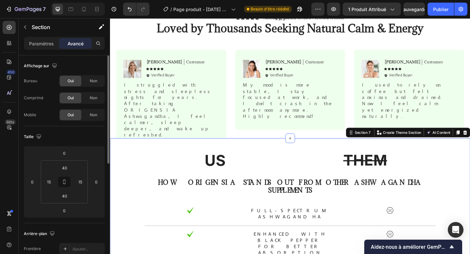
scroll to position [849, 0]
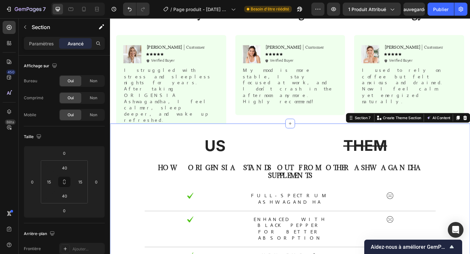
click at [137, 146] on div "US Text Block THEM Text Block Row How ORIGENSIA Stands Out From Other Ashwagand…" at bounding box center [306, 257] width 382 height 222
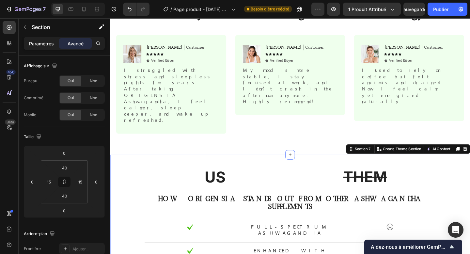
click at [43, 42] on font "Paramètres" at bounding box center [41, 44] width 25 height 6
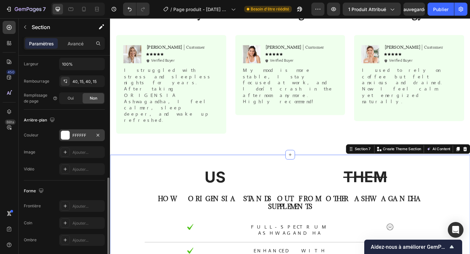
scroll to position [181, 0]
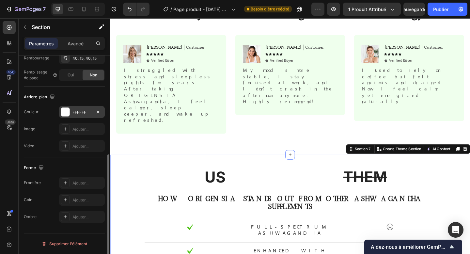
click at [68, 111] on div at bounding box center [65, 112] width 8 height 8
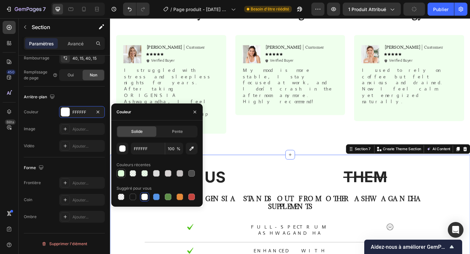
click at [118, 173] on div at bounding box center [121, 173] width 7 height 7
type input "E0FFDB"
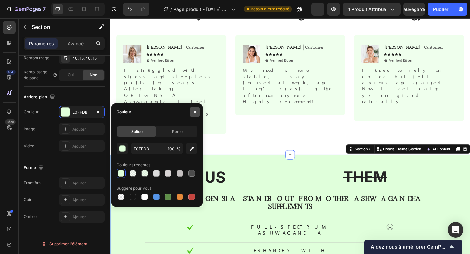
click at [197, 112] on button "button" at bounding box center [194, 112] width 10 height 10
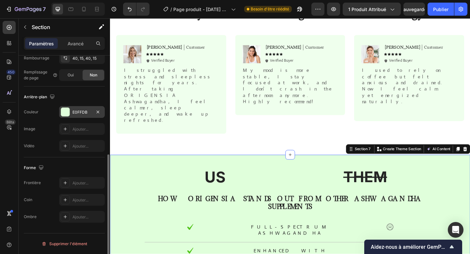
click at [79, 113] on font "E0FFDB" at bounding box center [79, 112] width 15 height 5
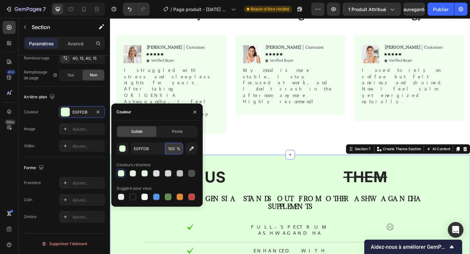
click at [173, 148] on input "100" at bounding box center [174, 149] width 18 height 12
type input "50"
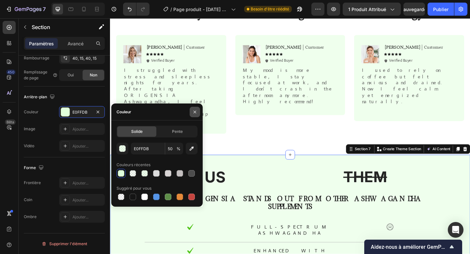
click at [197, 114] on button "button" at bounding box center [194, 112] width 10 height 10
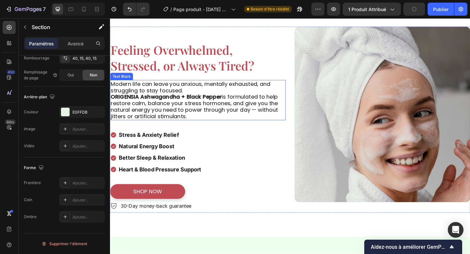
scroll to position [217, 0]
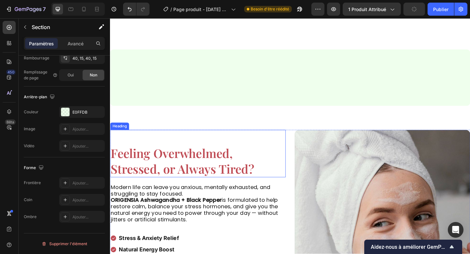
click at [193, 156] on strong "Feeling Overwhelmed, Stressed, or Always Tired?" at bounding box center [189, 173] width 156 height 34
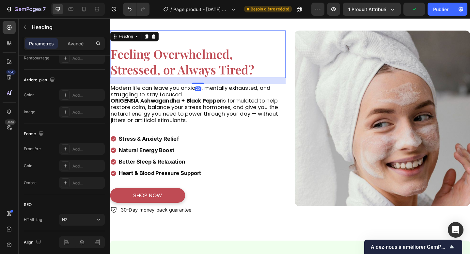
scroll to position [0, 0]
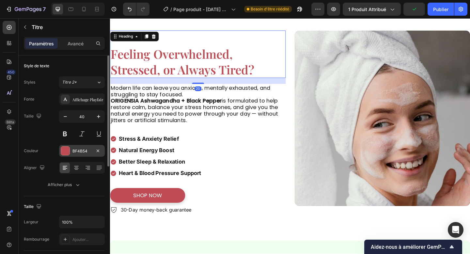
click at [76, 155] on div "BF4B54" at bounding box center [82, 151] width 46 height 12
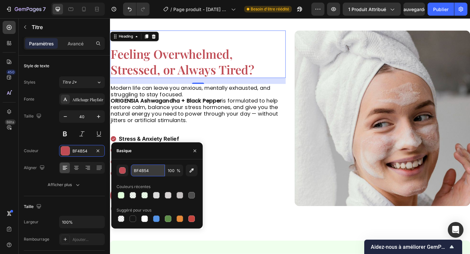
click at [148, 168] on input "BF4B54" at bounding box center [148, 170] width 34 height 12
paste input "015A33"
type input "015A33"
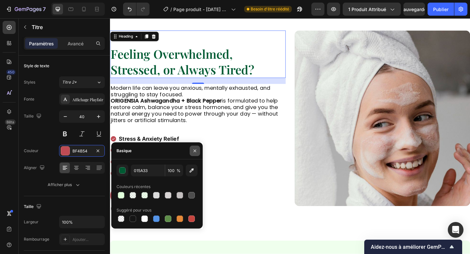
click at [191, 154] on button "button" at bounding box center [194, 150] width 10 height 10
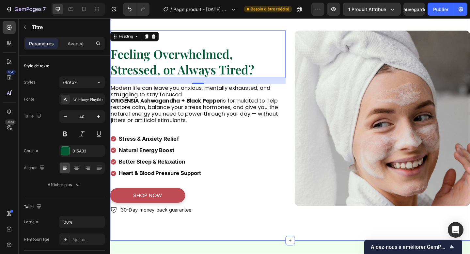
click at [251, 240] on div "Image Feeling Overwhelmed, Stressed, or Always Tired? Heading 20 Modern life ca…" at bounding box center [305, 133] width 391 height 254
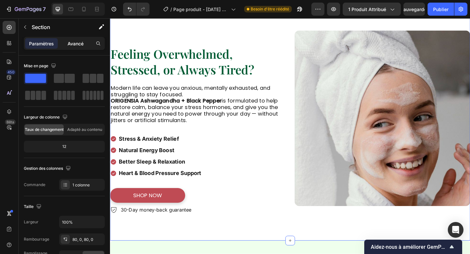
click at [80, 46] on p "Avancé" at bounding box center [76, 43] width 16 height 7
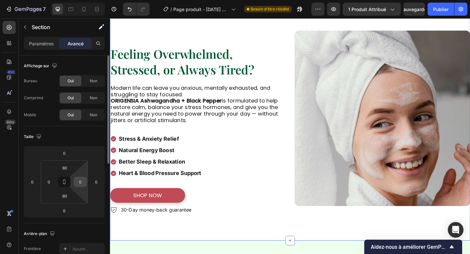
click at [80, 177] on input "0" at bounding box center [80, 182] width 10 height 10
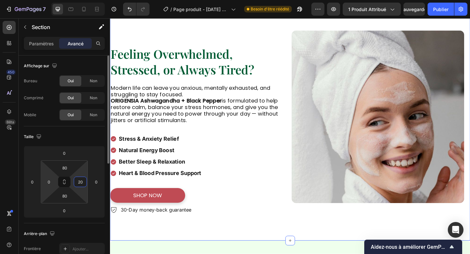
type input "20"
click at [45, 0] on html "7 Version history / Page produit - 29 sept. 00:10:10 Besoin d'être réédité Aper…" at bounding box center [235, 0] width 470 height 0
click at [49, 182] on input "0" at bounding box center [49, 182] width 10 height 10
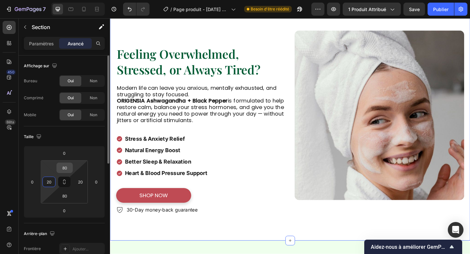
type input "20"
click at [66, 169] on input "80" at bounding box center [64, 168] width 13 height 10
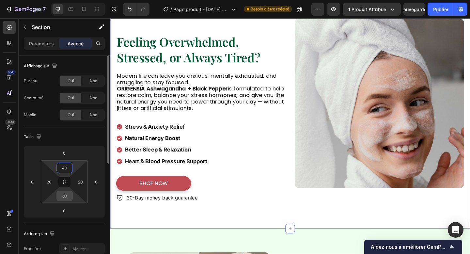
type input "40"
click at [68, 196] on input "80" at bounding box center [64, 196] width 13 height 10
type input "40"
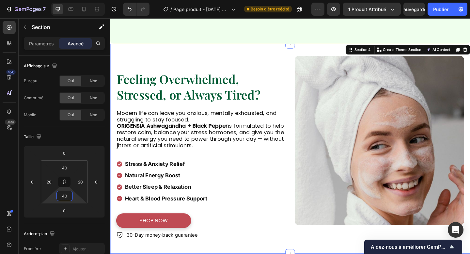
scroll to position [551, 0]
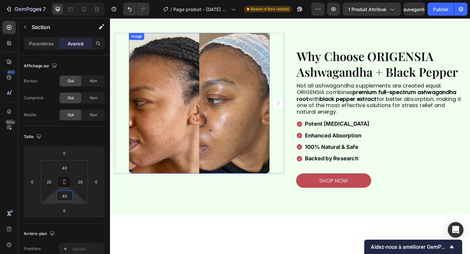
click at [189, 118] on img at bounding box center [206, 110] width 153 height 153
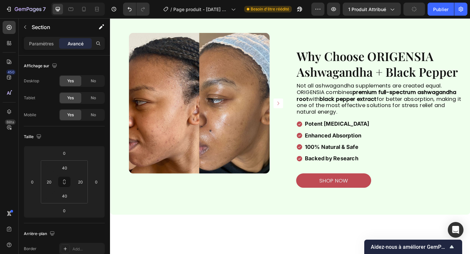
scroll to position [414, 0]
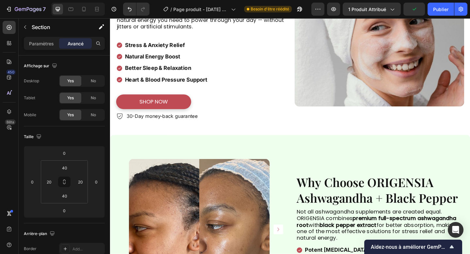
click at [191, 112] on link "shop now" at bounding box center [157, 109] width 82 height 16
click at [185, 113] on link "shop now" at bounding box center [157, 109] width 82 height 16
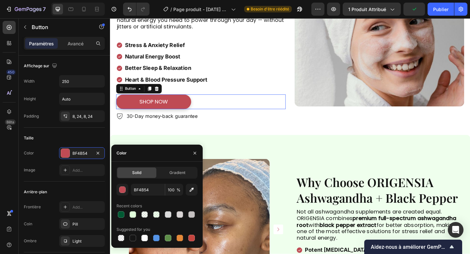
click at [82, 155] on div "BF4B54" at bounding box center [81, 153] width 19 height 6
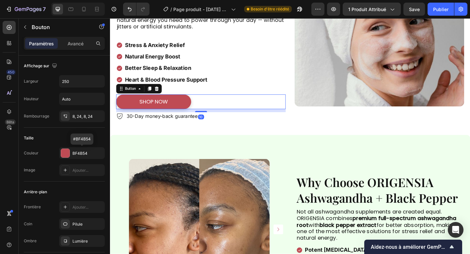
click at [82, 155] on font "BF4B54" at bounding box center [79, 153] width 15 height 5
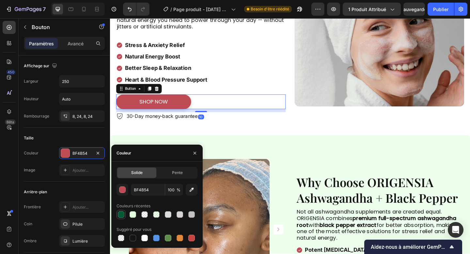
click at [121, 216] on div at bounding box center [121, 214] width 7 height 7
type input "015A33"
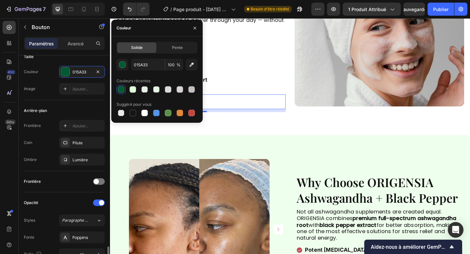
scroll to position [269, 0]
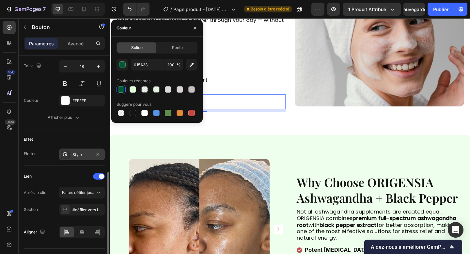
click at [97, 159] on div "Stylé" at bounding box center [82, 154] width 46 height 12
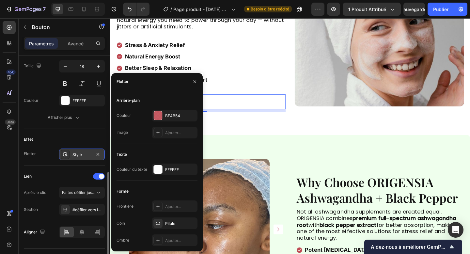
click at [102, 153] on div "Stylé" at bounding box center [82, 154] width 46 height 12
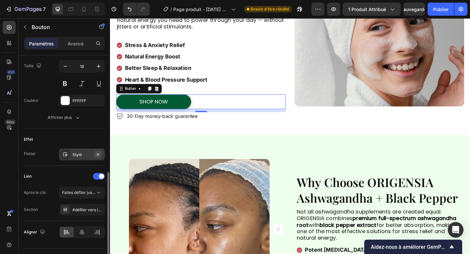
click at [100, 153] on icon "button" at bounding box center [97, 154] width 5 height 5
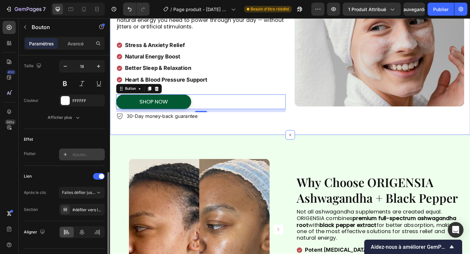
click at [176, 140] on div "Image Feeling Overwhelmed, Stressed, or Always Tired? Heading Modern life can l…" at bounding box center [305, 31] width 391 height 228
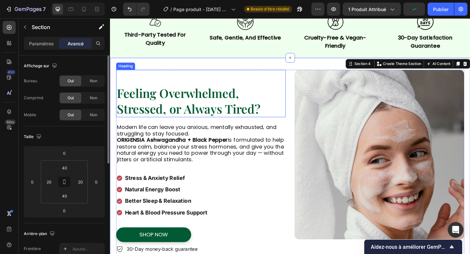
click at [200, 95] on strong "Feeling Overwhelmed, Stressed, or Always Tired?" at bounding box center [195, 108] width 156 height 34
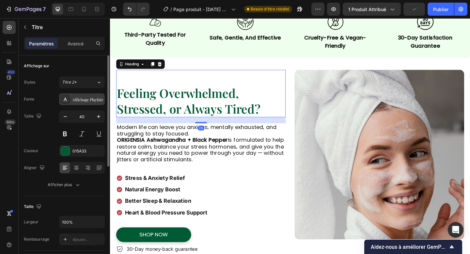
click at [72, 98] on font "Affichage Playfair" at bounding box center [87, 99] width 31 height 5
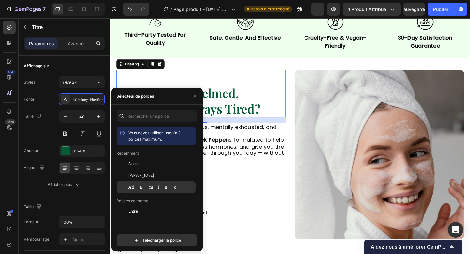
click at [146, 185] on div "Adamine" at bounding box center [161, 187] width 66 height 6
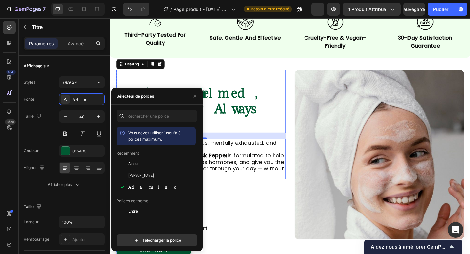
click at [239, 150] on p "Modern life can leave you anxious, mentally exhausted, and struggling to stay f…" at bounding box center [208, 171] width 183 height 42
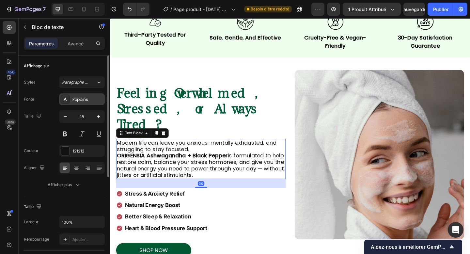
click at [81, 101] on font "Poppins" at bounding box center [80, 100] width 16 height 6
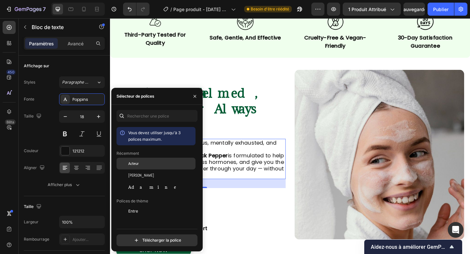
click at [148, 169] on div "Acteur" at bounding box center [155, 164] width 79 height 12
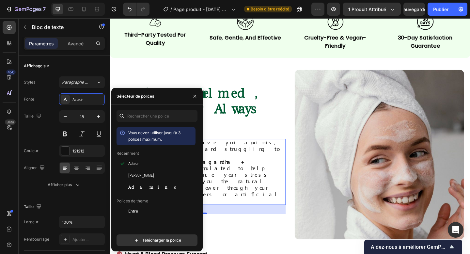
scroll to position [308, 0]
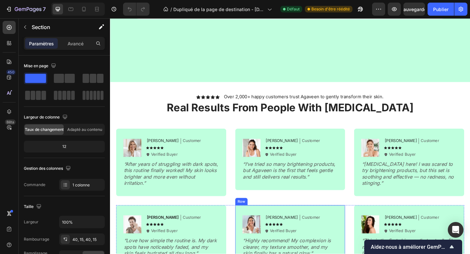
scroll to position [704, 0]
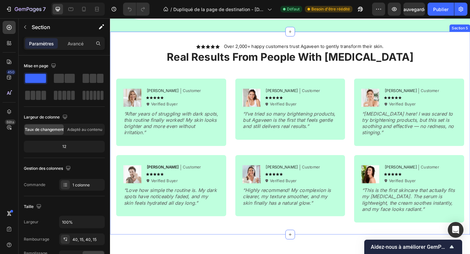
click at [196, 98] on div "Icon Icon Icon Icon Icon Icon List Over 2,000+ happy customers trust Agaveen to…" at bounding box center [305, 143] width 391 height 220
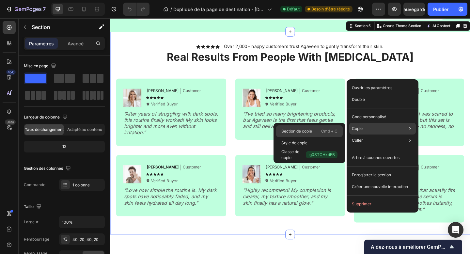
click at [330, 129] on font "Cmd + C" at bounding box center [329, 130] width 16 height 5
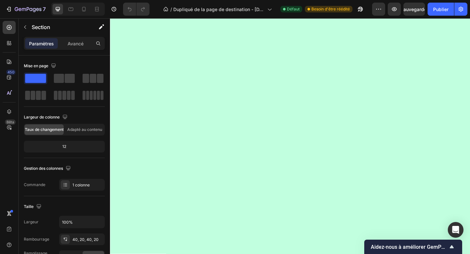
scroll to position [0, 0]
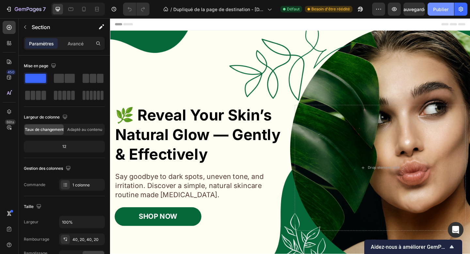
click at [443, 14] on button "Publier" at bounding box center [440, 9] width 26 height 13
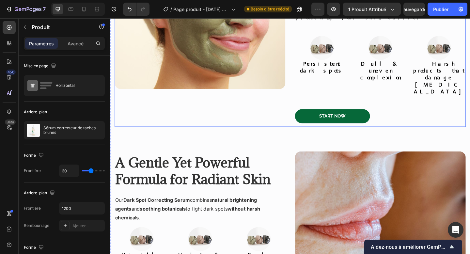
scroll to position [539, 0]
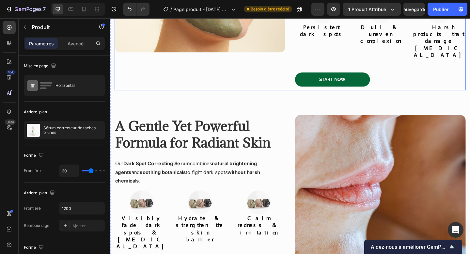
click at [385, 113] on div "A Gentle Yet Powerful Formula for Radiant Skin Heading Our Dark Spot Correcting…" at bounding box center [306, 211] width 382 height 196
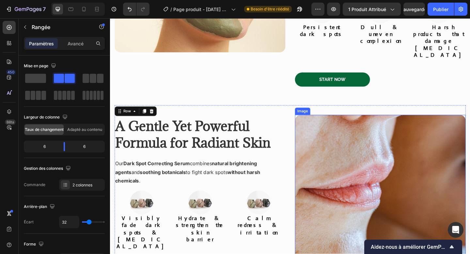
click at [380, 123] on img at bounding box center [404, 216] width 186 height 186
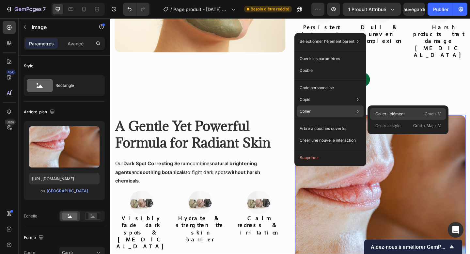
click at [387, 114] on font "Coller l'élément" at bounding box center [389, 113] width 29 height 5
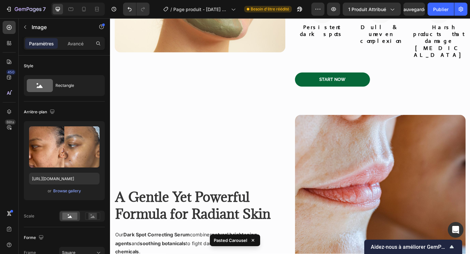
scroll to position [723, 0]
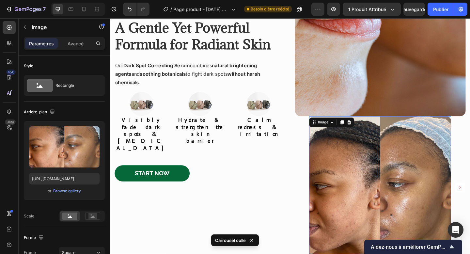
click at [392, 125] on img at bounding box center [403, 202] width 154 height 154
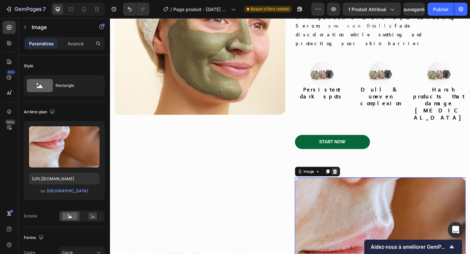
click at [355, 182] on icon at bounding box center [354, 184] width 5 height 5
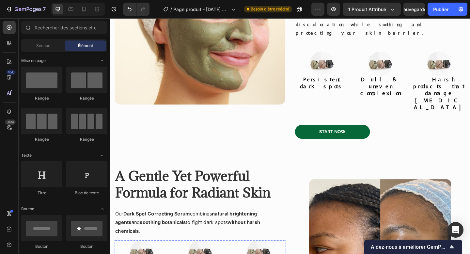
scroll to position [528, 0]
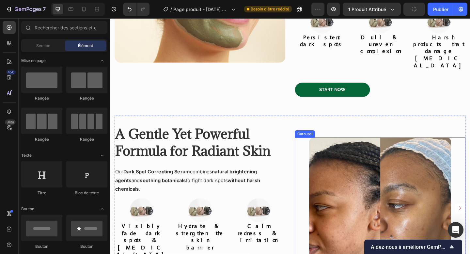
click at [326, 148] on div "Image Image Image Image" at bounding box center [404, 225] width 186 height 154
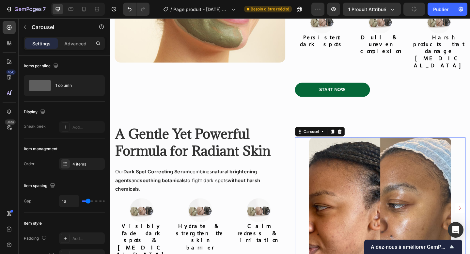
click at [326, 148] on div "Image Image Image Image" at bounding box center [404, 225] width 186 height 154
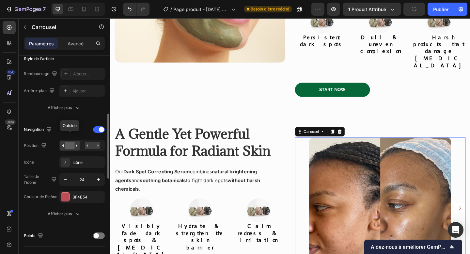
scroll to position [171, 0]
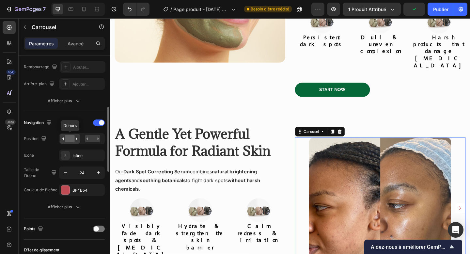
click at [75, 200] on div "Navigation Position Dehors Icône Icône Taille de l'icône 24 Couleur de l'icône …" at bounding box center [64, 164] width 81 height 95
click at [74, 193] on div "BF4B54" at bounding box center [82, 190] width 46 height 12
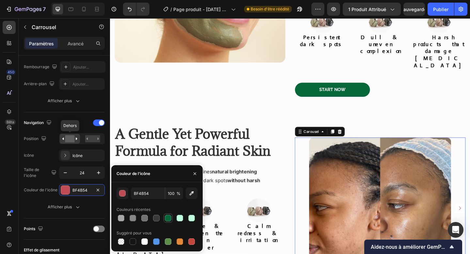
click at [170, 215] on div at bounding box center [168, 218] width 7 height 7
type input "066839"
click at [76, 216] on div "Navigation Position Dehors Icône Icône Taille de l'icône 24 Couleur de l'icône …" at bounding box center [64, 165] width 81 height 106
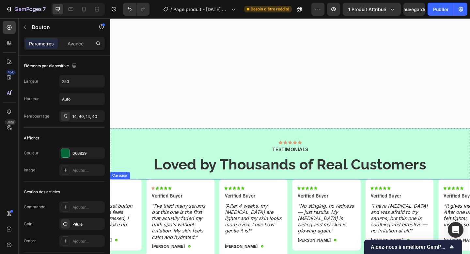
scroll to position [692, 0]
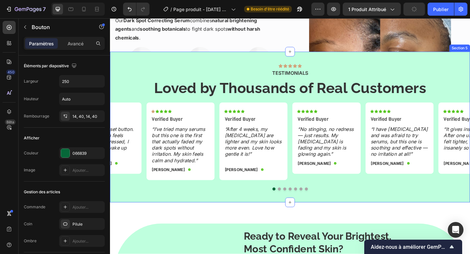
click at [204, 56] on div "Icon Icon Icon Icon Icon Icon List TESTIMONIALS Text Block Loved by Thousands o…" at bounding box center [305, 137] width 391 height 164
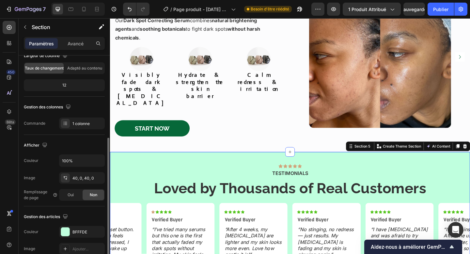
scroll to position [108, 0]
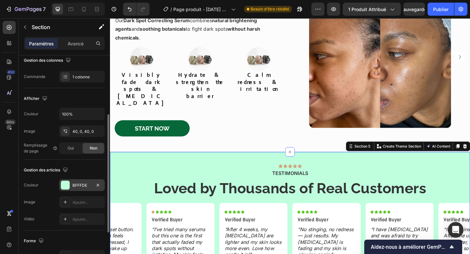
click at [80, 181] on div "BFFFDE" at bounding box center [82, 185] width 46 height 12
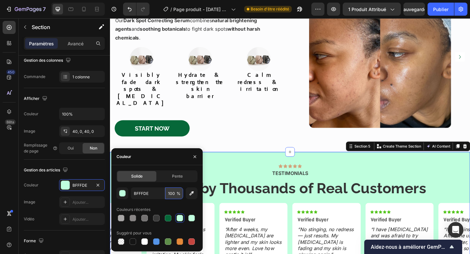
click at [171, 194] on input "100" at bounding box center [174, 193] width 18 height 12
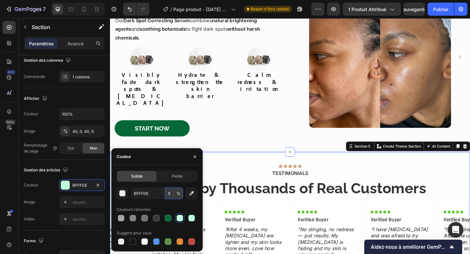
type input "50"
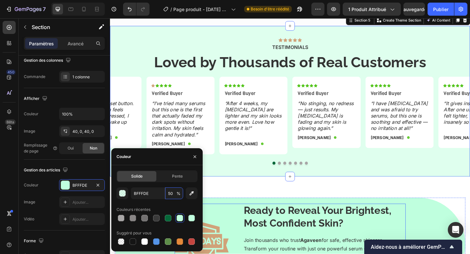
scroll to position [762, 0]
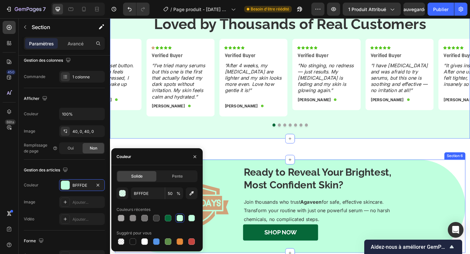
click at [245, 175] on div "Image Ready to Reveal Your Brightest, Most Confident Skin? Heading Join thousan…" at bounding box center [305, 222] width 381 height 101
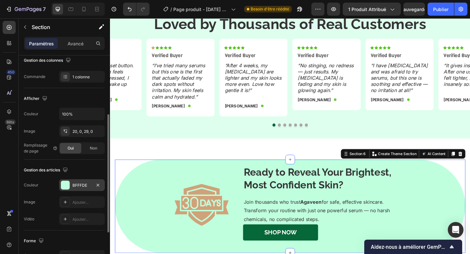
click at [75, 183] on font "BFFFDE" at bounding box center [79, 185] width 15 height 5
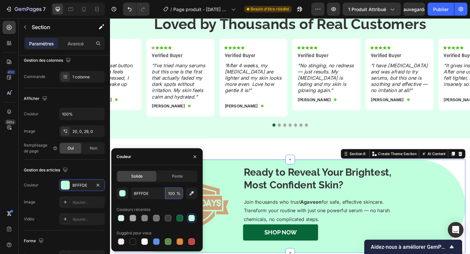
click at [169, 194] on input "100" at bounding box center [174, 193] width 18 height 12
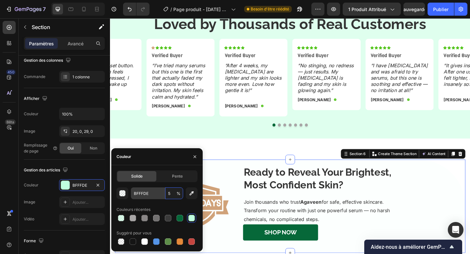
type input "50"
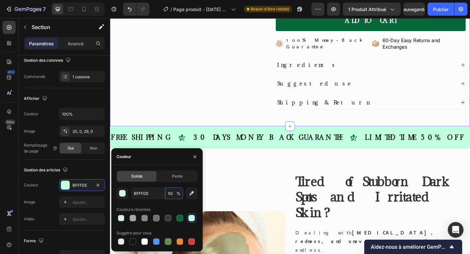
scroll to position [217, 0]
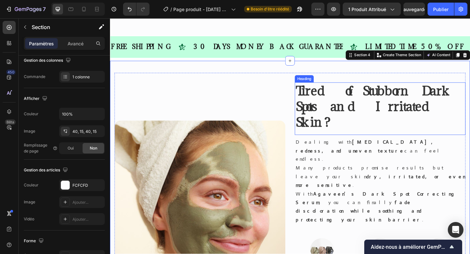
scroll to position [425, 0]
